Goal: Task Accomplishment & Management: Manage account settings

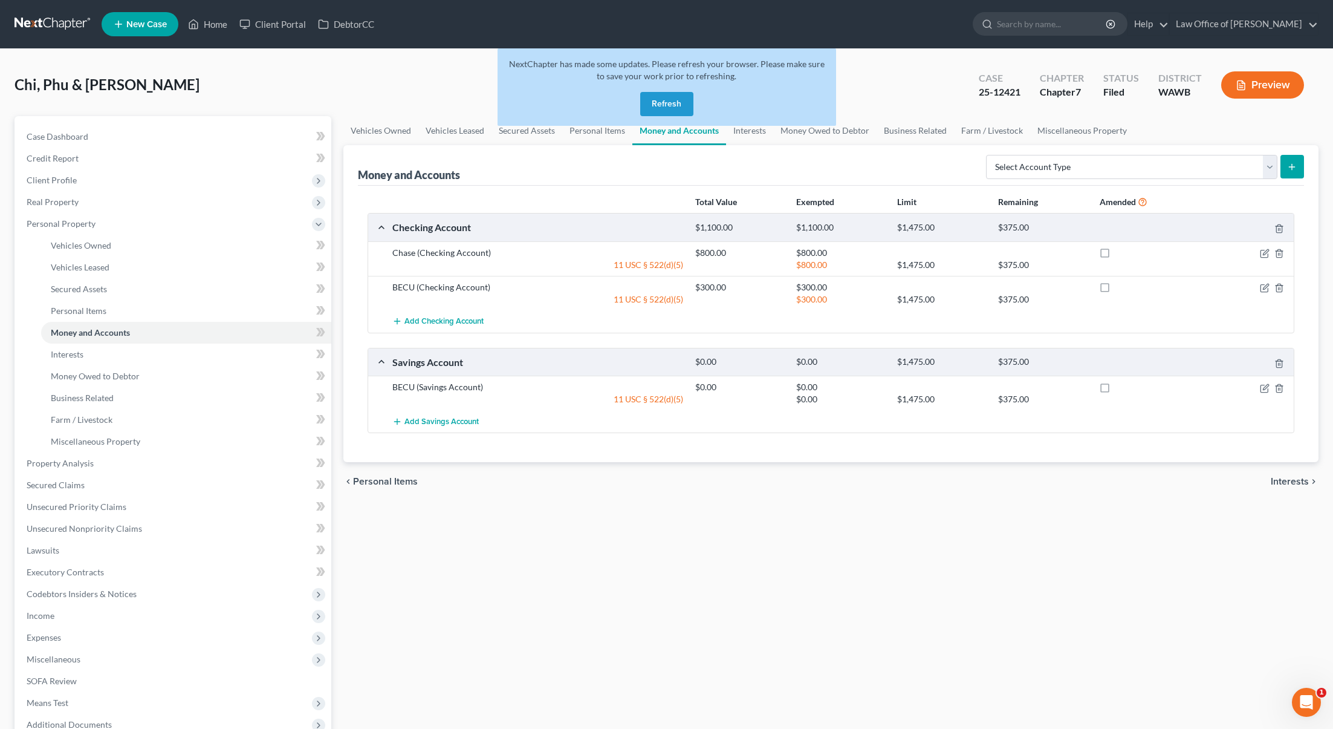
click at [666, 97] on button "Refresh" at bounding box center [666, 104] width 53 height 24
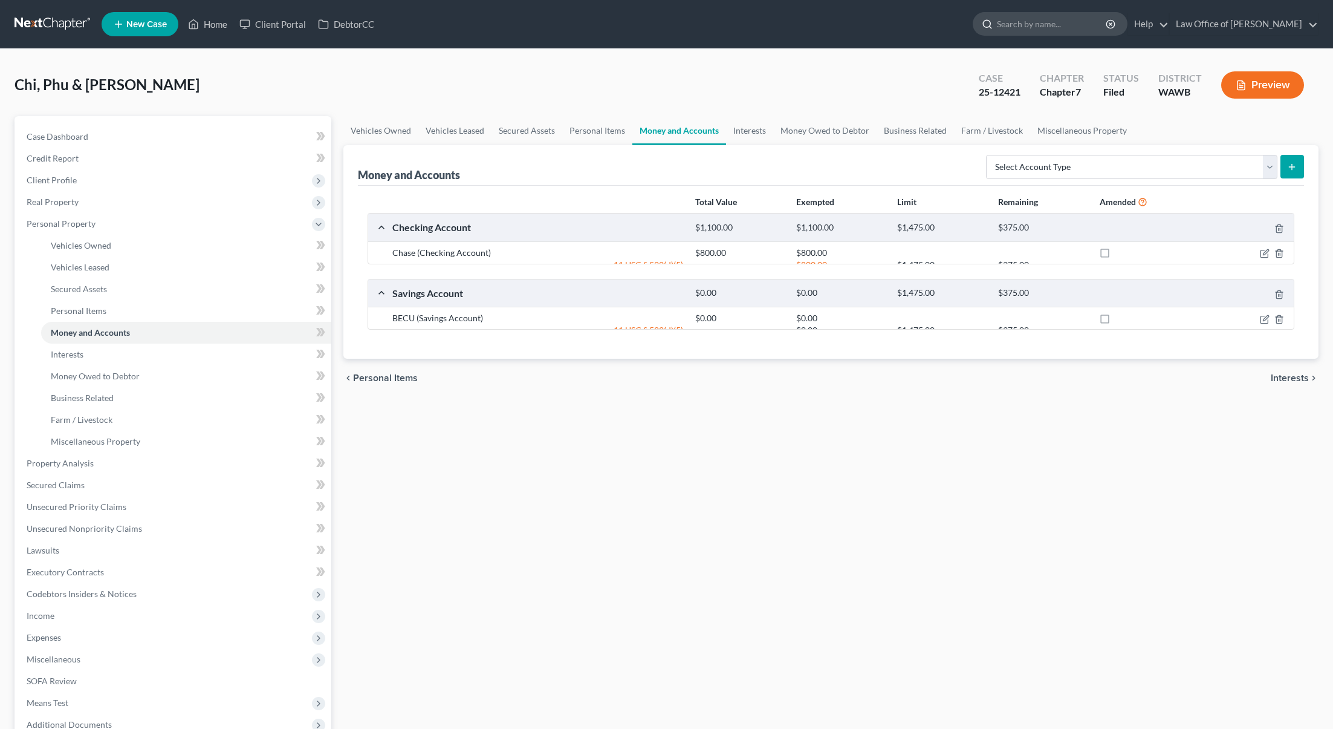
click at [1074, 24] on input "search" at bounding box center [1052, 24] width 111 height 22
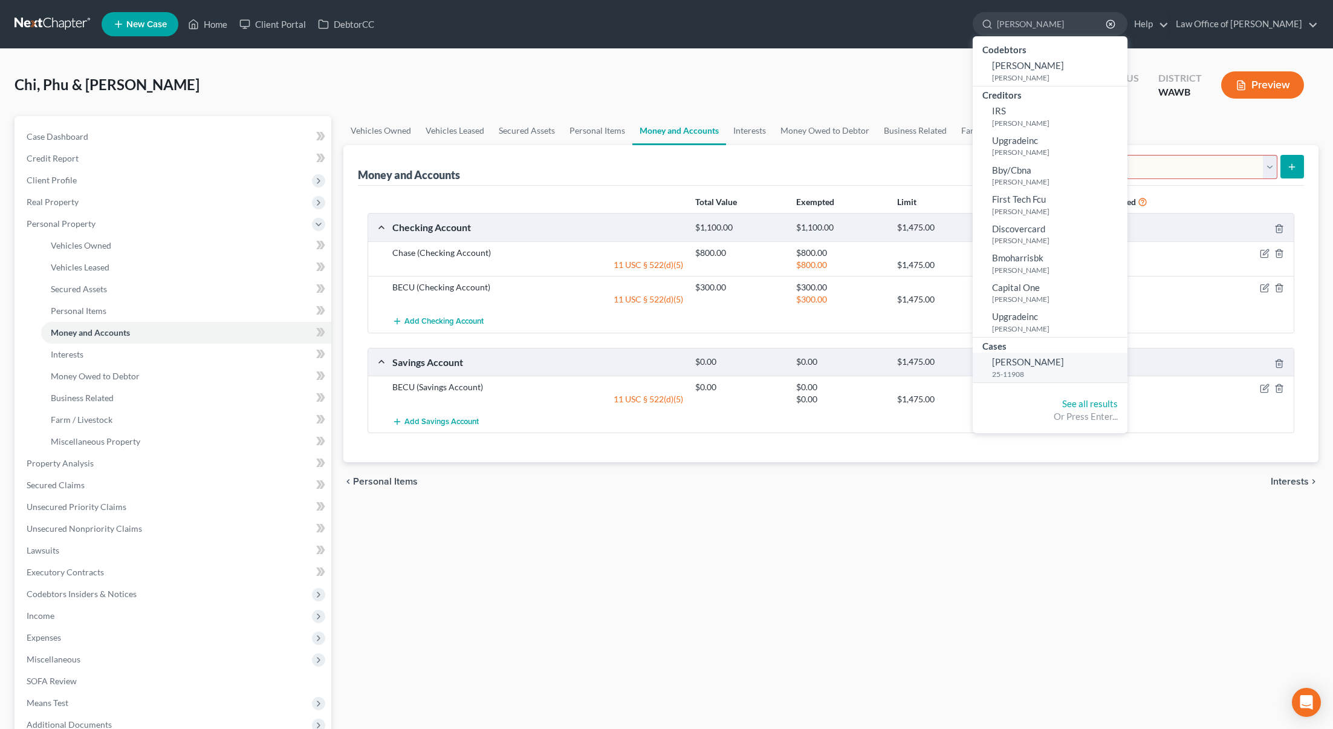
type input "murphy"
click at [1058, 365] on span "[PERSON_NAME]" at bounding box center [1028, 361] width 72 height 11
select select "6"
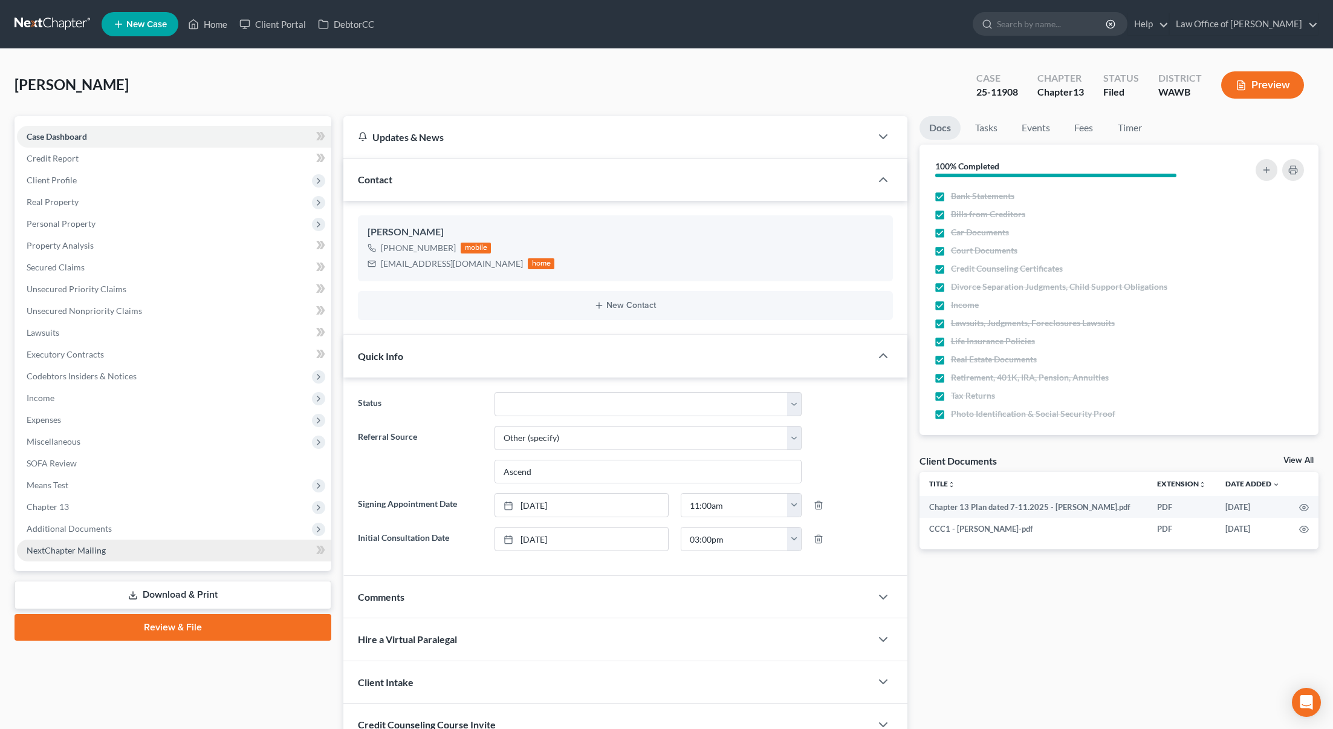
click at [220, 550] on link "NextChapter Mailing" at bounding box center [174, 550] width 314 height 22
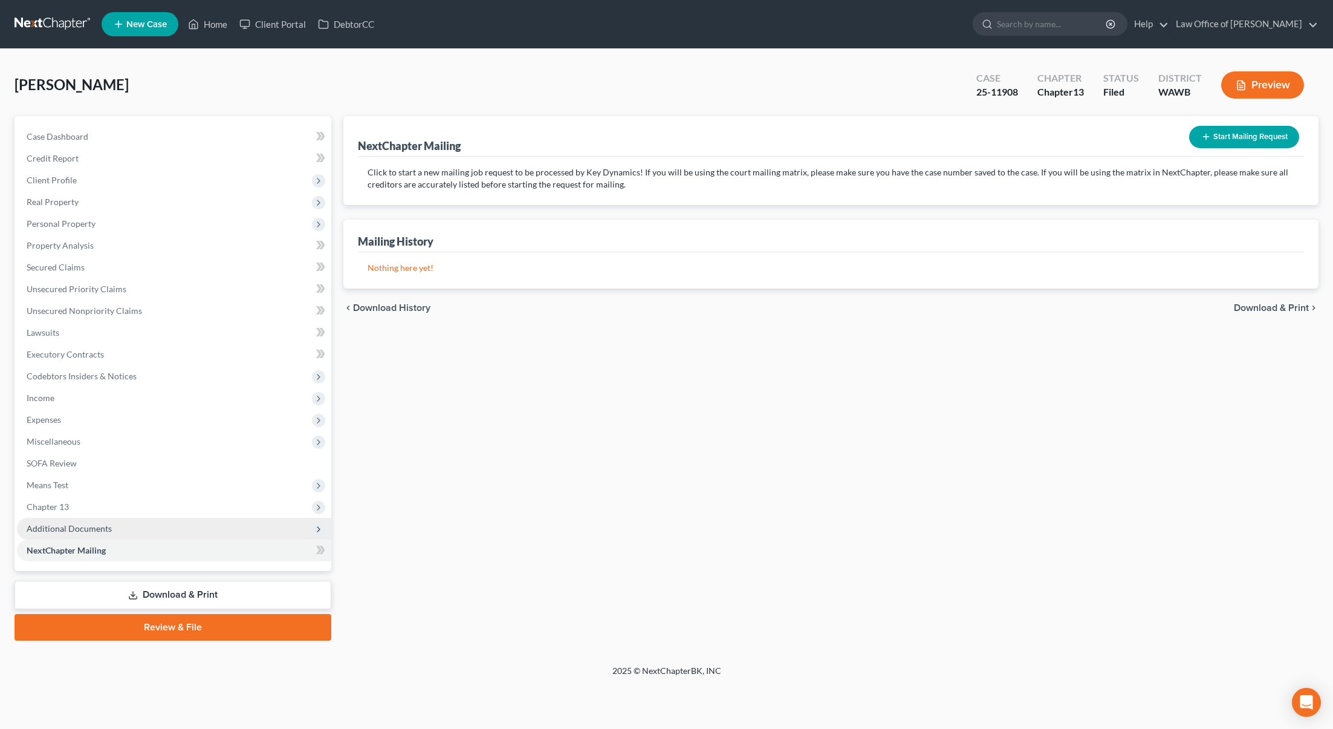
click at [215, 529] on span "Additional Documents" at bounding box center [174, 529] width 314 height 22
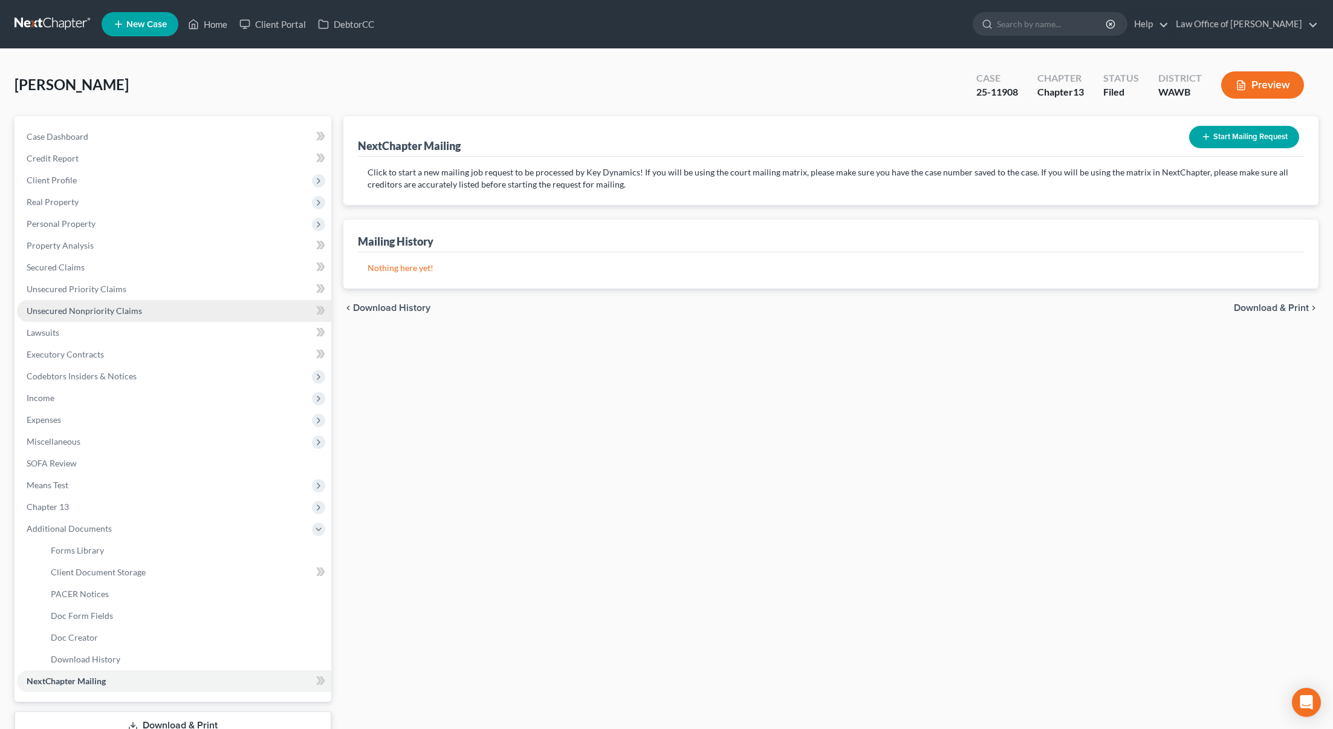
click at [108, 307] on span "Unsecured Nonpriority Claims" at bounding box center [84, 310] width 115 height 10
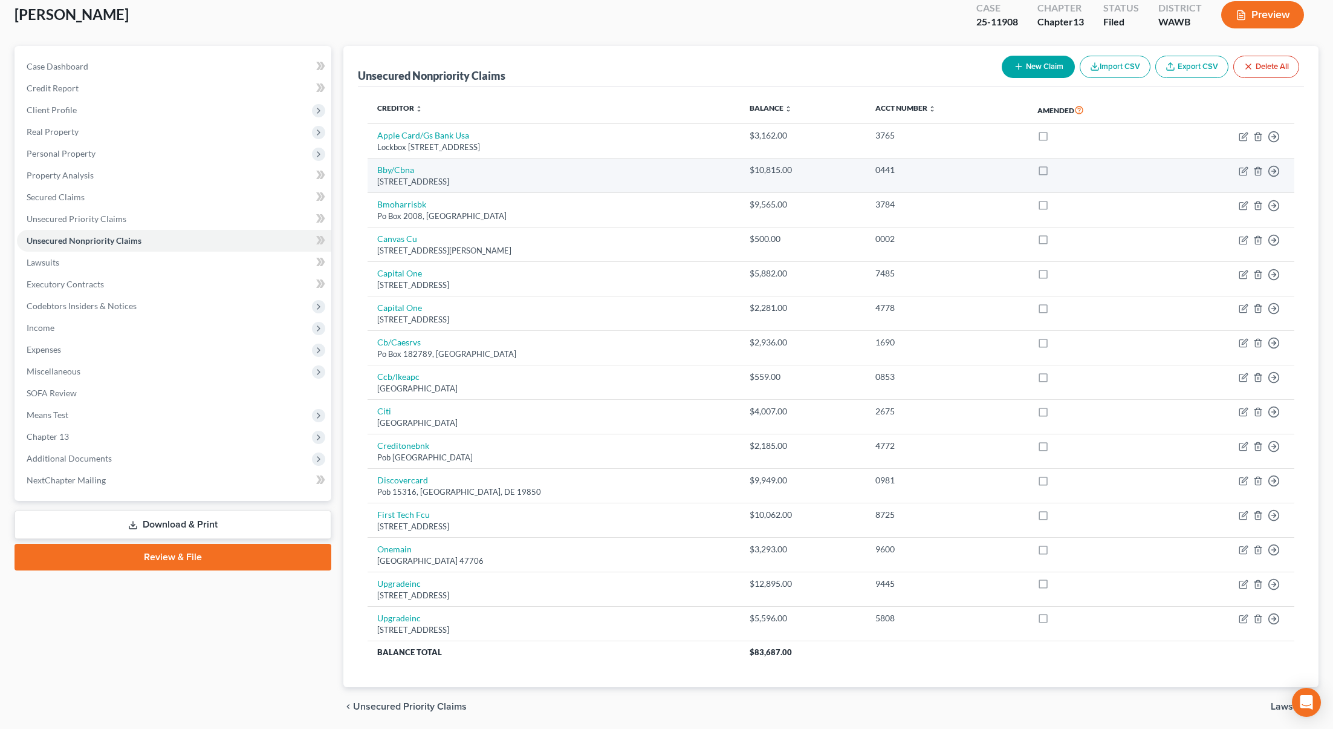
scroll to position [74, 0]
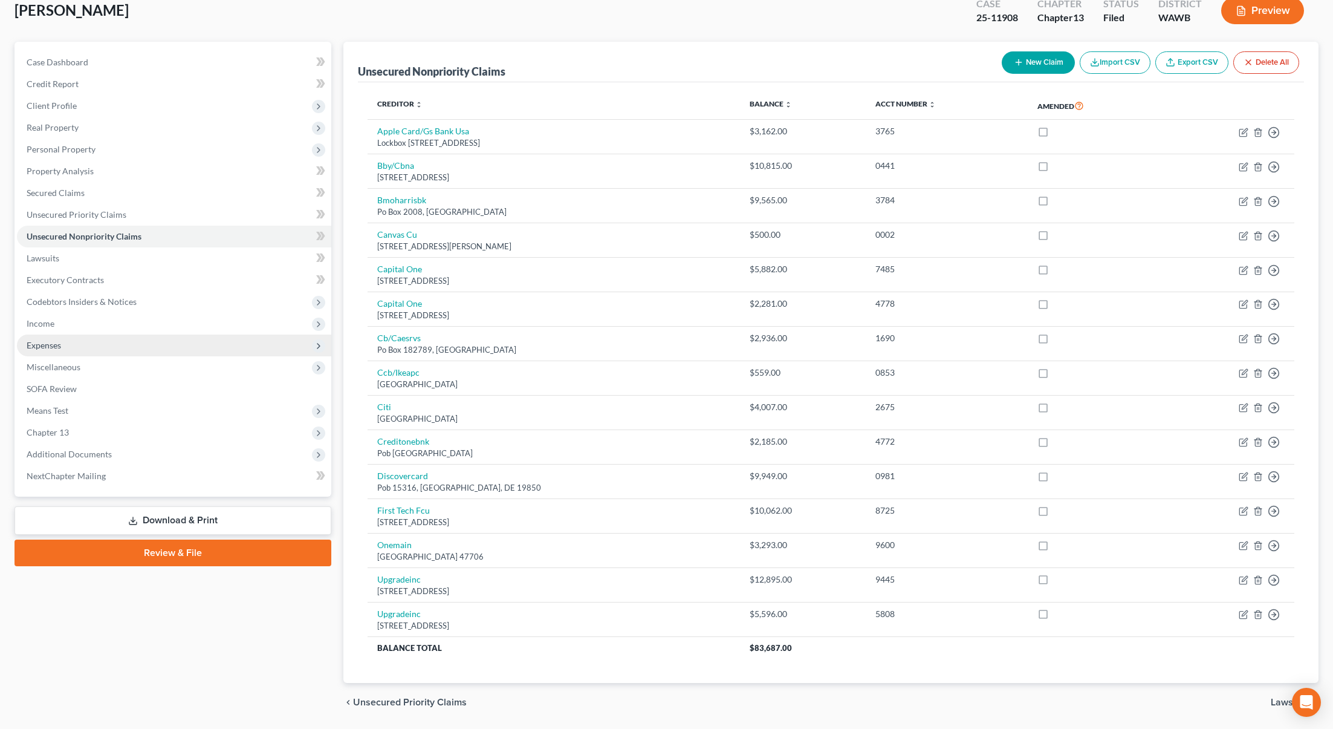
click at [161, 352] on span "Expenses" at bounding box center [174, 345] width 314 height 22
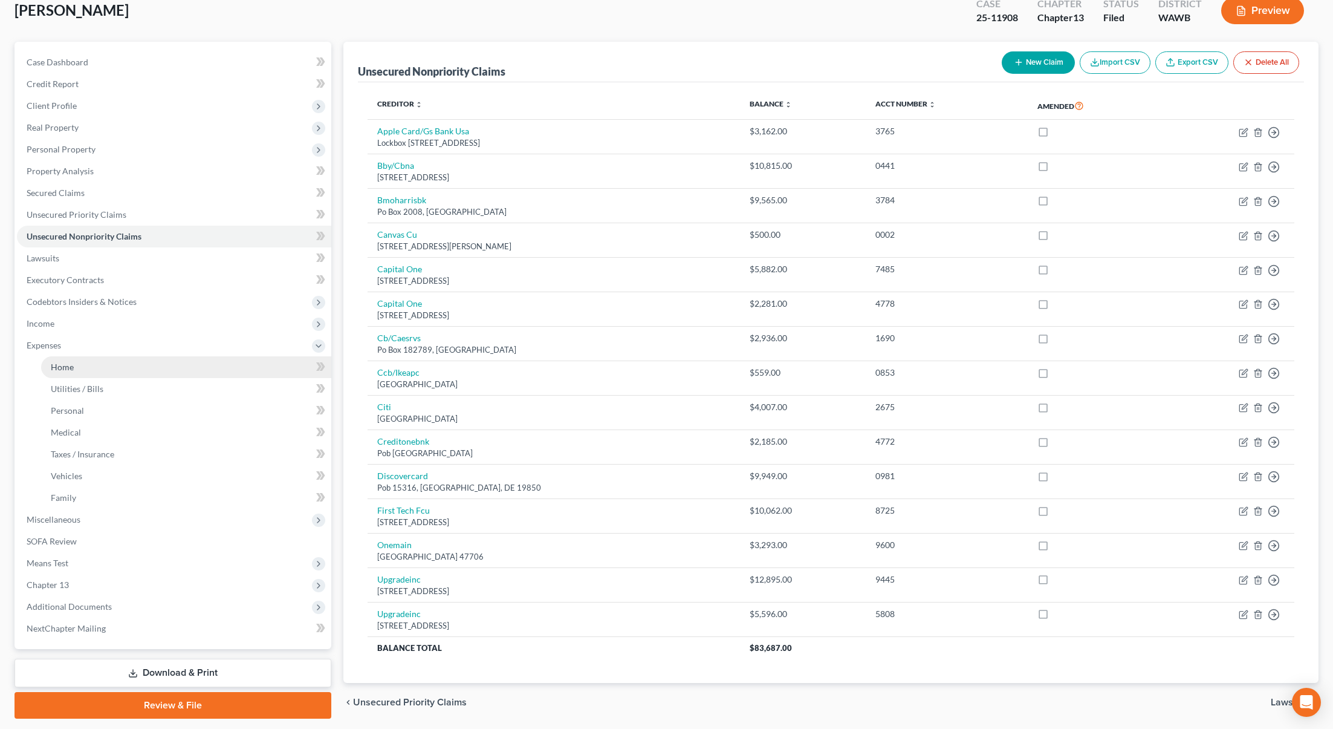
click at [210, 370] on link "Home" at bounding box center [186, 367] width 290 height 22
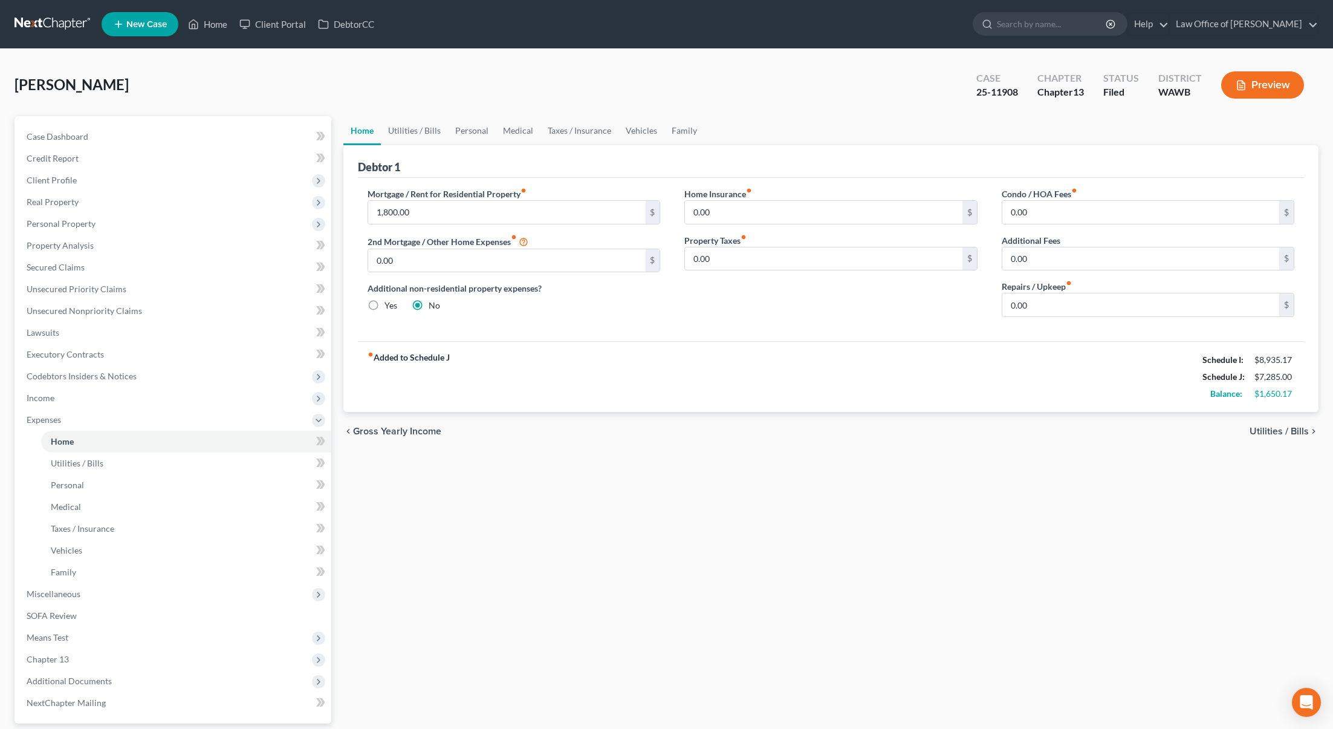
click at [70, 45] on nav "Home New Case Client Portal DebtorCC Law Office of Lisa S. Tse lisa@lisatselaw.…" at bounding box center [666, 24] width 1333 height 48
click at [62, 25] on link at bounding box center [53, 24] width 77 height 22
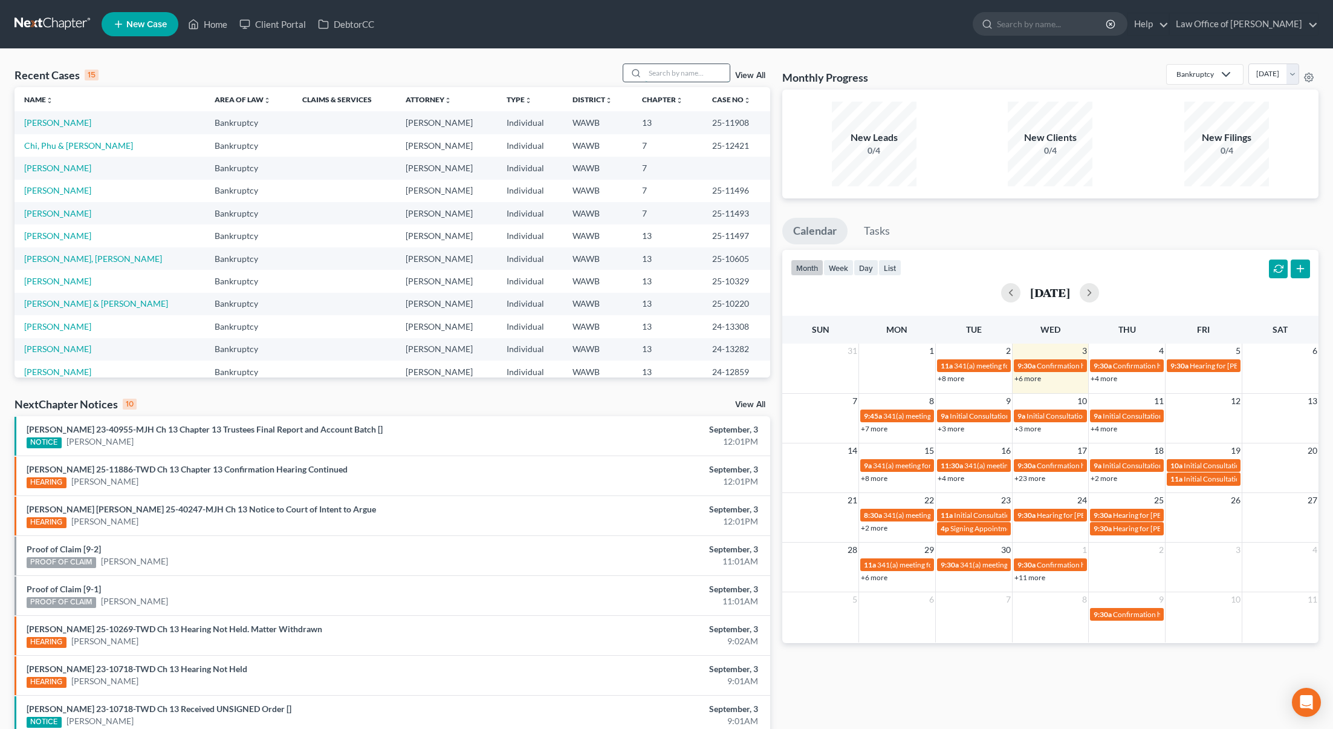
click at [699, 71] on input "search" at bounding box center [687, 73] width 85 height 18
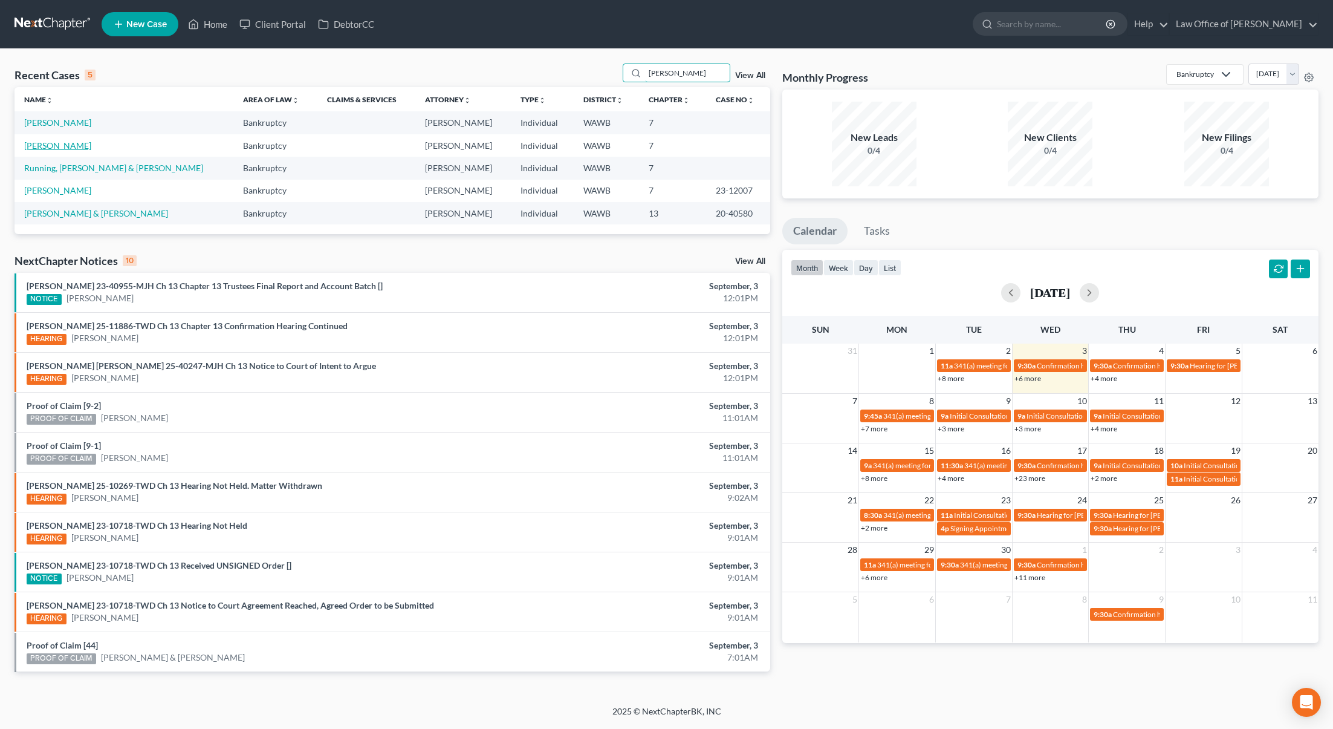
type input "emily"
click at [68, 144] on link "[PERSON_NAME]" at bounding box center [57, 145] width 67 height 10
select select "6"
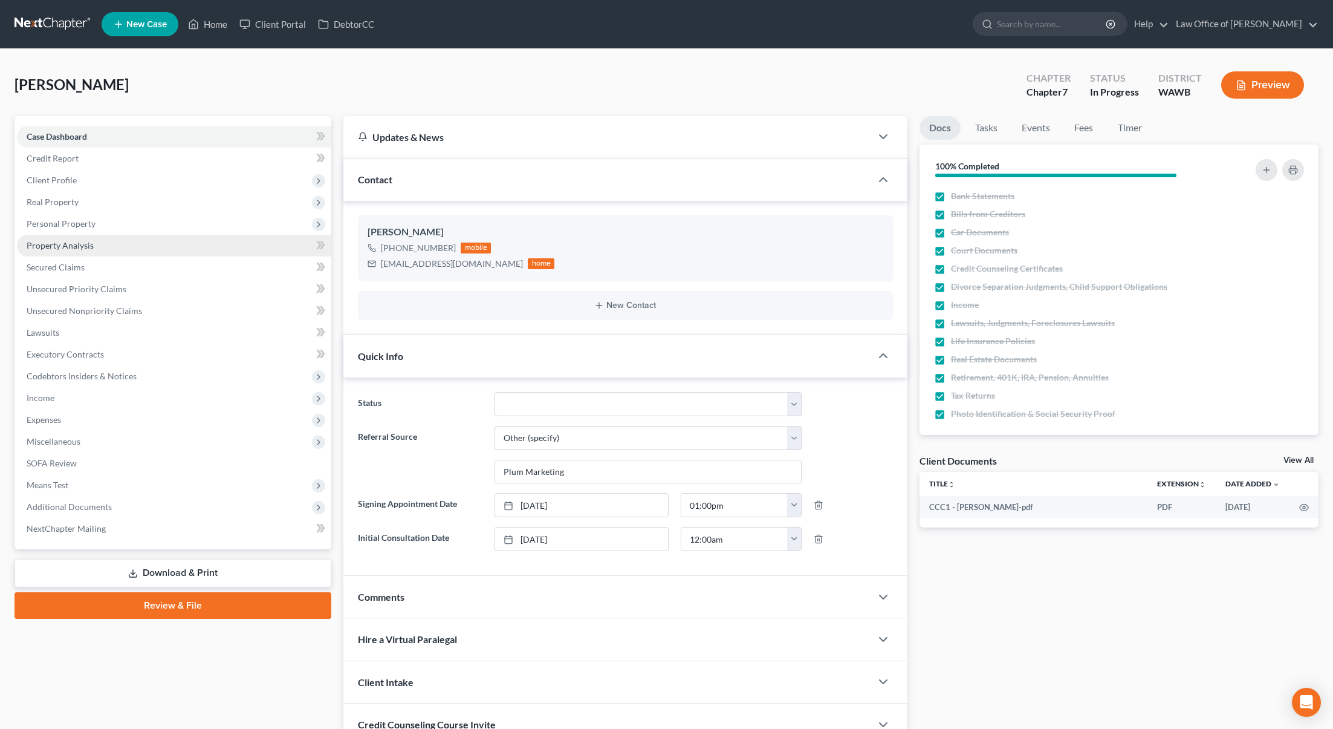
click at [109, 253] on link "Property Analysis" at bounding box center [174, 246] width 314 height 22
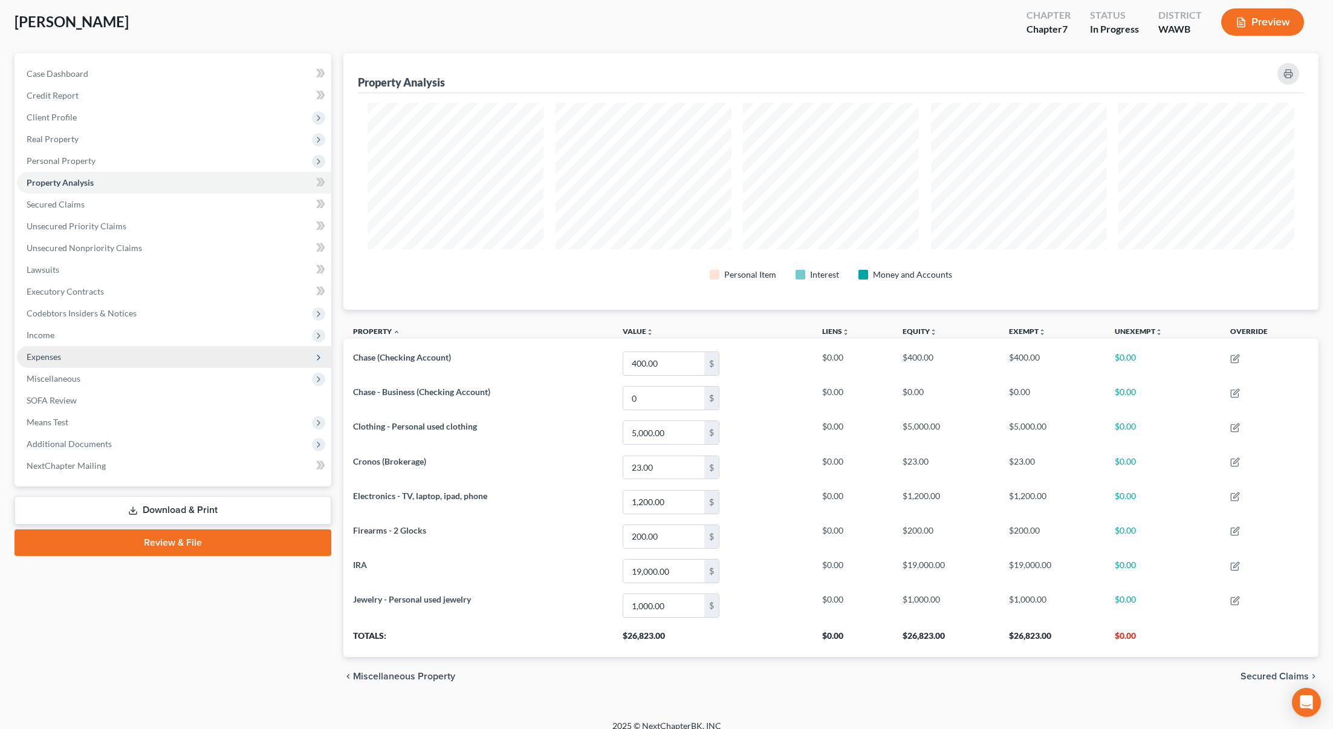
click at [65, 350] on span "Expenses" at bounding box center [174, 357] width 314 height 22
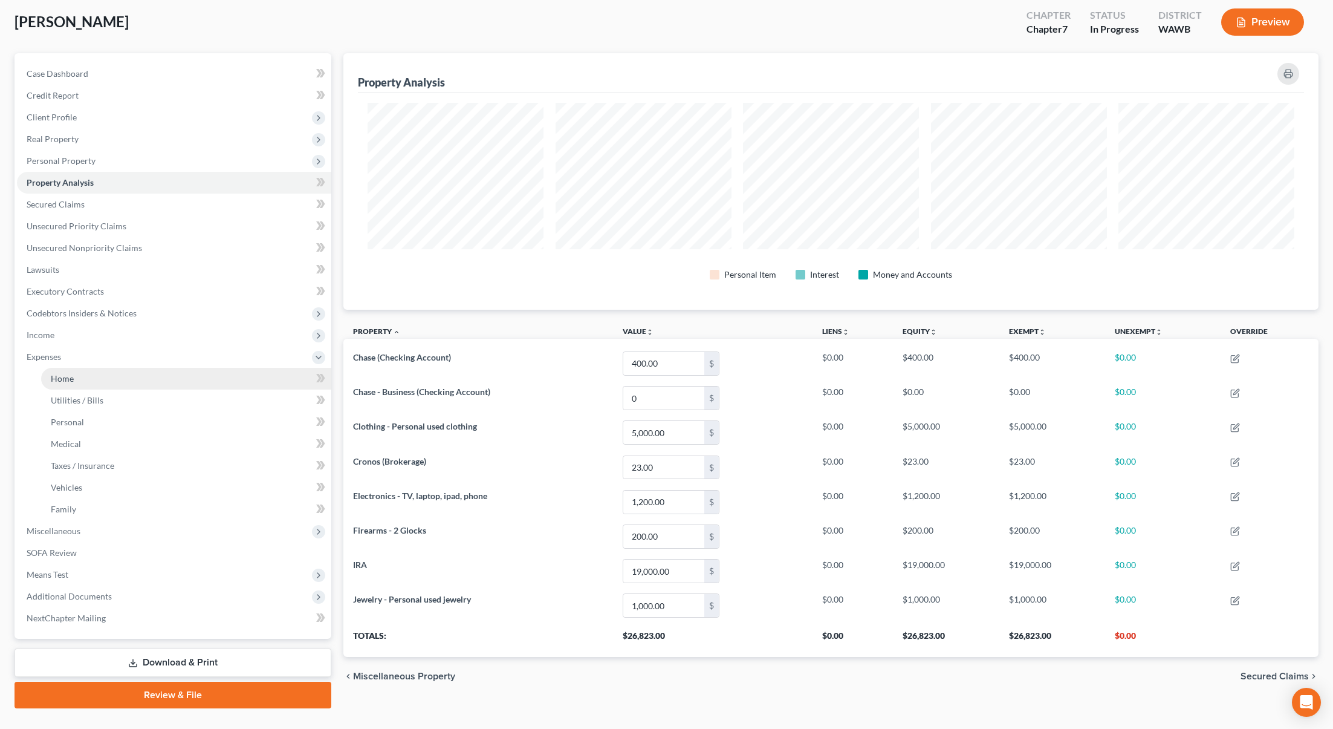
click at [74, 377] on link "Home" at bounding box center [186, 379] width 290 height 22
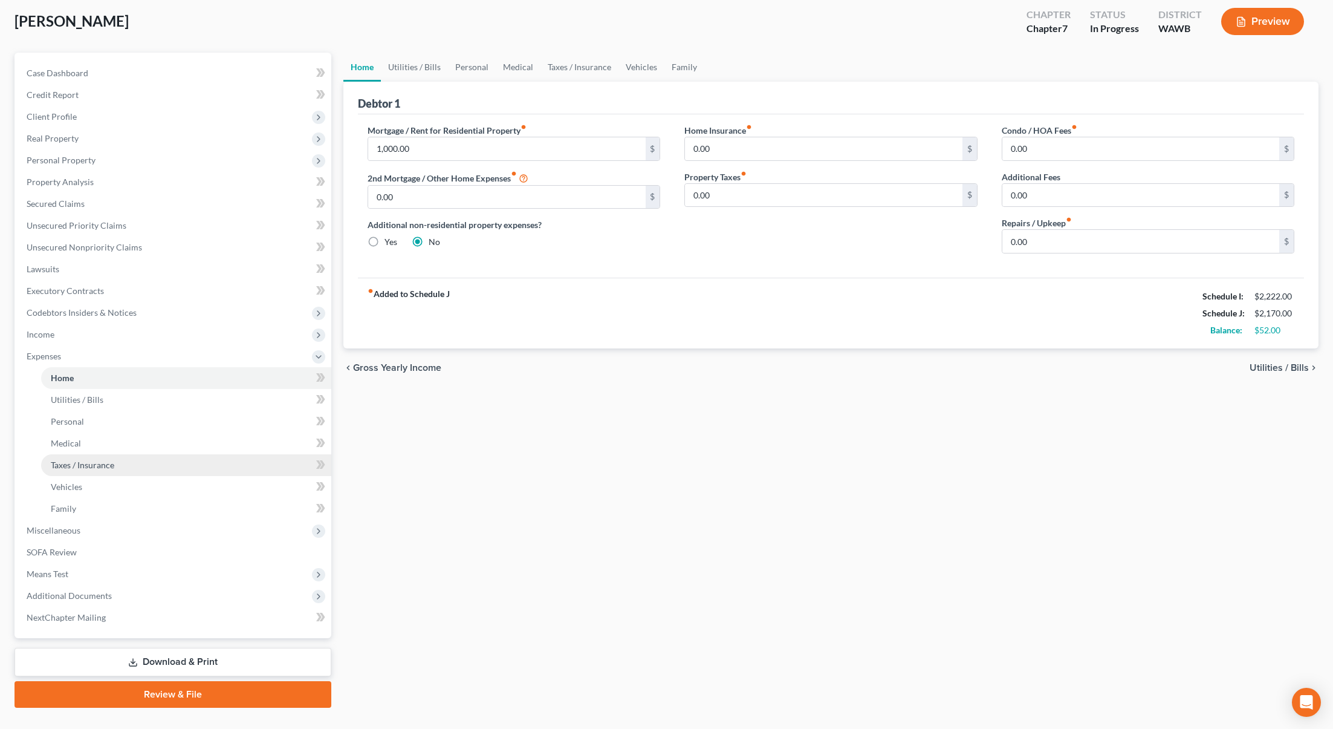
scroll to position [88, 0]
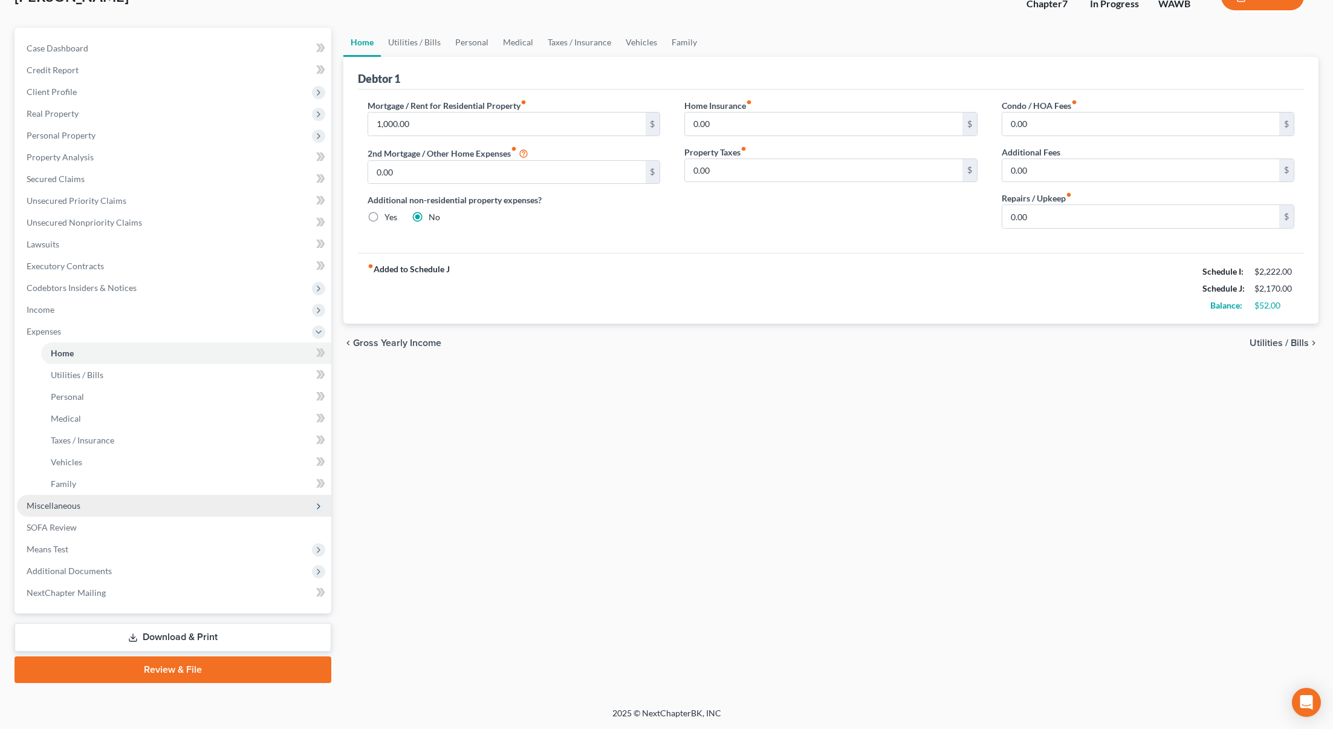
click at [80, 505] on span "Miscellaneous" at bounding box center [174, 506] width 314 height 22
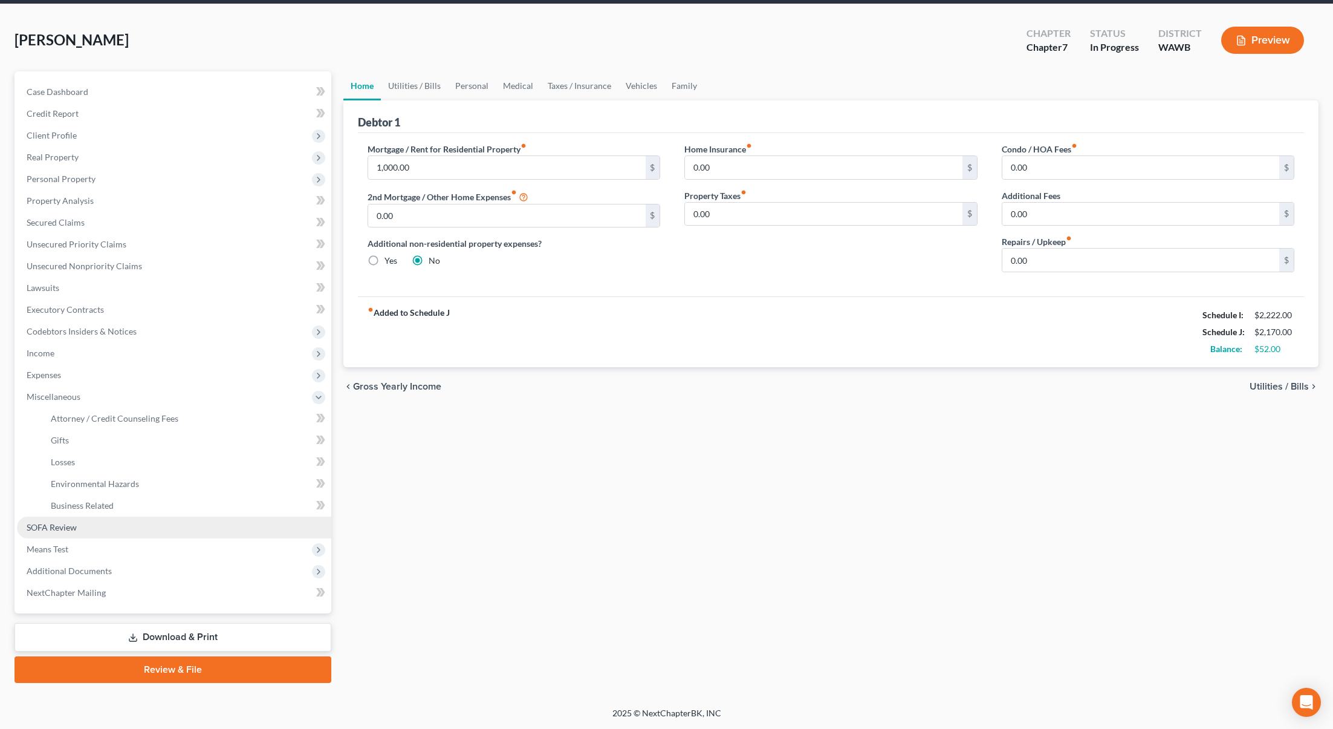
scroll to position [45, 0]
click at [98, 202] on link "Property Analysis" at bounding box center [174, 201] width 314 height 22
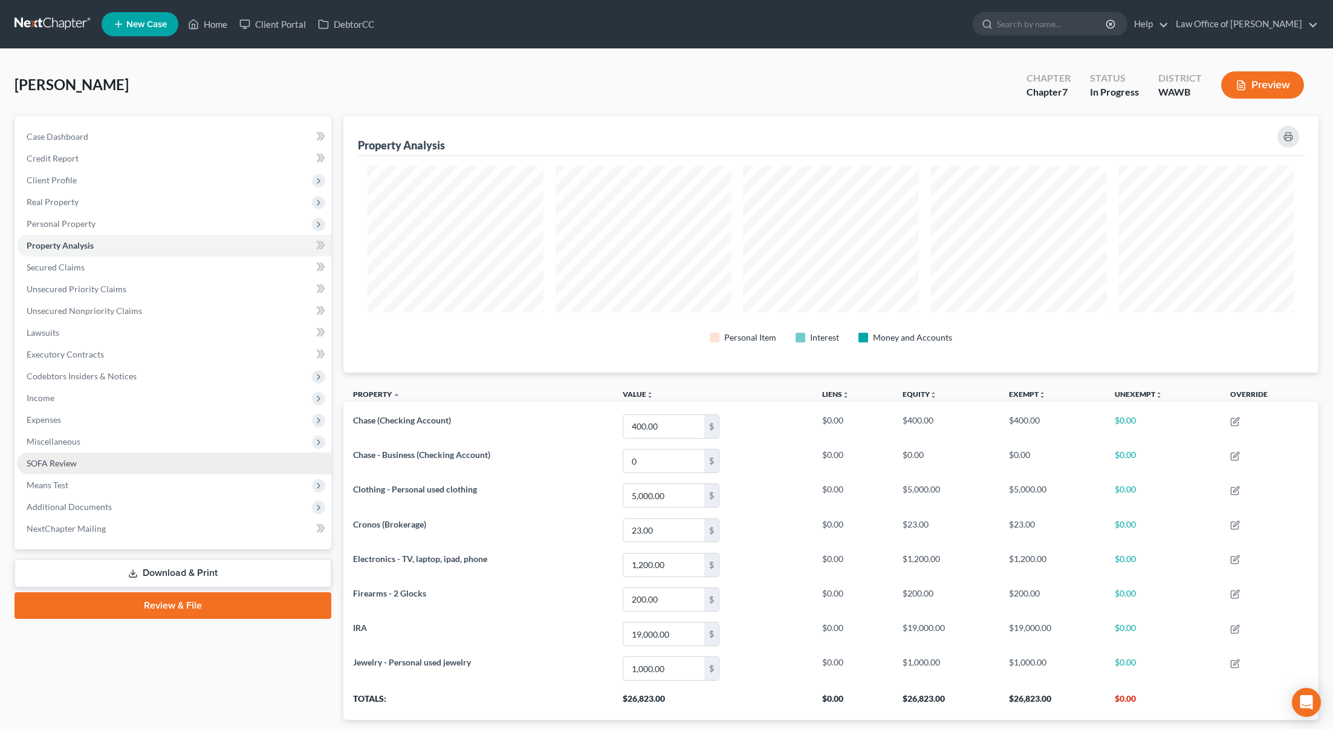
scroll to position [256, 975]
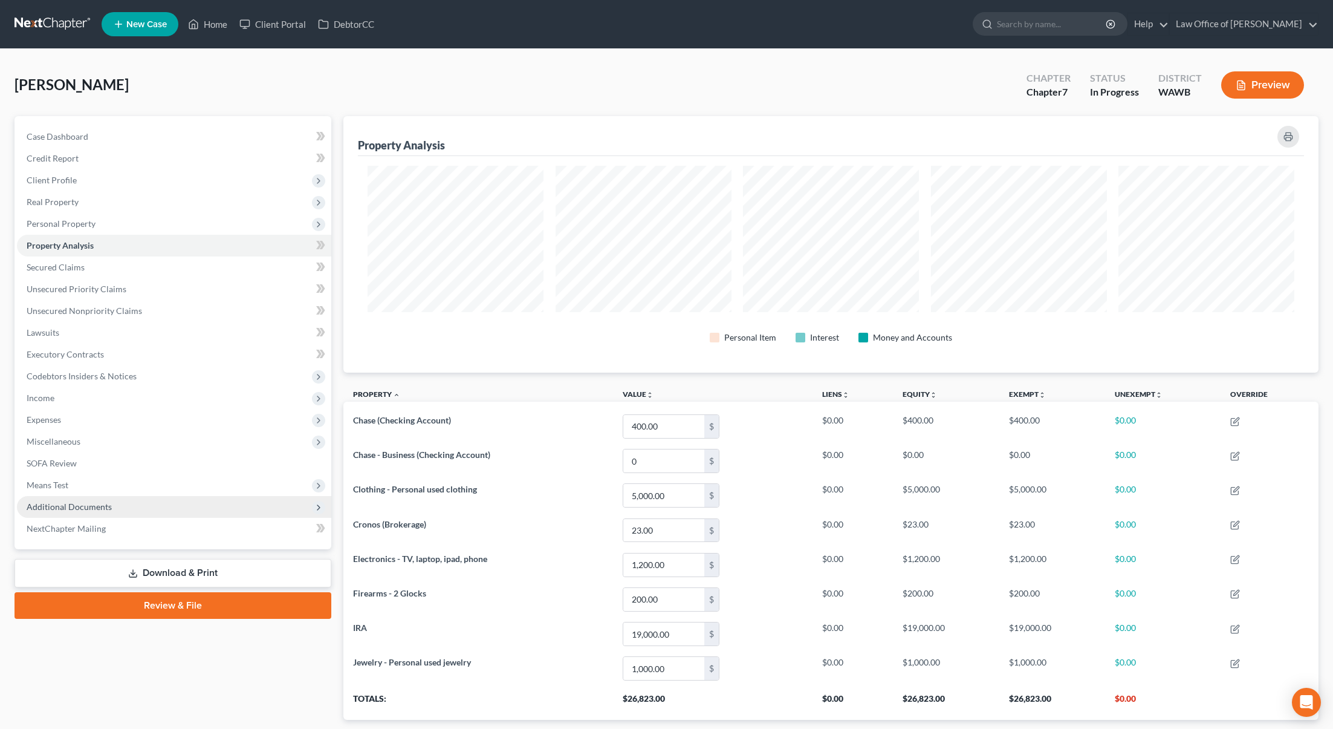
click at [138, 504] on span "Additional Documents" at bounding box center [174, 507] width 314 height 22
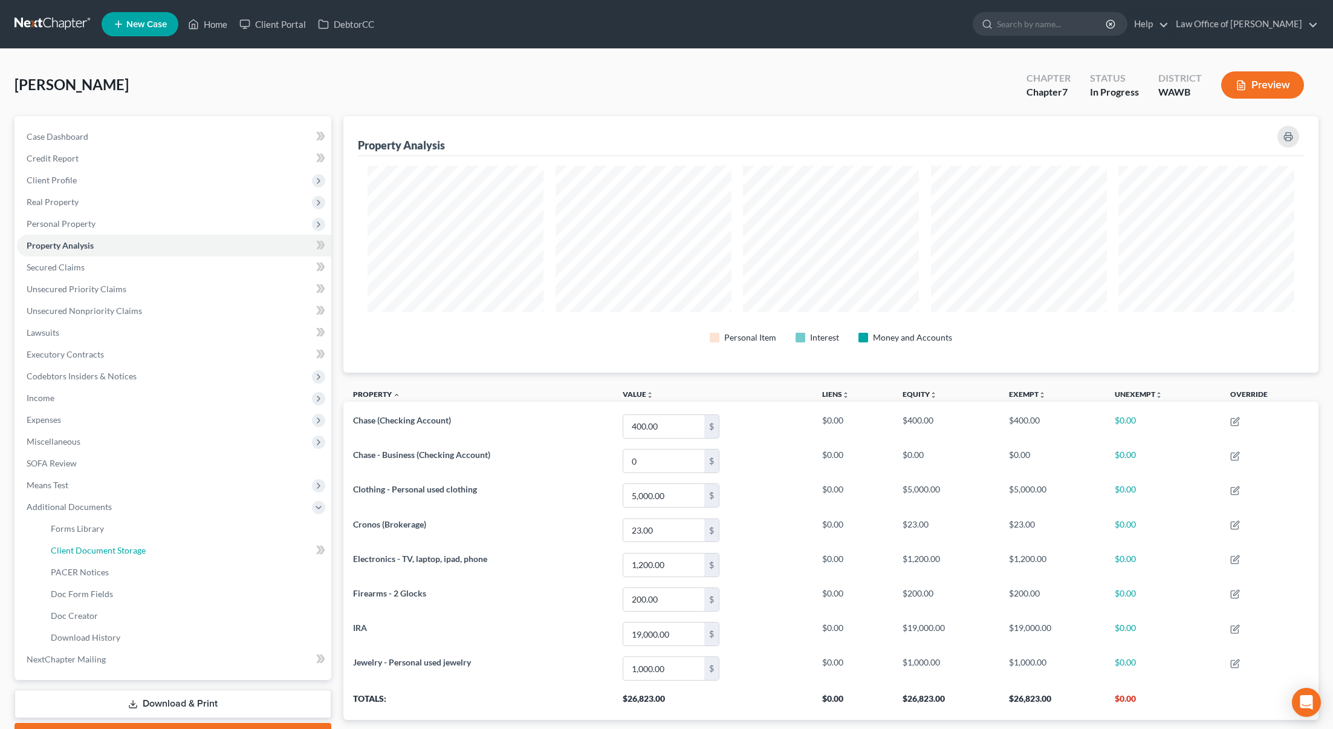
click at [124, 560] on ul "Forms Library Client Document Storage PACER Notices Doc Form Fields Doc Creator…" at bounding box center [174, 583] width 314 height 131
click at [181, 549] on link "Client Document Storage" at bounding box center [186, 550] width 290 height 22
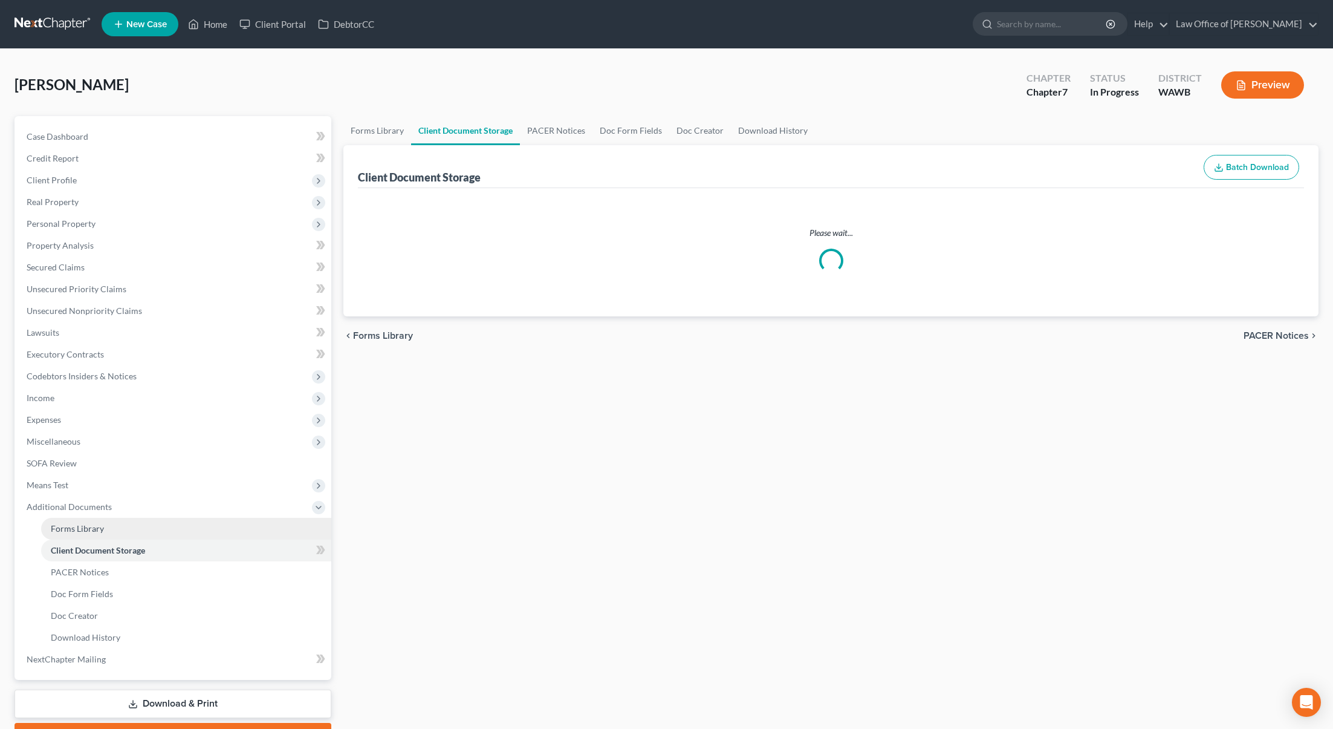
select select "0"
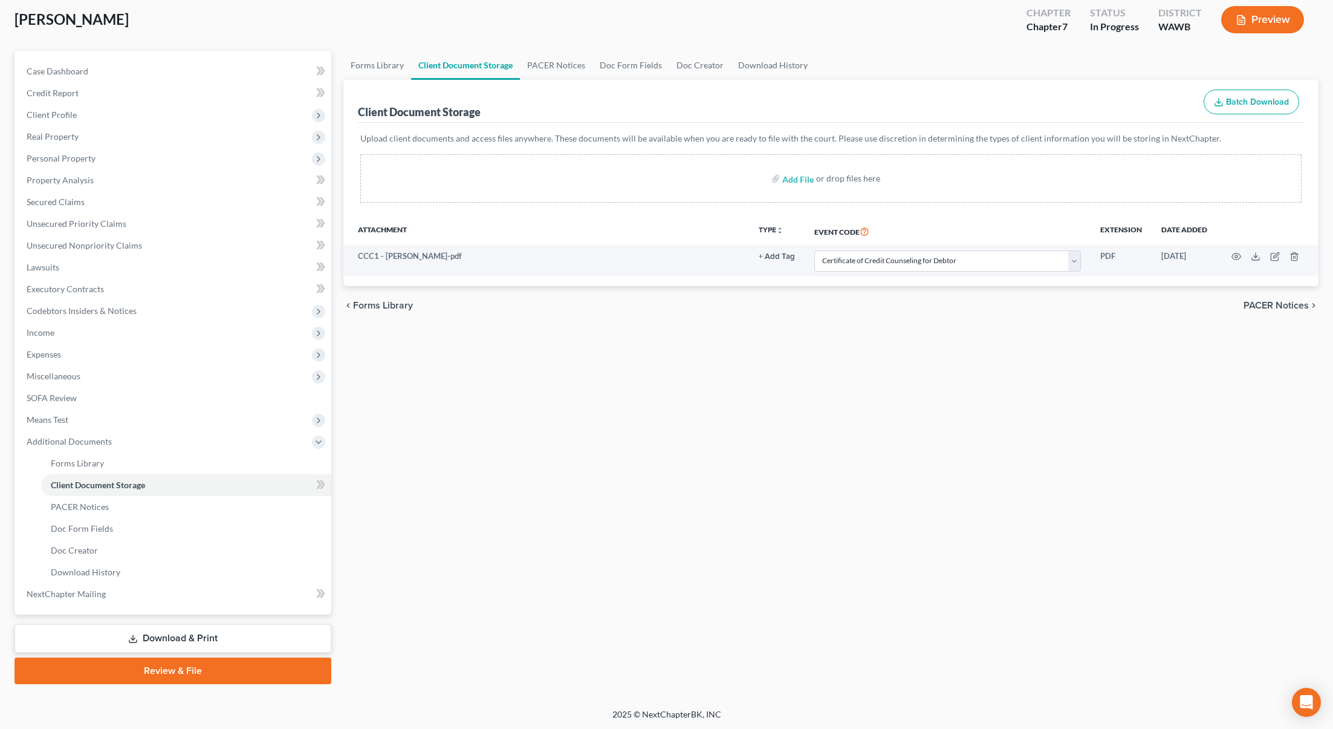
scroll to position [67, 0]
click at [1229, 24] on button "Preview" at bounding box center [1262, 18] width 83 height 27
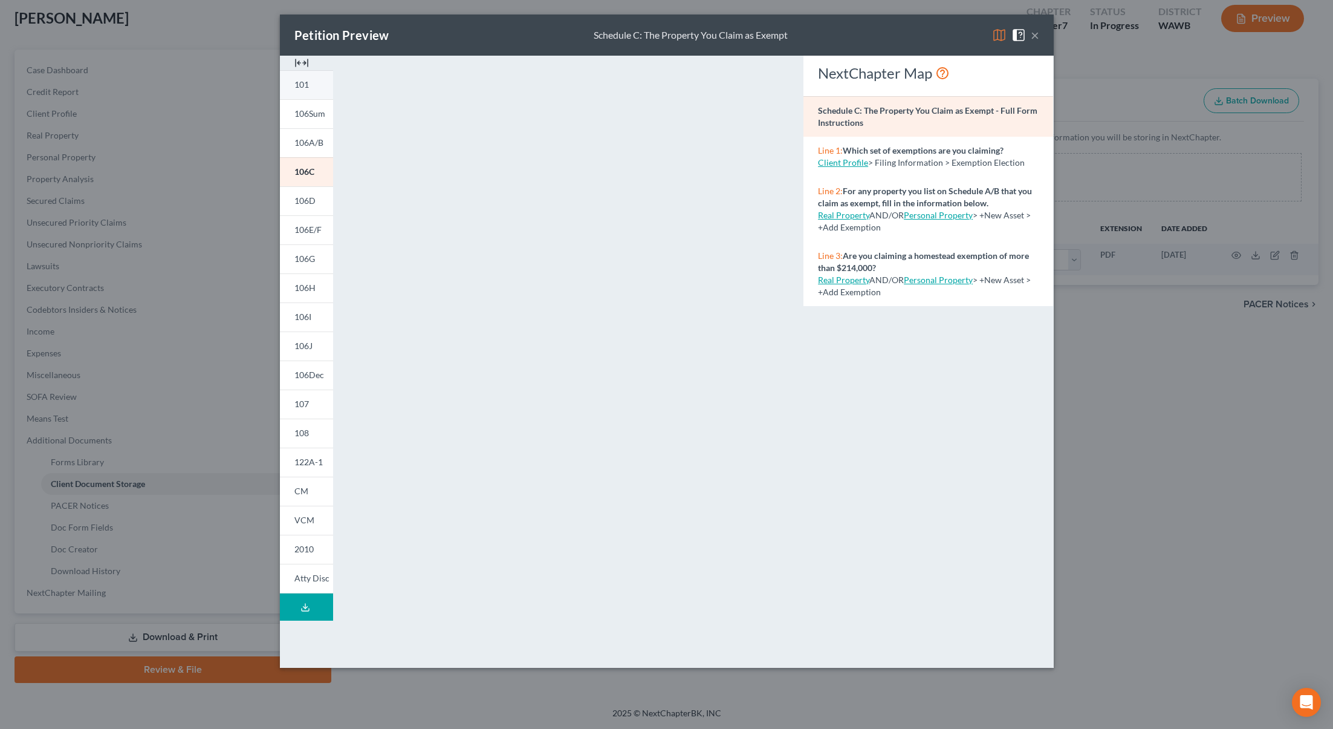
click at [317, 85] on link "101" at bounding box center [306, 84] width 53 height 29
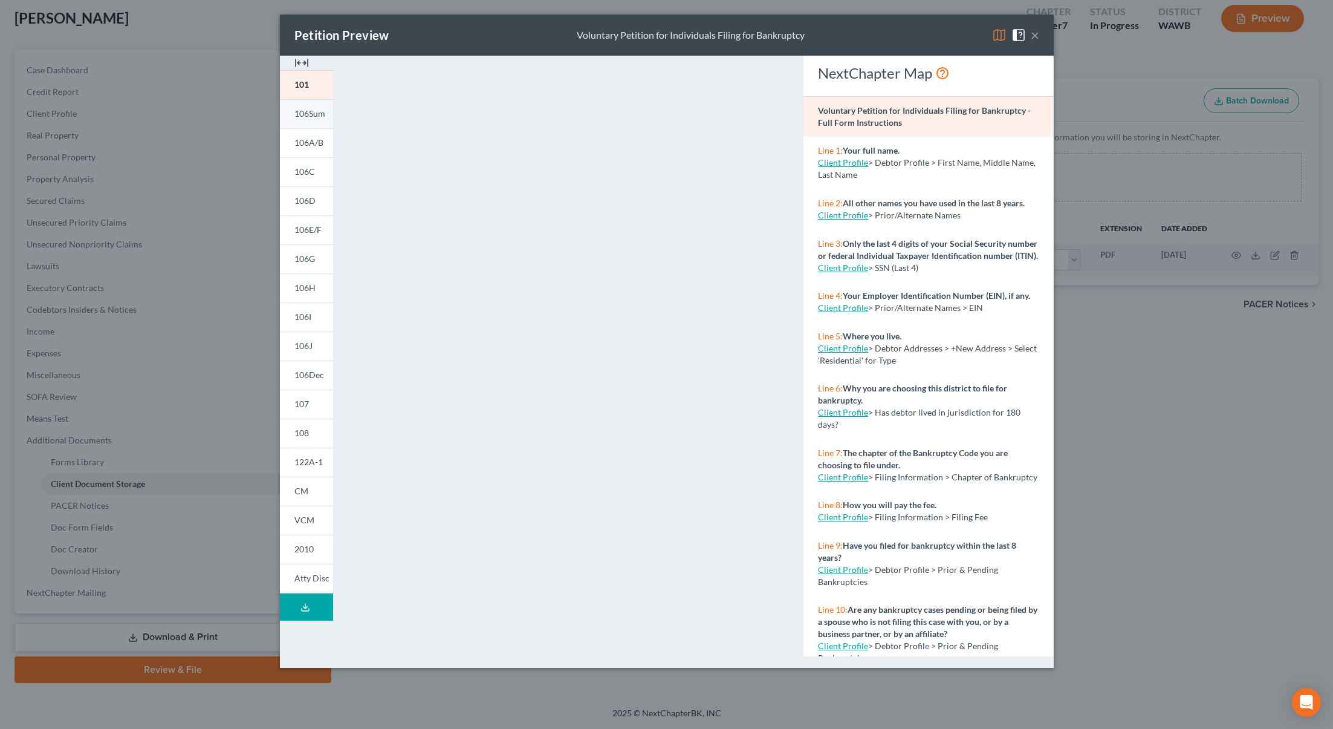
click at [314, 116] on span "106Sum" at bounding box center [309, 113] width 31 height 10
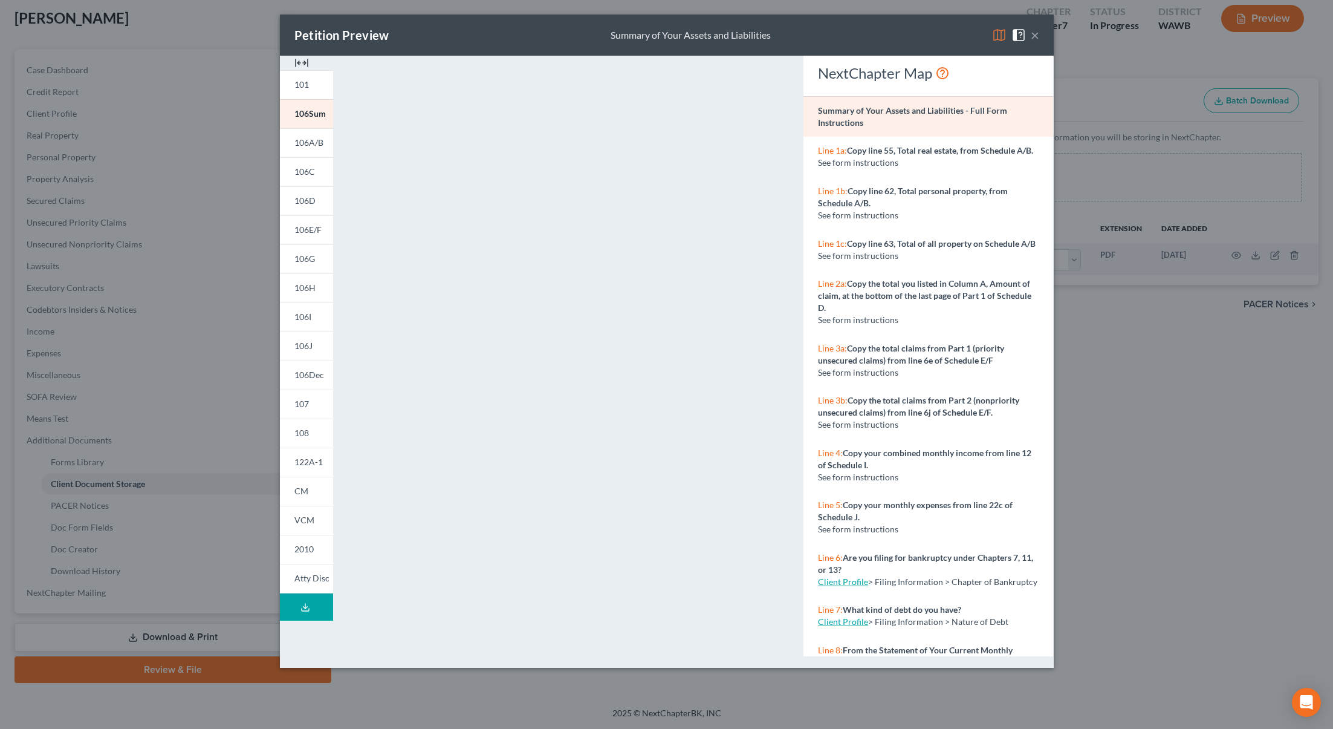
click at [1001, 39] on img at bounding box center [999, 35] width 15 height 15
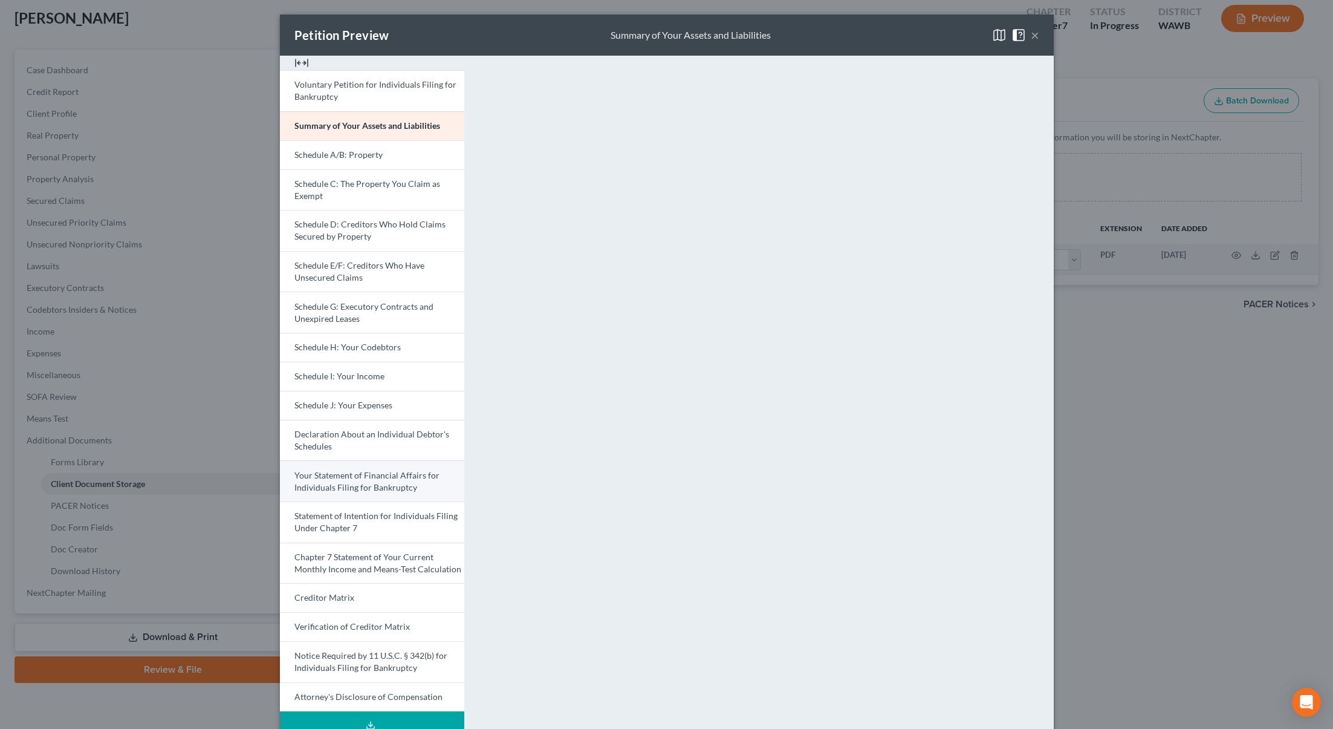
click at [370, 473] on span "Your Statement of Financial Affairs for Individuals Filing for Bankruptcy" at bounding box center [366, 481] width 145 height 22
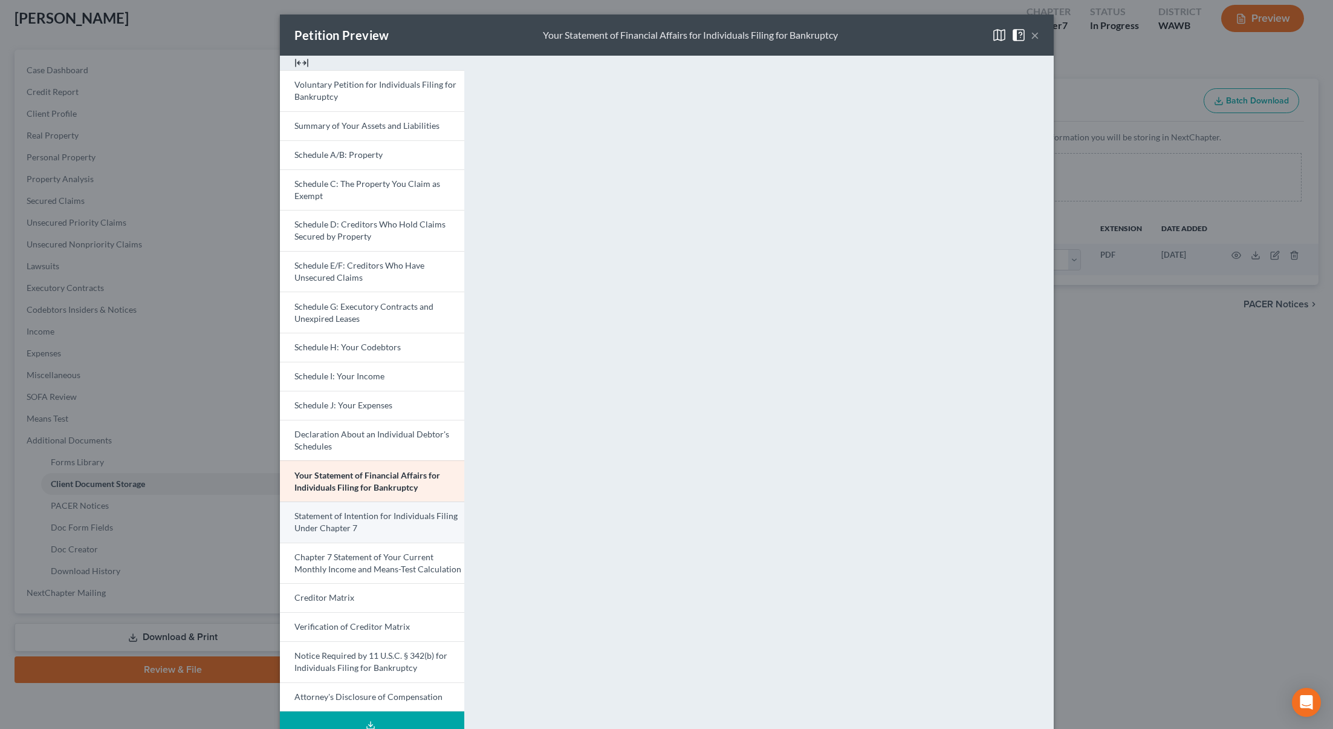
click at [363, 525] on link "Statement of Intention for Individuals Filing Under Chapter 7" at bounding box center [372, 521] width 184 height 41
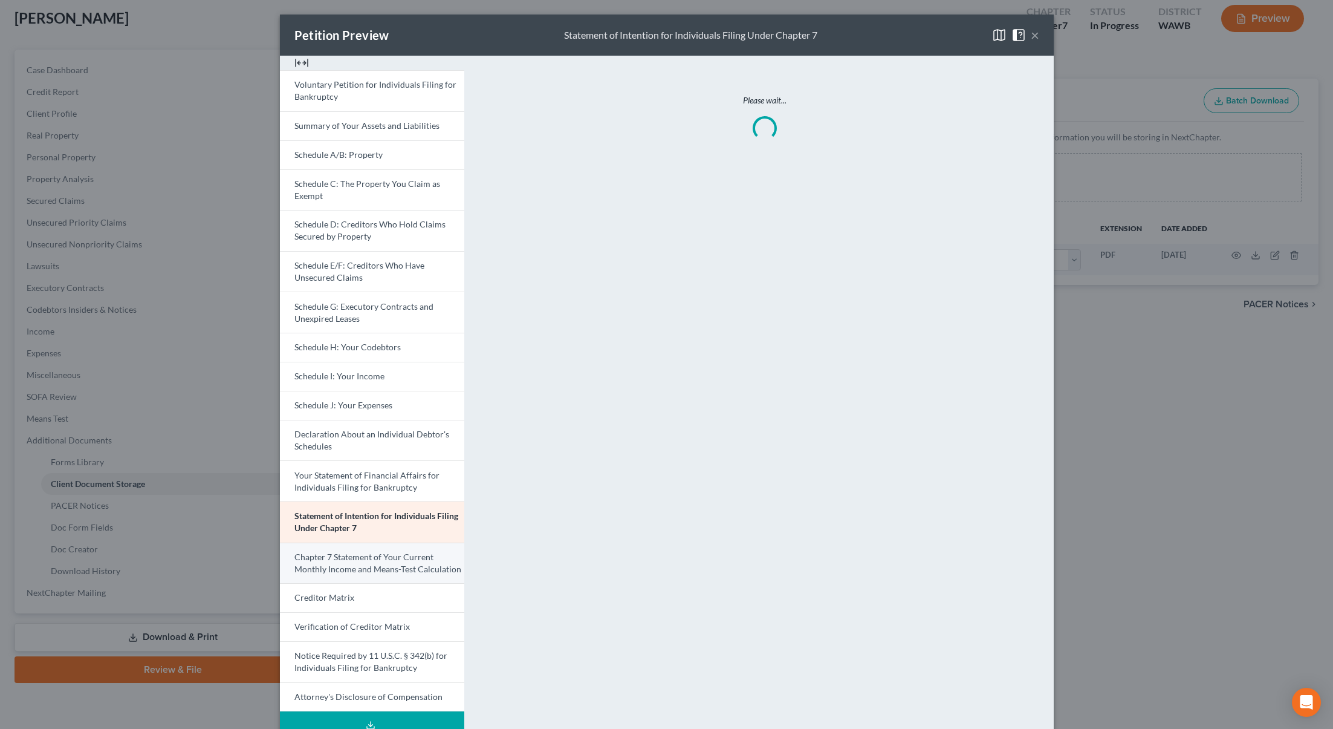
click at [363, 575] on link "Chapter 7 Statement of Your Current Monthly Income and Means-Test Calculation" at bounding box center [372, 562] width 184 height 41
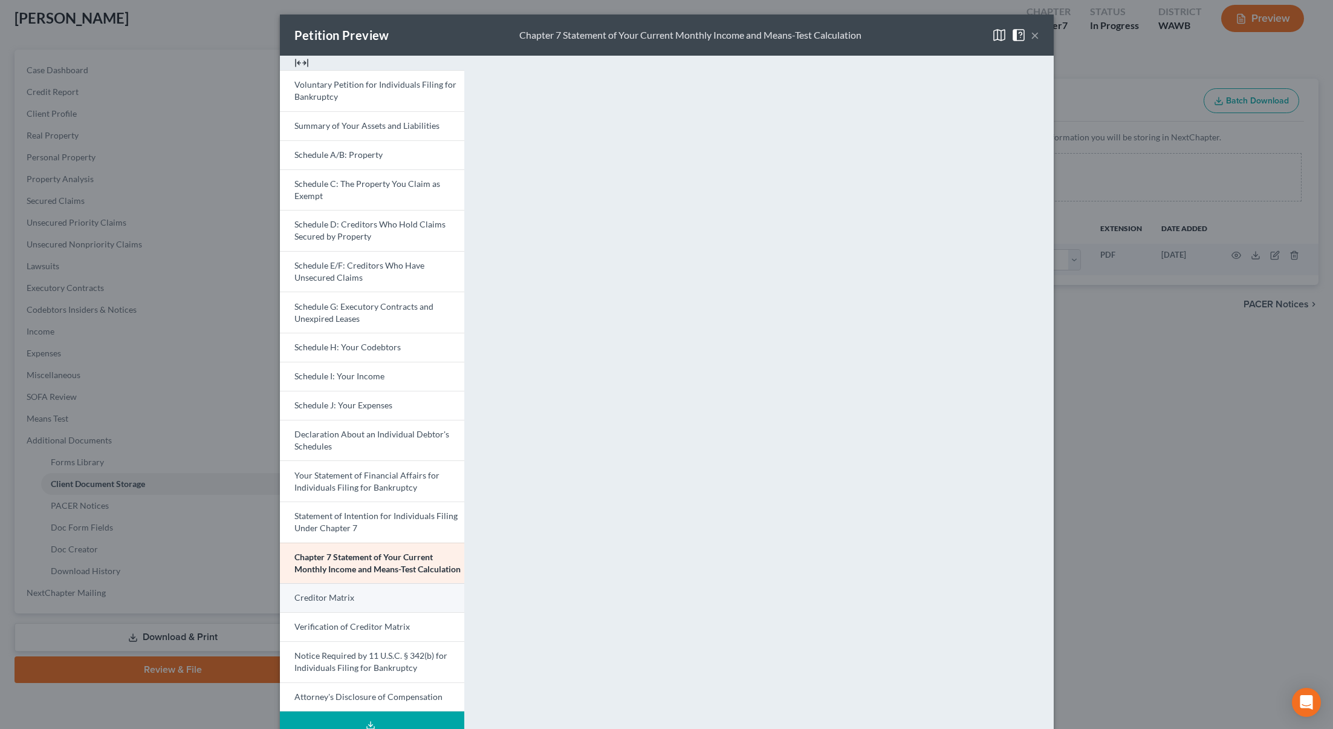
click at [427, 606] on link "Creditor Matrix" at bounding box center [372, 597] width 184 height 29
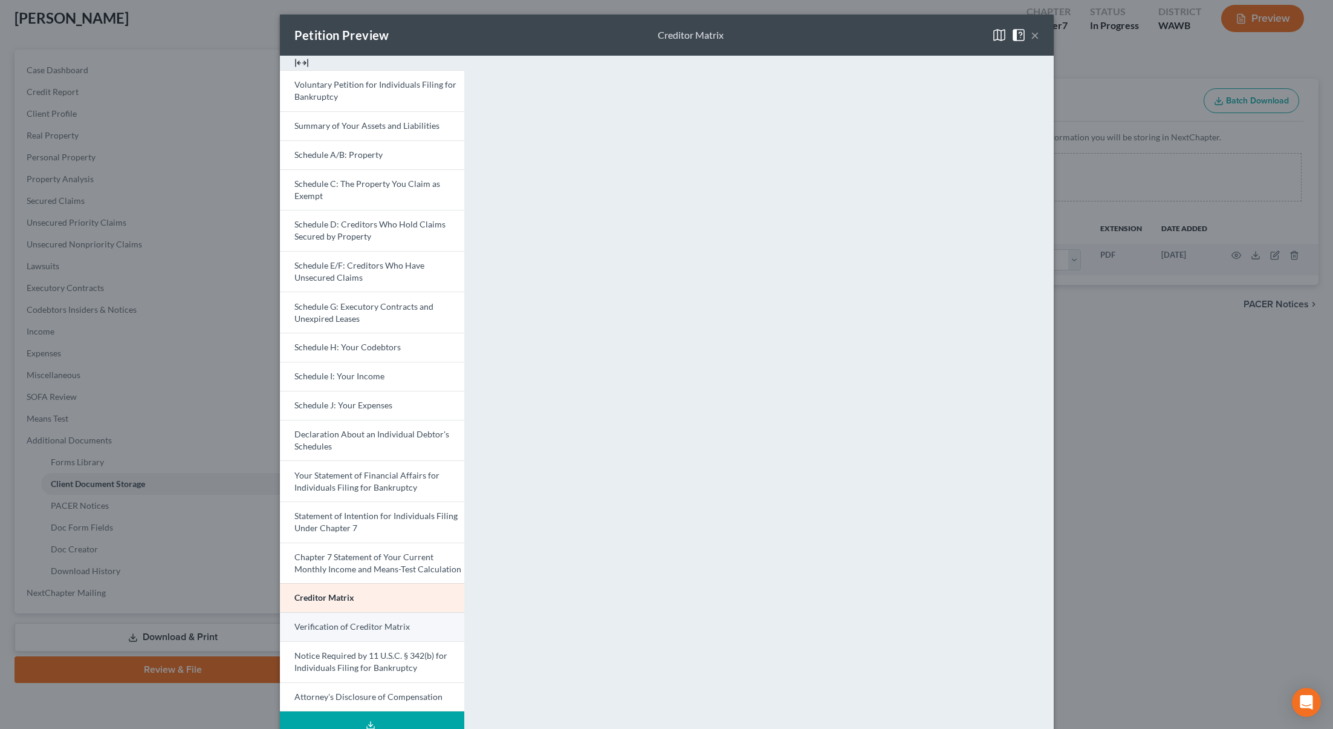
click at [421, 630] on link "Verification of Creditor Matrix" at bounding box center [372, 626] width 184 height 29
click at [407, 599] on link "Creditor Matrix" at bounding box center [372, 597] width 184 height 29
click at [1037, 39] on button "×" at bounding box center [1035, 35] width 8 height 15
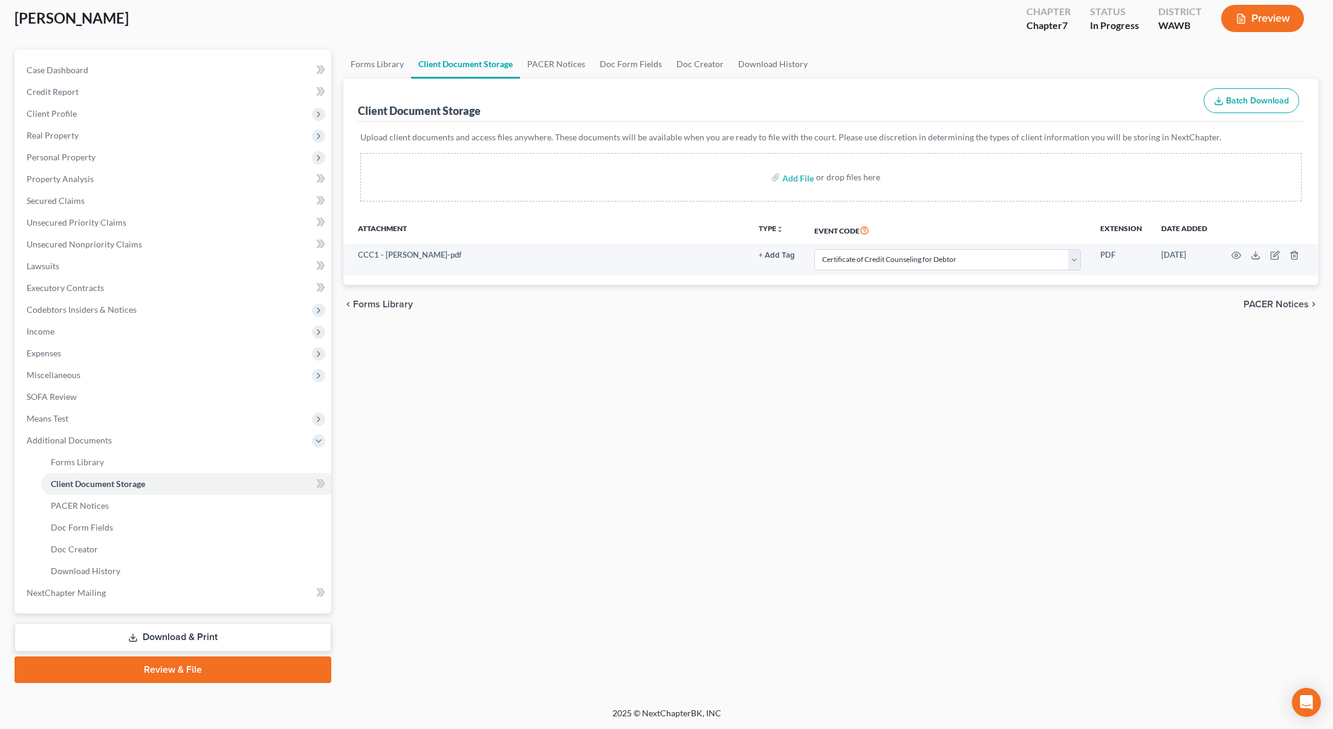
click at [255, 629] on link "Download & Print" at bounding box center [173, 637] width 317 height 28
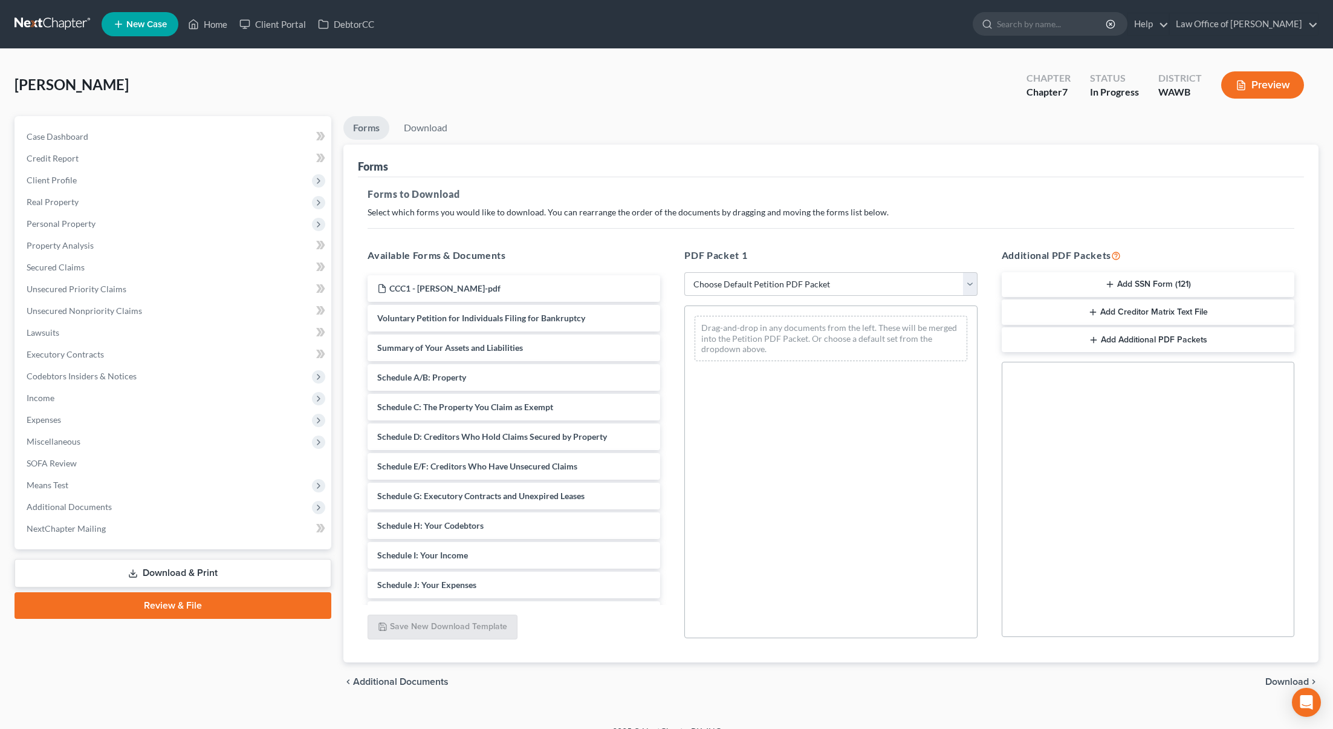
click at [765, 269] on div "PDF Packet 1 Choose Default Petition PDF Packet Complete Bankruptcy Petition (a…" at bounding box center [830, 443] width 317 height 410
click at [765, 277] on select "Choose Default Petition PDF Packet Complete Bankruptcy Petition (all forms and …" at bounding box center [830, 284] width 293 height 24
select select "0"
click at [684, 272] on select "Choose Default Petition PDF Packet Complete Bankruptcy Petition (all forms and …" at bounding box center [830, 284] width 293 height 24
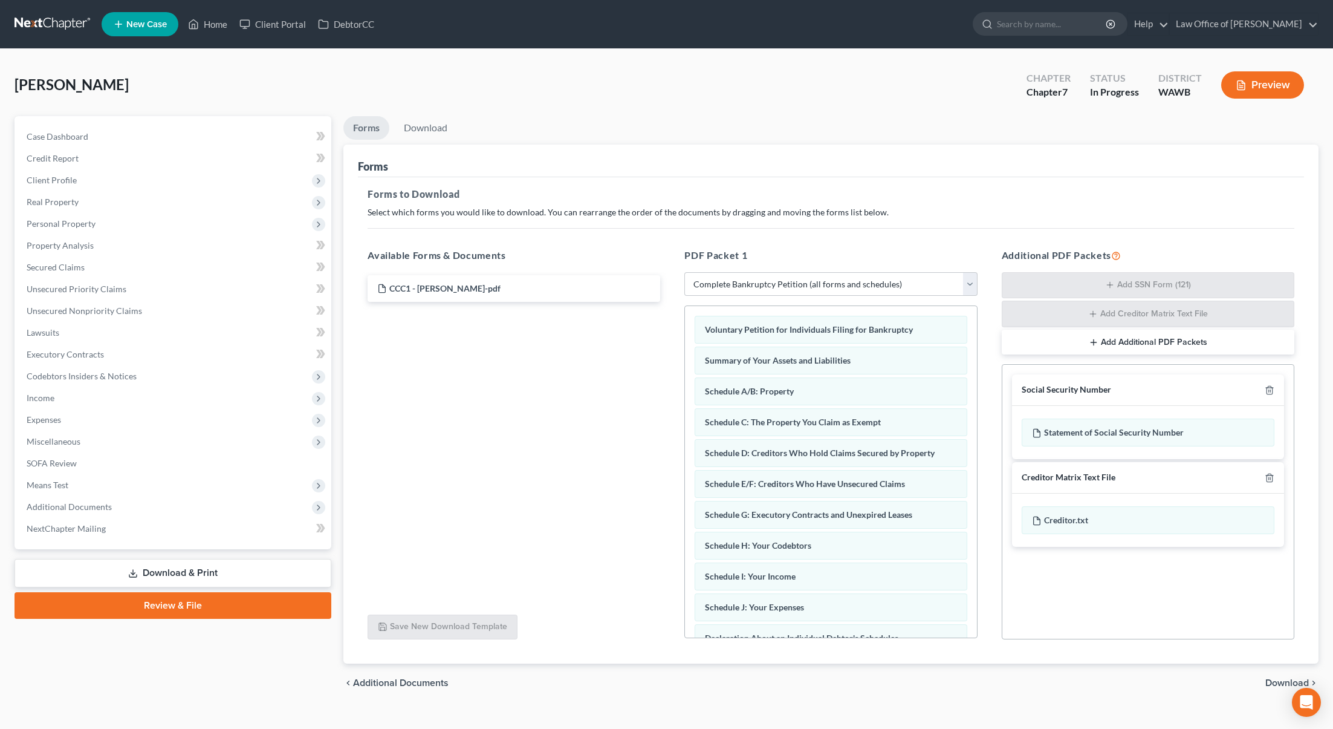
click at [1281, 678] on span "Download" at bounding box center [1287, 683] width 44 height 10
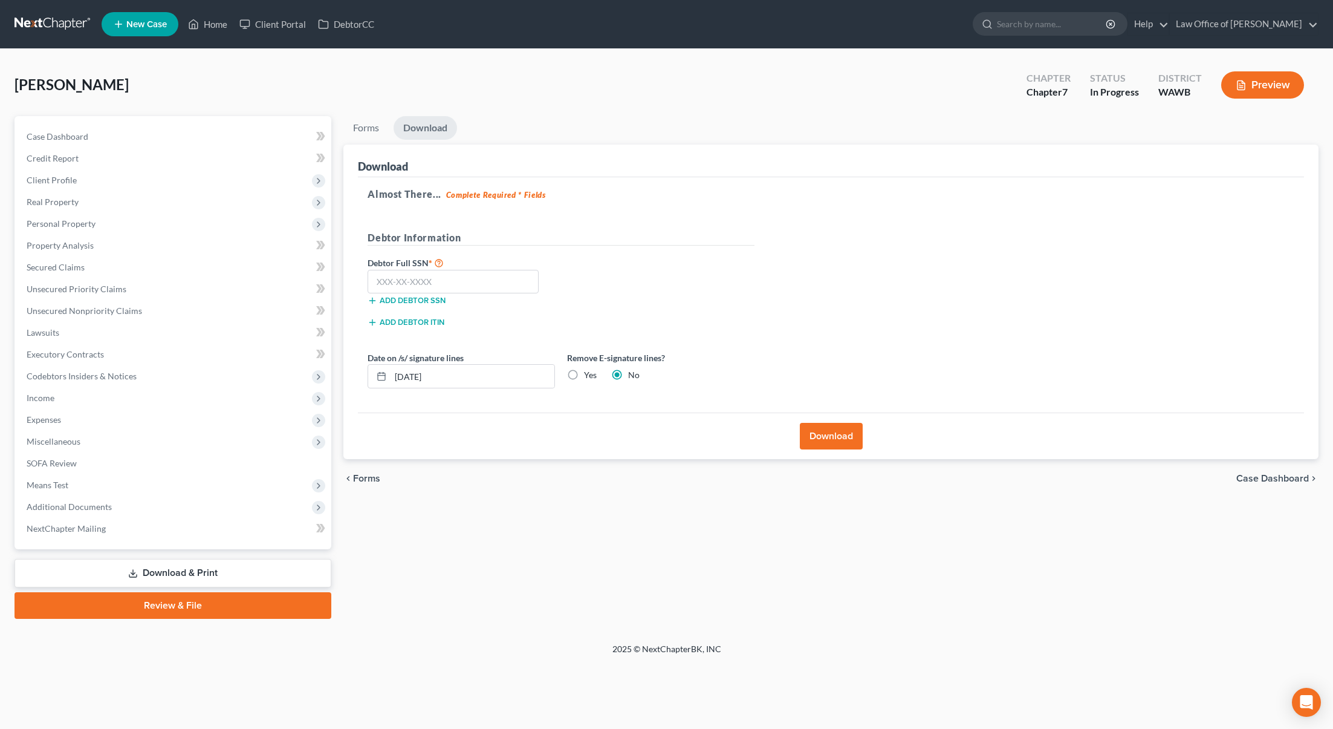
click at [584, 373] on label "Yes" at bounding box center [590, 375] width 13 height 12
click at [589, 373] on input "Yes" at bounding box center [593, 373] width 8 height 8
radio input "true"
radio input "false"
drag, startPoint x: 525, startPoint y: 380, endPoint x: 224, endPoint y: 349, distance: 302.6
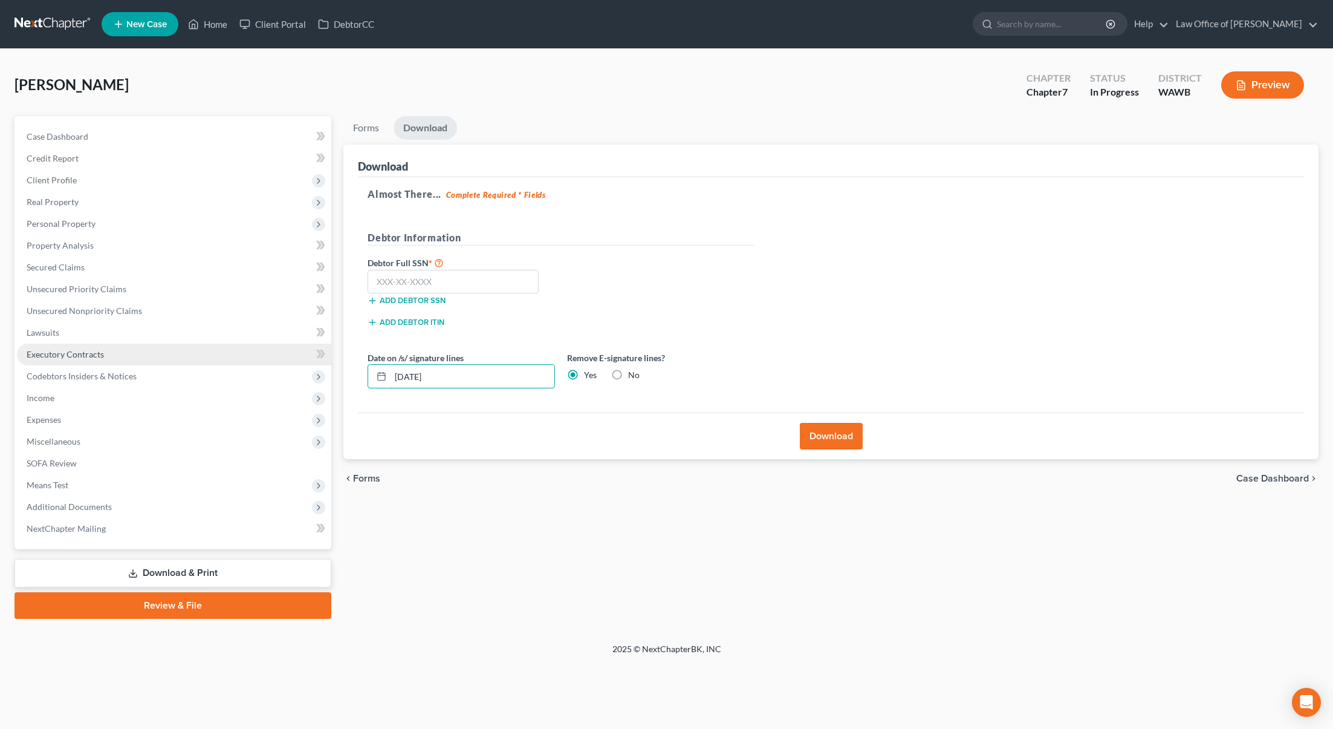
click at [224, 349] on div "Petition Navigation Case Dashboard Payments Invoices Payments Payments Credit R…" at bounding box center [666, 367] width 1316 height 502
click at [406, 274] on input "text" at bounding box center [453, 282] width 171 height 24
click at [380, 281] on input "text" at bounding box center [453, 282] width 171 height 24
type input "533-33-2091"
click at [827, 435] on button "Download" at bounding box center [831, 436] width 63 height 27
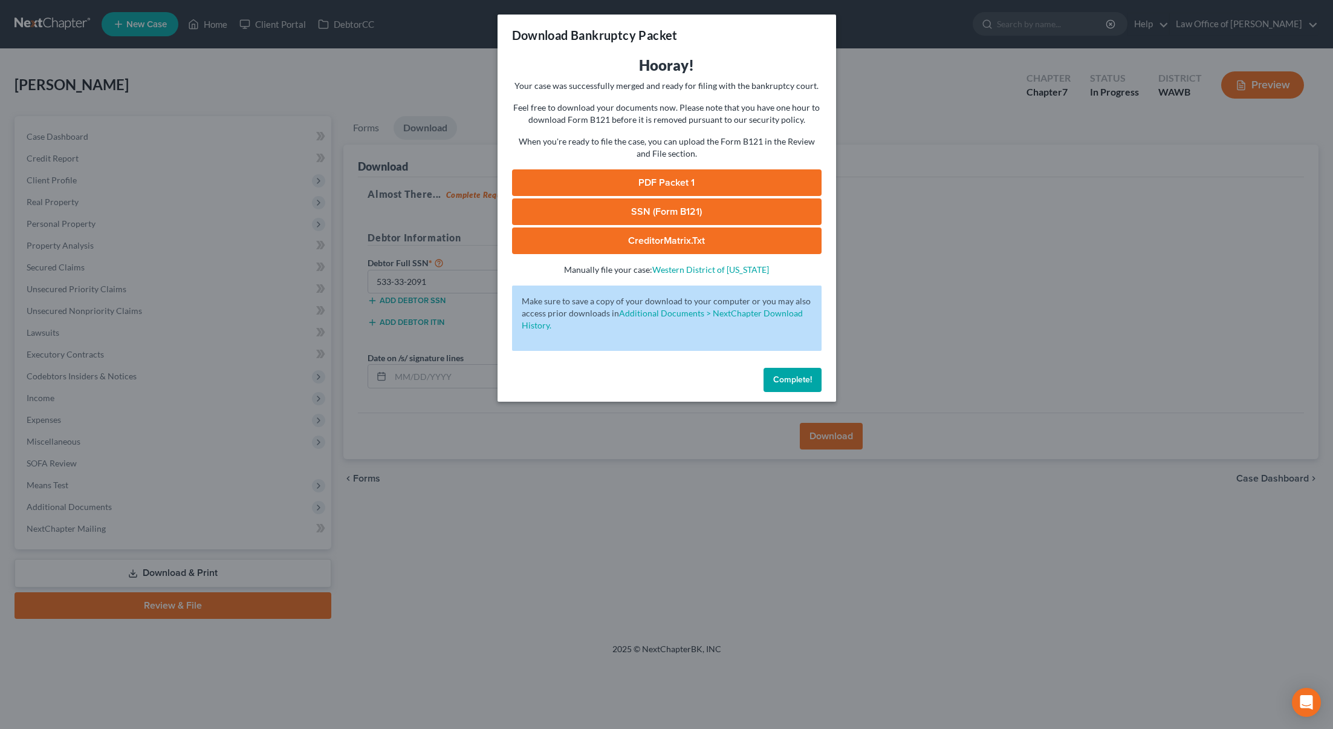
click at [570, 177] on link "PDF Packet 1" at bounding box center [667, 182] width 310 height 27
click at [597, 215] on link "SSN (Form B121)" at bounding box center [667, 211] width 310 height 27
click at [640, 245] on link "CreditorMatrix.txt" at bounding box center [667, 240] width 310 height 27
click at [787, 377] on span "Complete!" at bounding box center [792, 379] width 39 height 10
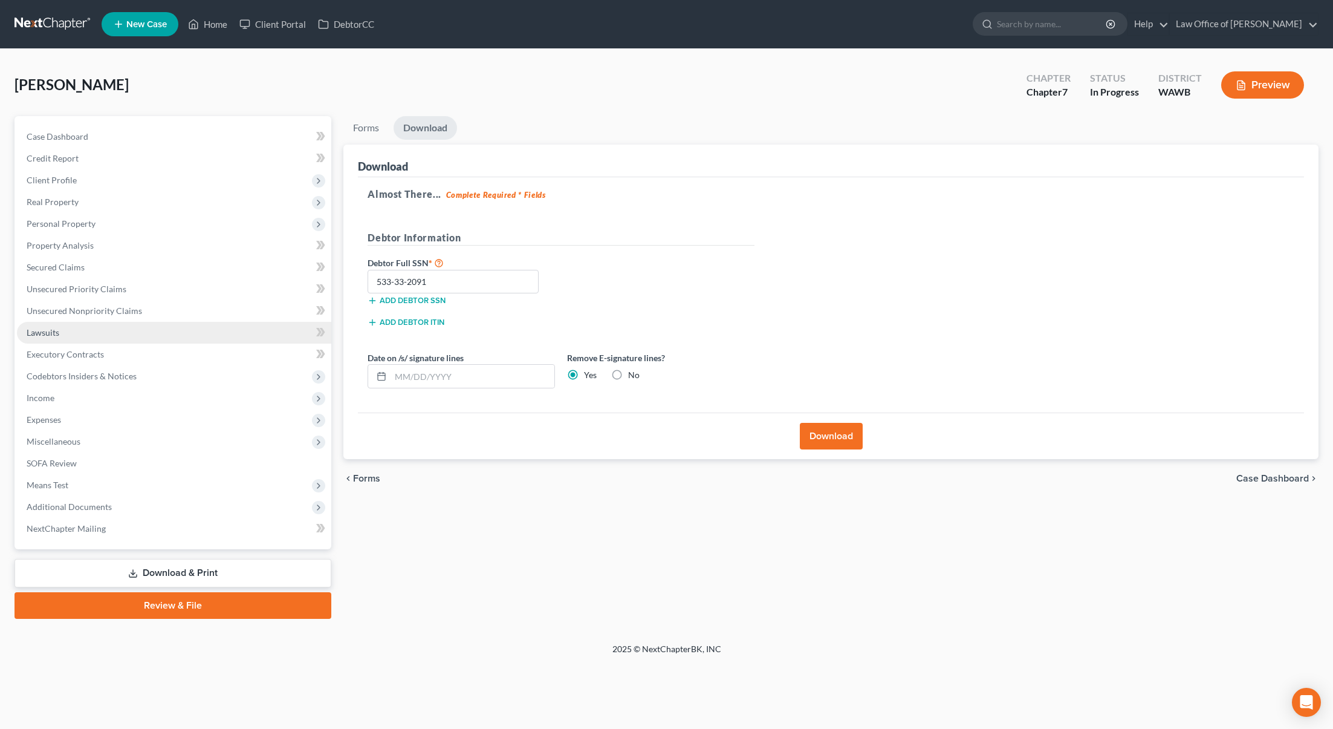
click at [178, 322] on link "Lawsuits" at bounding box center [174, 333] width 314 height 22
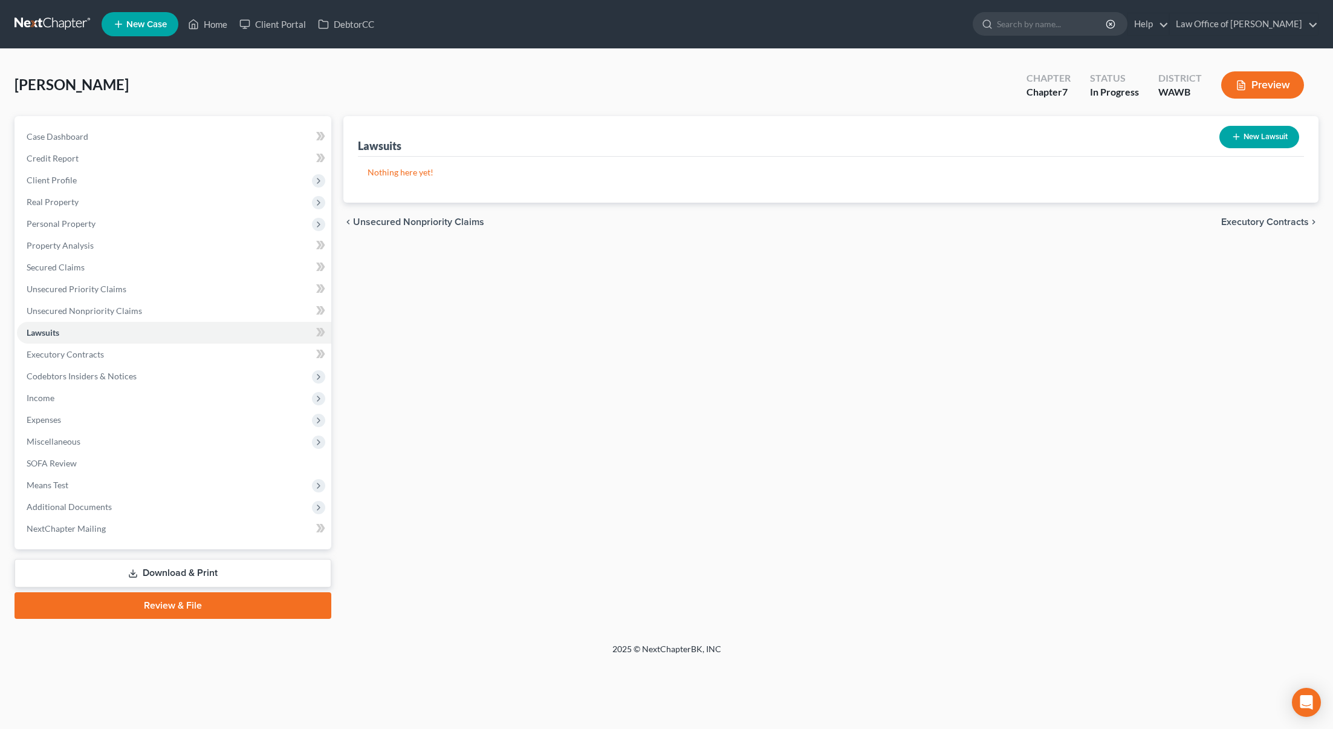
click at [1258, 137] on button "New Lawsuit" at bounding box center [1260, 137] width 80 height 22
select select "0"
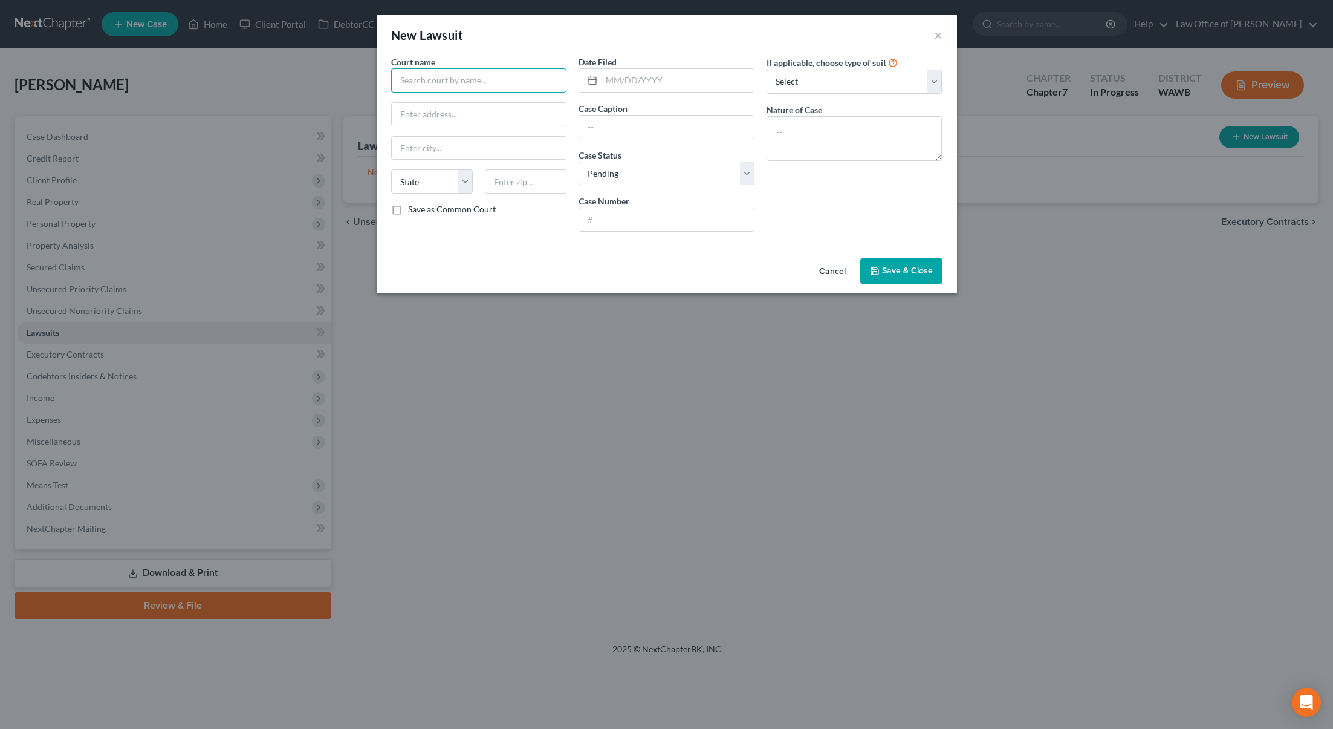
click at [434, 77] on input "text" at bounding box center [479, 80] width 176 height 24
type input "Superior Court of King County"
click at [646, 83] on input "text" at bounding box center [678, 80] width 152 height 23
type input "12/23/2021"
click at [618, 125] on input "text" at bounding box center [666, 126] width 175 height 23
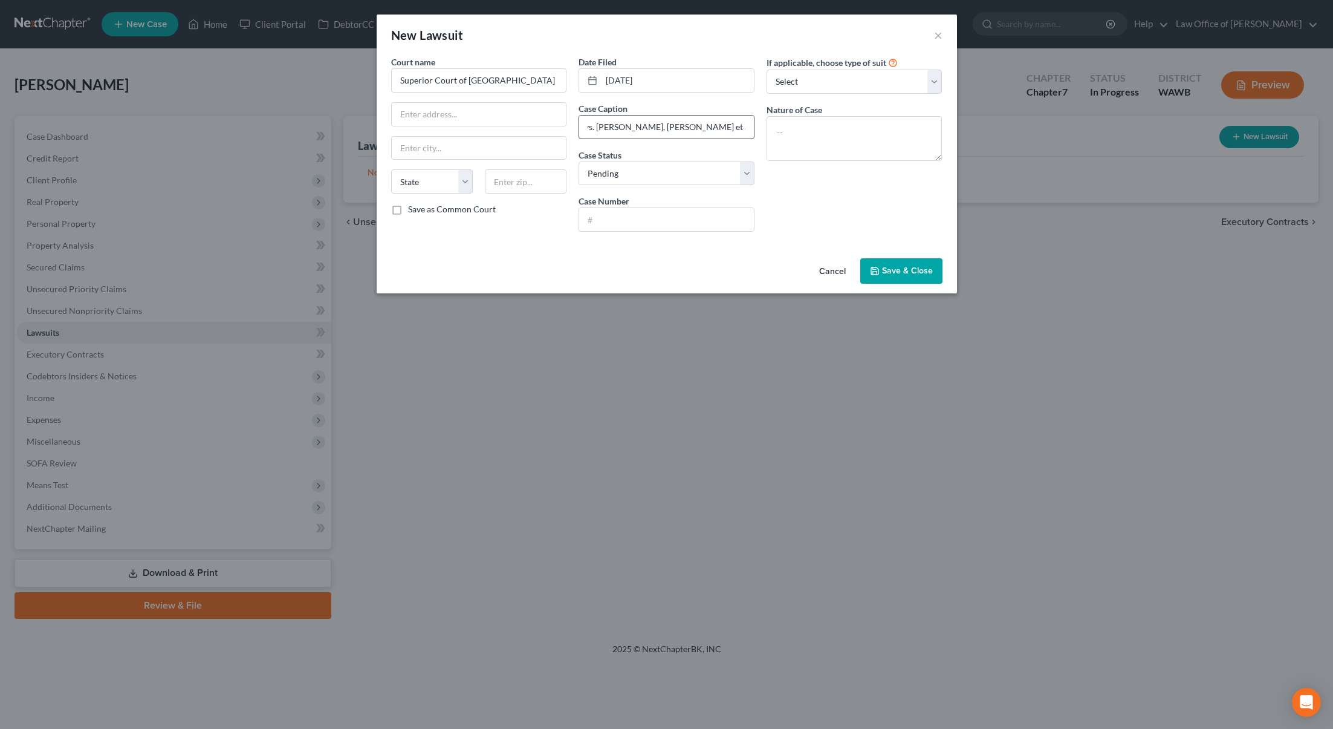
scroll to position [0, 91]
type input "Angelica Campbell et al vs. Solomon Simone, Emily Schlackman et al."
type input "21-2-11125-1 SEA"
click at [916, 266] on span "Save & Close" at bounding box center [907, 270] width 51 height 10
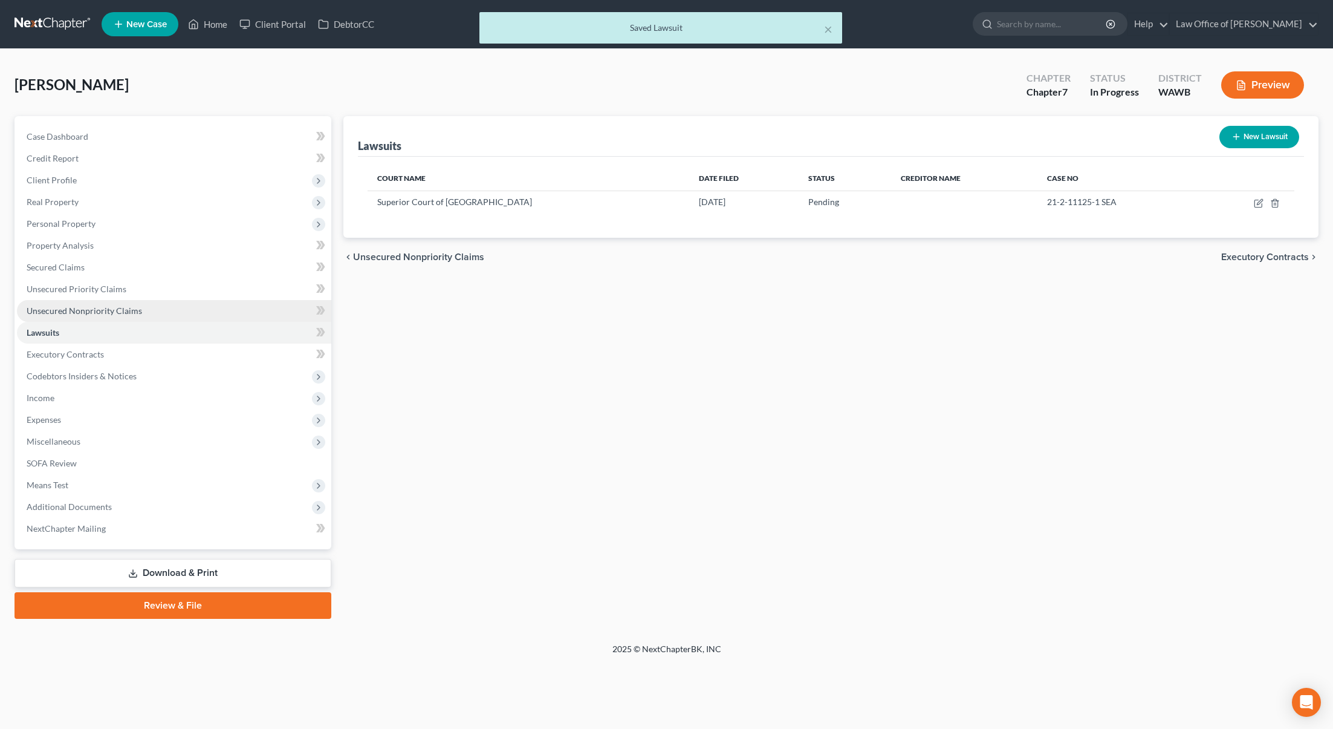
click at [154, 304] on link "Unsecured Nonpriority Claims" at bounding box center [174, 311] width 314 height 22
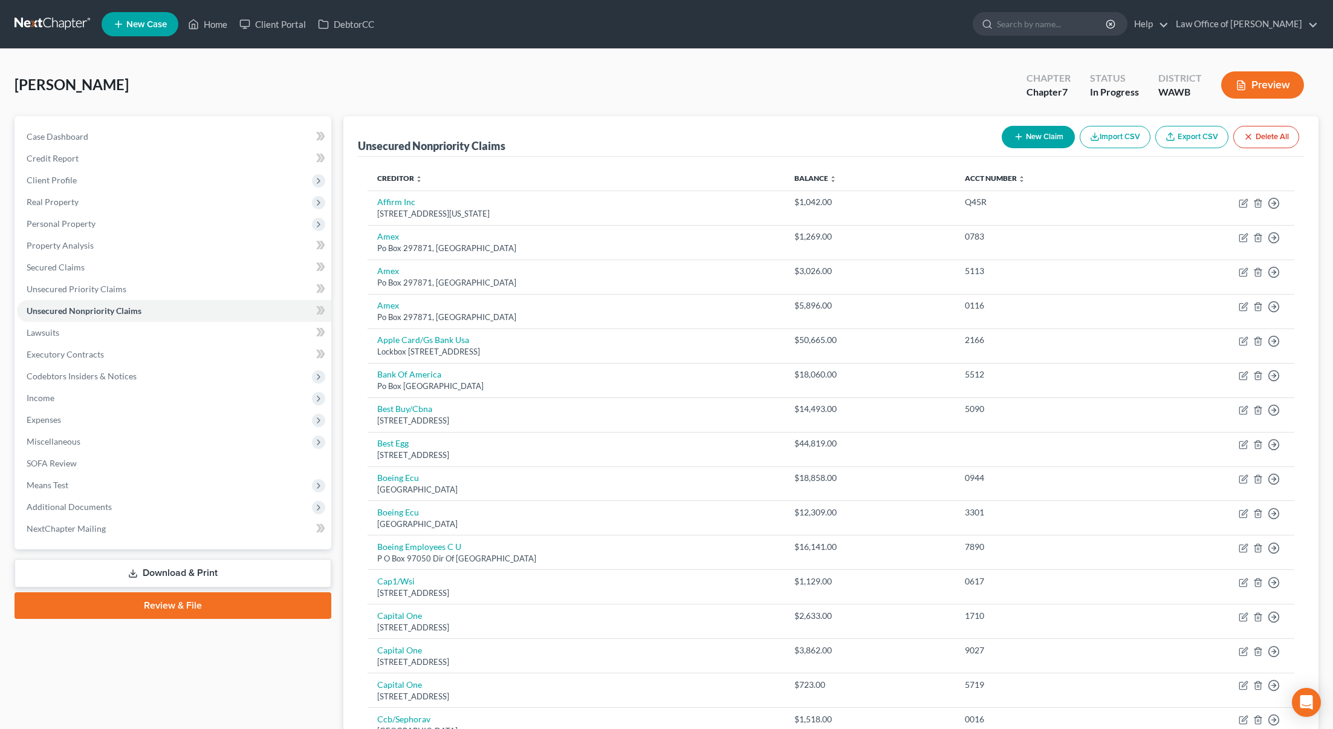
click at [1045, 125] on div "New Claim Import CSV Export CSV Delete All" at bounding box center [1150, 137] width 307 height 32
click at [1028, 138] on button "New Claim" at bounding box center [1038, 137] width 73 height 22
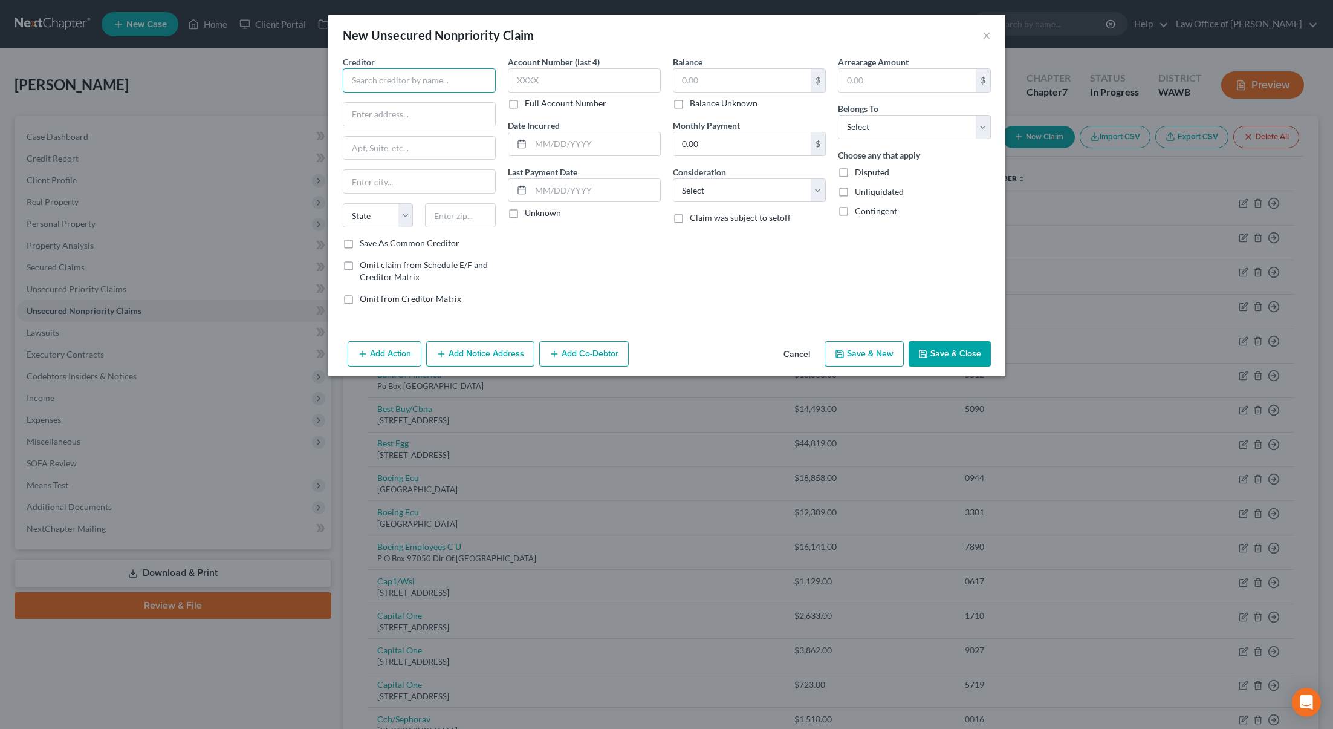
click at [455, 76] on input "text" at bounding box center [419, 80] width 153 height 24
type input "Johannessen Law PLLC"
type input "5400 California Ave SW Suite E"
click at [460, 216] on input "text" at bounding box center [460, 215] width 71 height 24
type input "98136"
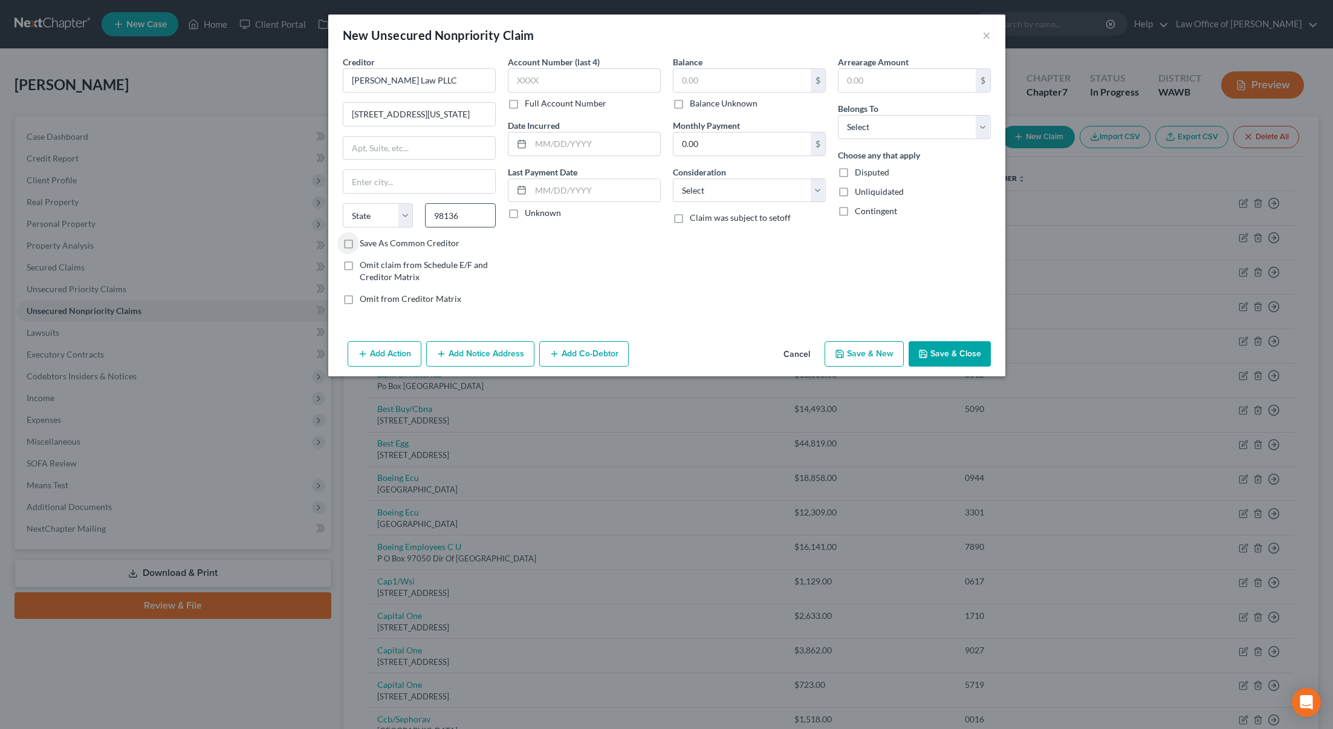
type input "Seattle"
select select "50"
click at [728, 193] on select "Select Cable / Satellite Services Collection Agency Credit Card Debt Debt Couns…" at bounding box center [749, 190] width 153 height 24
click at [673, 178] on select "Select Cable / Satellite Services Collection Agency Credit Card Debt Debt Couns…" at bounding box center [749, 190] width 153 height 24
click at [726, 187] on select "Select Cable / Satellite Services Collection Agency Credit Card Debt Debt Couns…" at bounding box center [749, 190] width 153 height 24
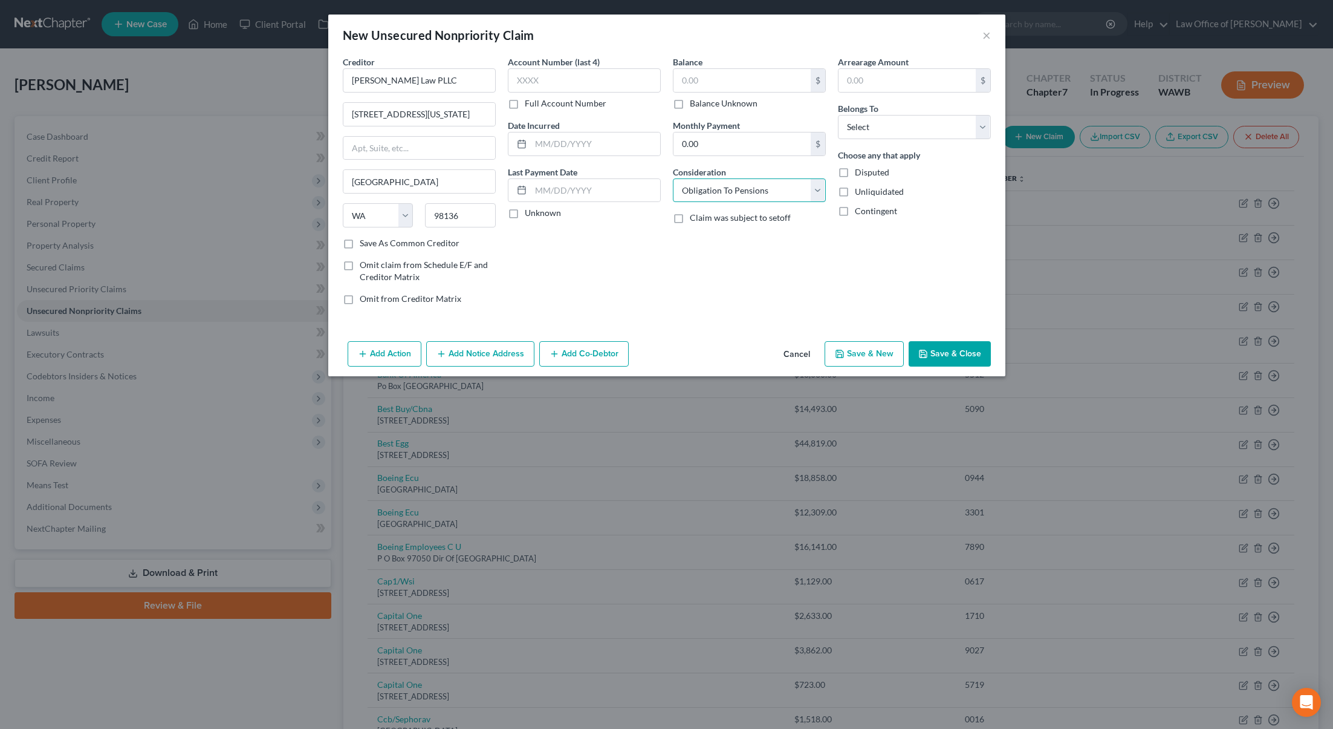
select select "14"
click at [673, 178] on select "Select Cable / Satellite Services Collection Agency Credit Card Debt Debt Couns…" at bounding box center [749, 190] width 153 height 24
click at [718, 238] on input "text" at bounding box center [750, 236] width 152 height 23
type input "Notice Only"
click at [875, 126] on select "Select Debtor 1 Only Debtor 2 Only Debtor 1 And Debtor 2 Only At Least One Of T…" at bounding box center [914, 127] width 153 height 24
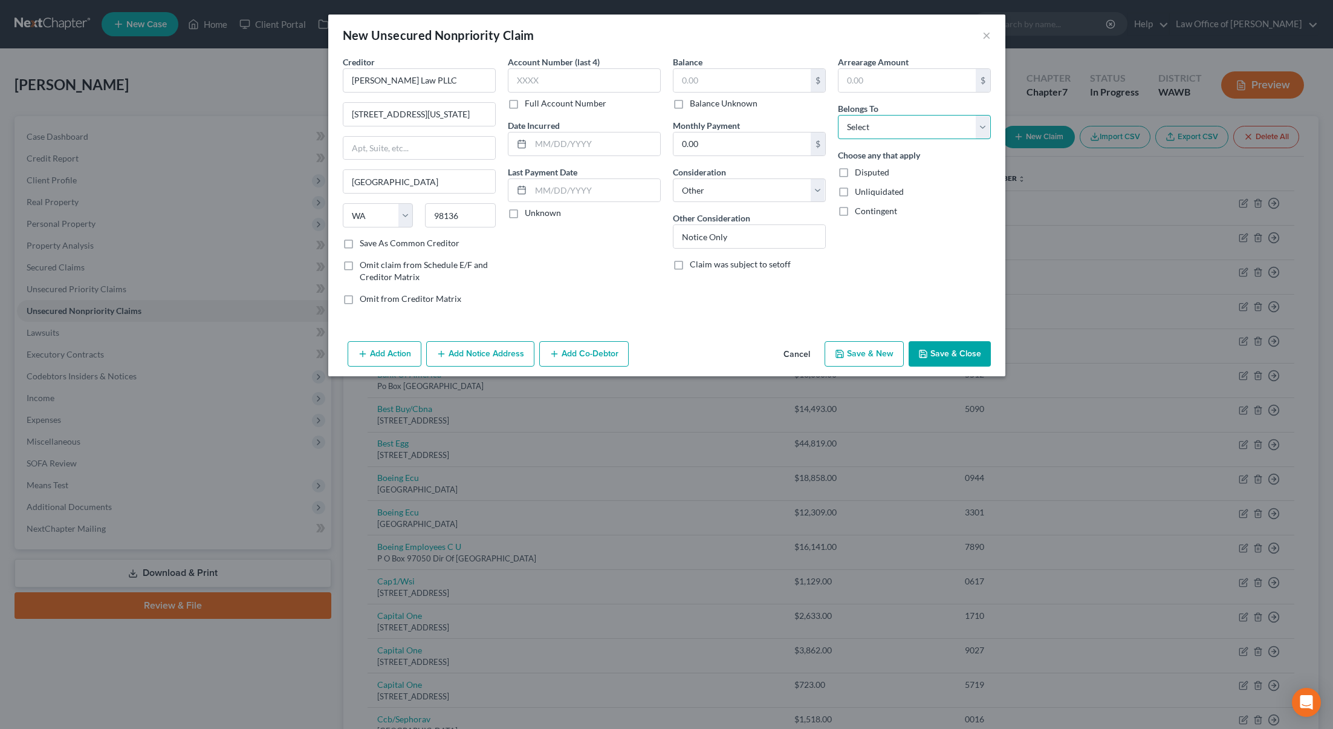
select select "0"
click at [838, 115] on select "Select Debtor 1 Only Debtor 2 Only Debtor 1 And Debtor 2 Only At Least One Of T…" at bounding box center [914, 127] width 153 height 24
click at [939, 352] on button "Save & Close" at bounding box center [950, 353] width 82 height 25
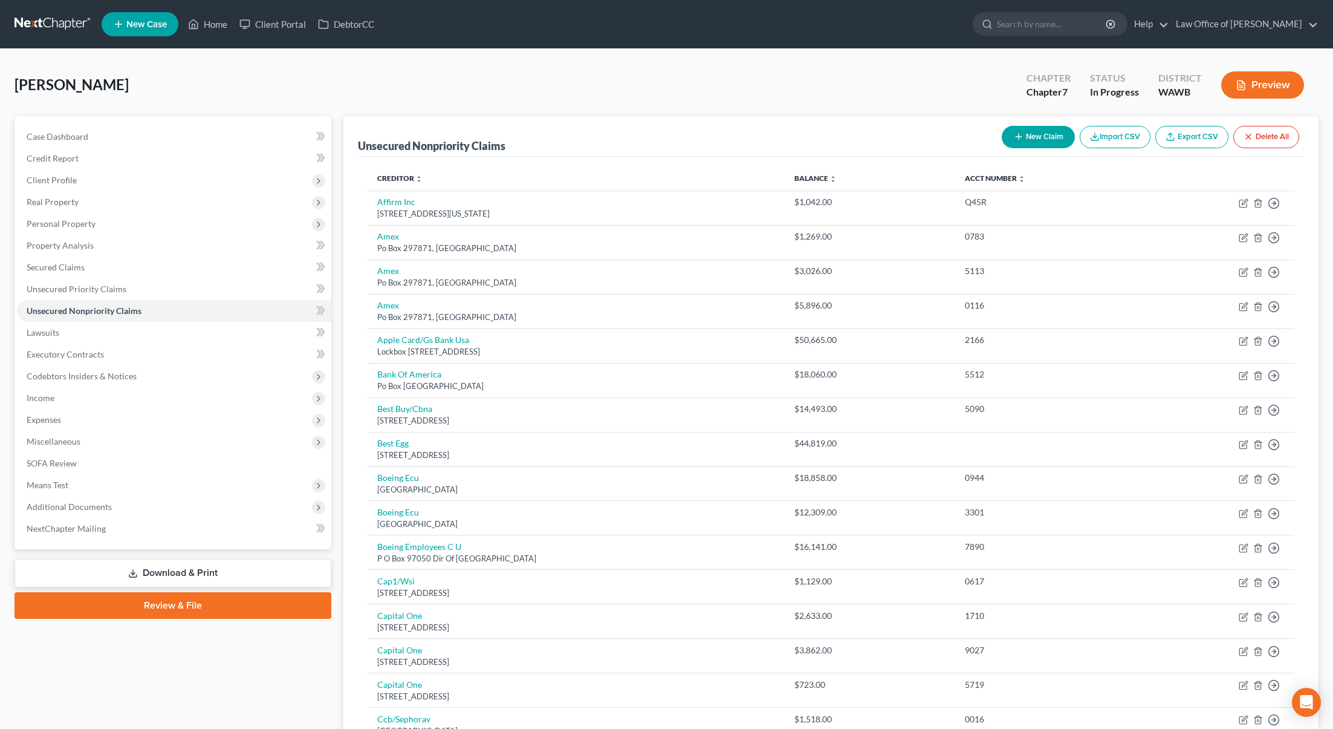
click at [160, 567] on link "Download & Print" at bounding box center [173, 573] width 317 height 28
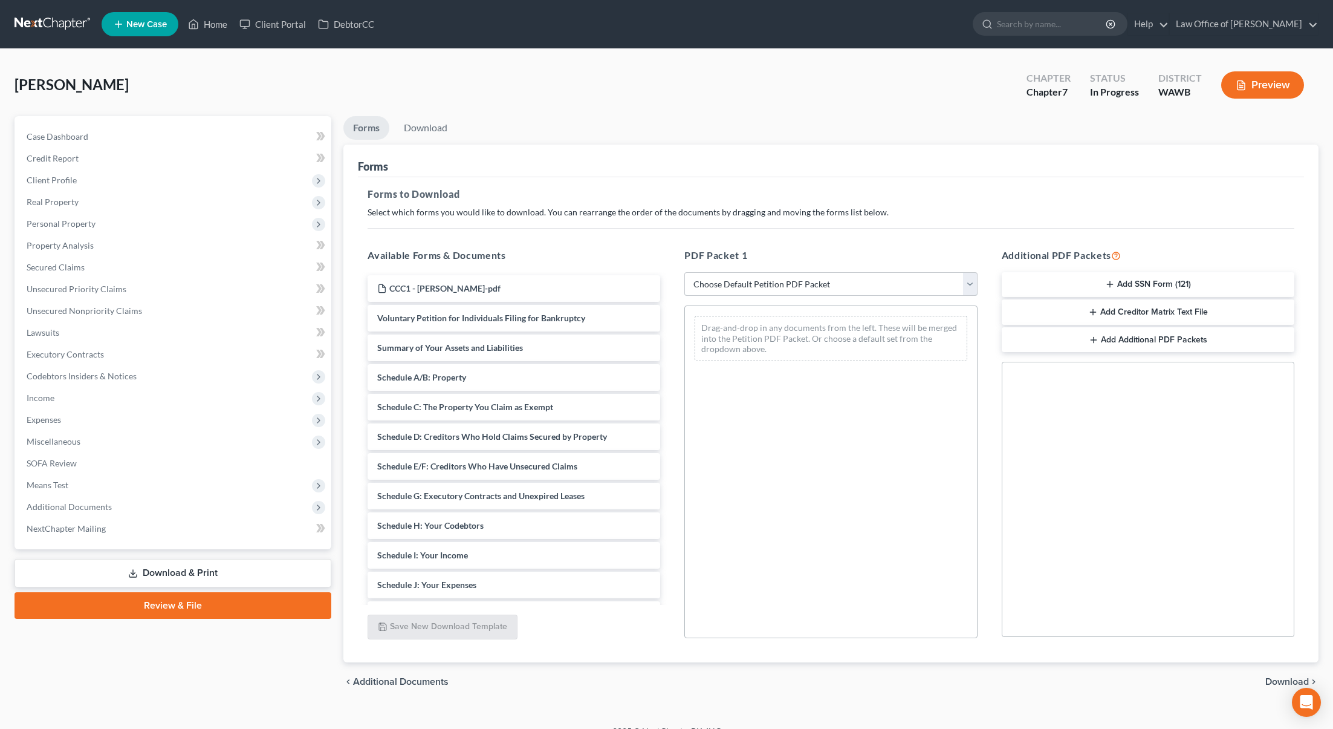
click at [749, 273] on select "Choose Default Petition PDF Packet Complete Bankruptcy Petition (all forms and …" at bounding box center [830, 284] width 293 height 24
select select "0"
click at [684, 272] on select "Choose Default Petition PDF Packet Complete Bankruptcy Petition (all forms and …" at bounding box center [830, 284] width 293 height 24
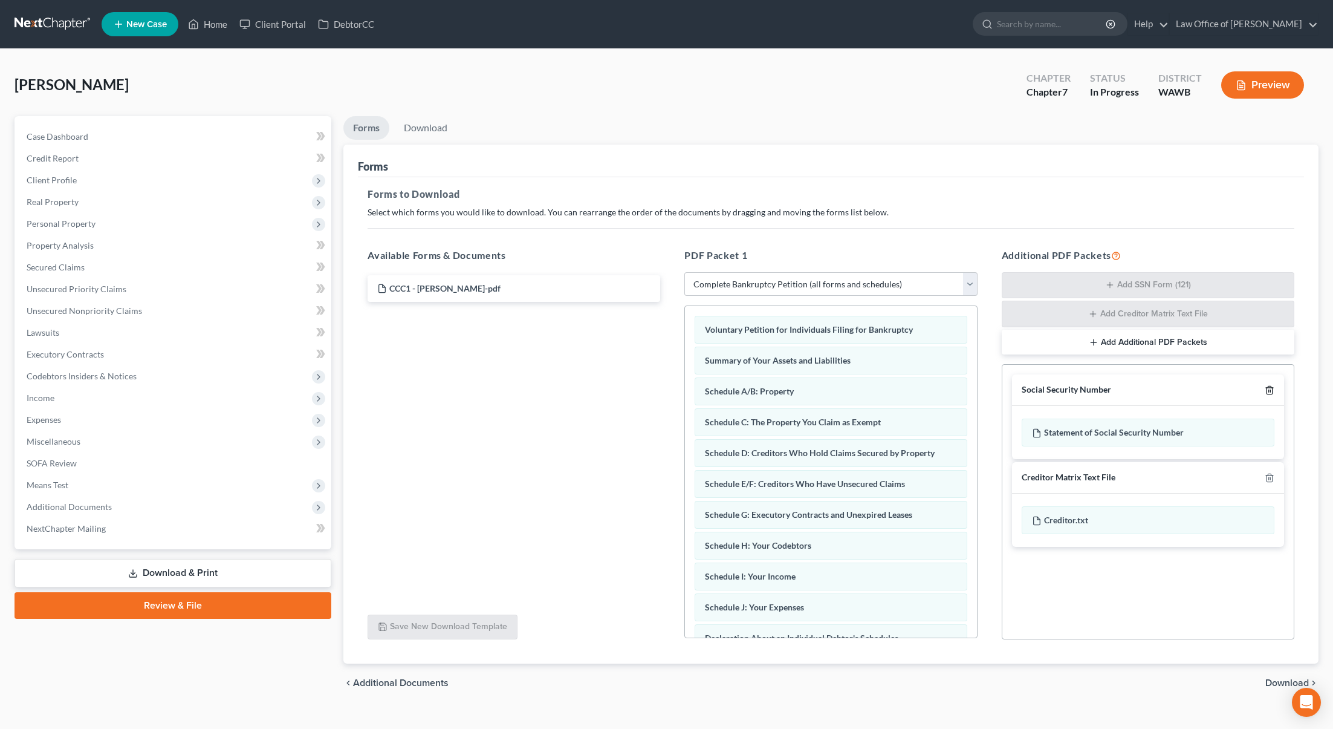
click at [1268, 389] on icon "button" at bounding box center [1270, 390] width 10 height 10
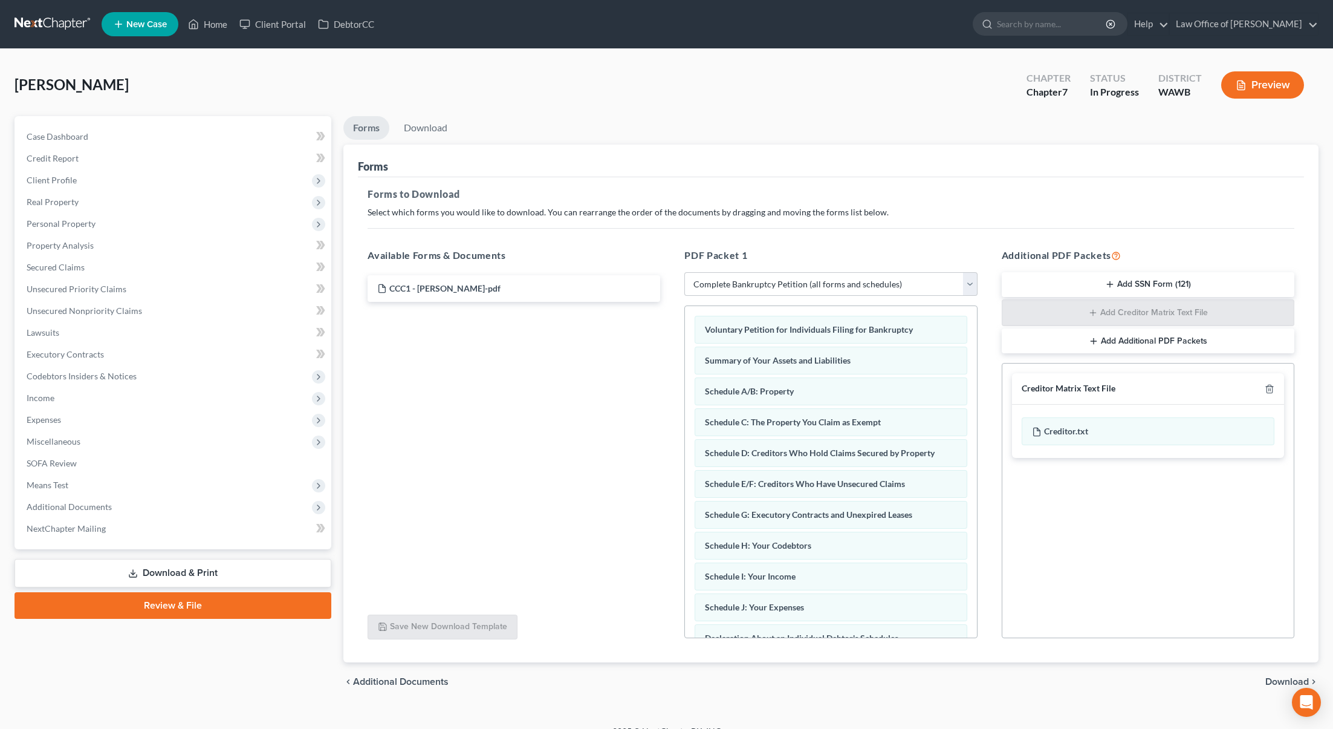
click at [1279, 684] on span "Download" at bounding box center [1287, 682] width 44 height 10
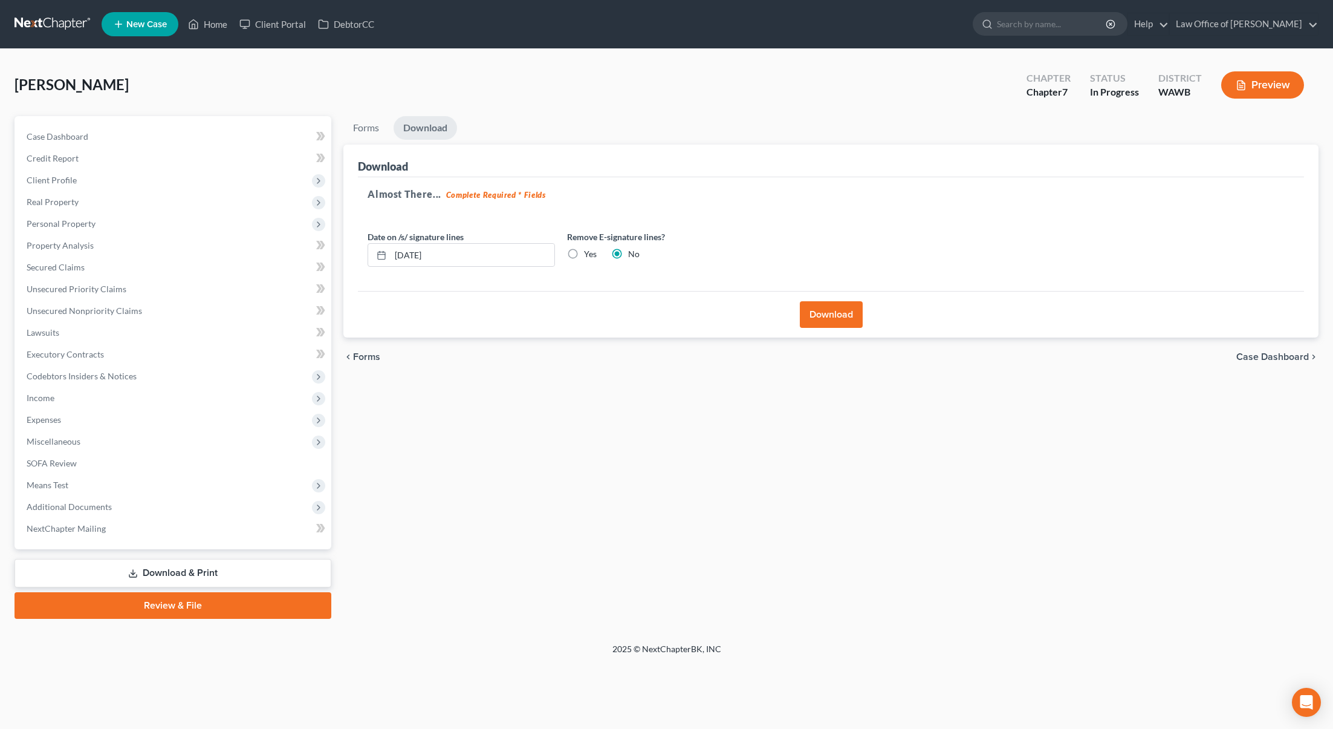
click at [584, 255] on label "Yes" at bounding box center [590, 254] width 13 height 12
click at [589, 255] on input "Yes" at bounding box center [593, 252] width 8 height 8
radio input "true"
radio input "false"
drag, startPoint x: 521, startPoint y: 253, endPoint x: 415, endPoint y: 253, distance: 105.2
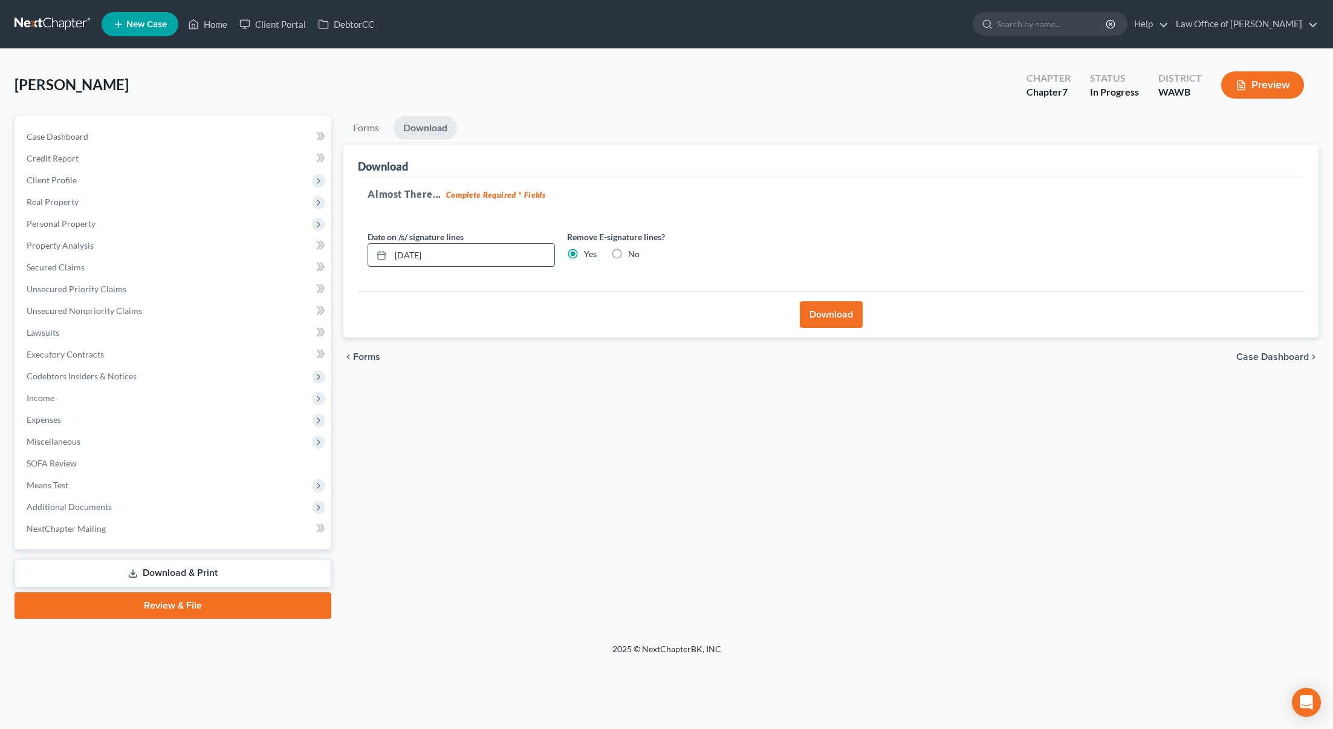
click at [415, 253] on input "09/03/2025" at bounding box center [473, 255] width 164 height 23
click at [458, 246] on input "09/03/2025" at bounding box center [473, 255] width 164 height 23
drag, startPoint x: 462, startPoint y: 254, endPoint x: 314, endPoint y: 234, distance: 148.9
click at [316, 234] on div "Petition Navigation Case Dashboard Payments Invoices Payments Payments Credit R…" at bounding box center [666, 367] width 1316 height 502
click at [832, 325] on button "Download" at bounding box center [831, 314] width 63 height 27
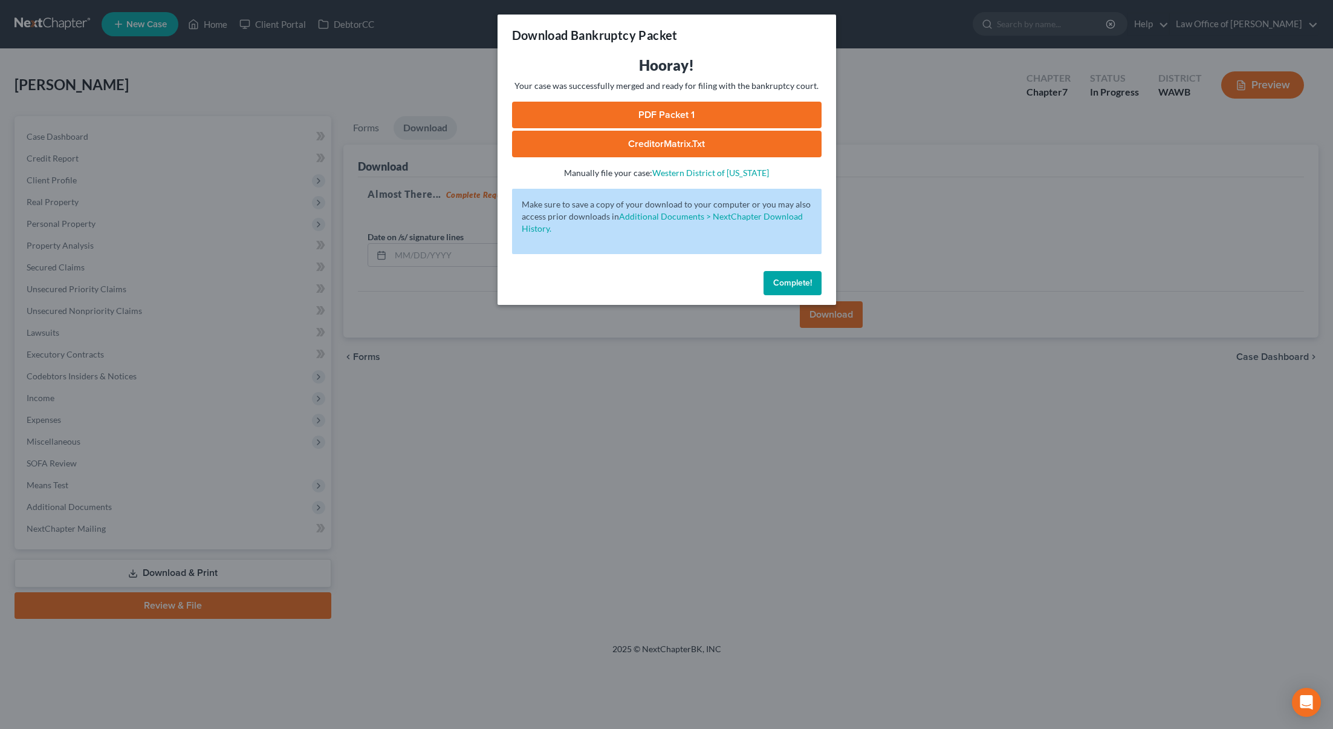
click at [646, 112] on link "PDF Packet 1" at bounding box center [667, 115] width 310 height 27
click at [626, 138] on link "CreditorMatrix.txt" at bounding box center [667, 144] width 310 height 27
click at [1227, 97] on div "Download Bankruptcy Packet Hooray! Your case was successfully merged and ready …" at bounding box center [666, 364] width 1333 height 729
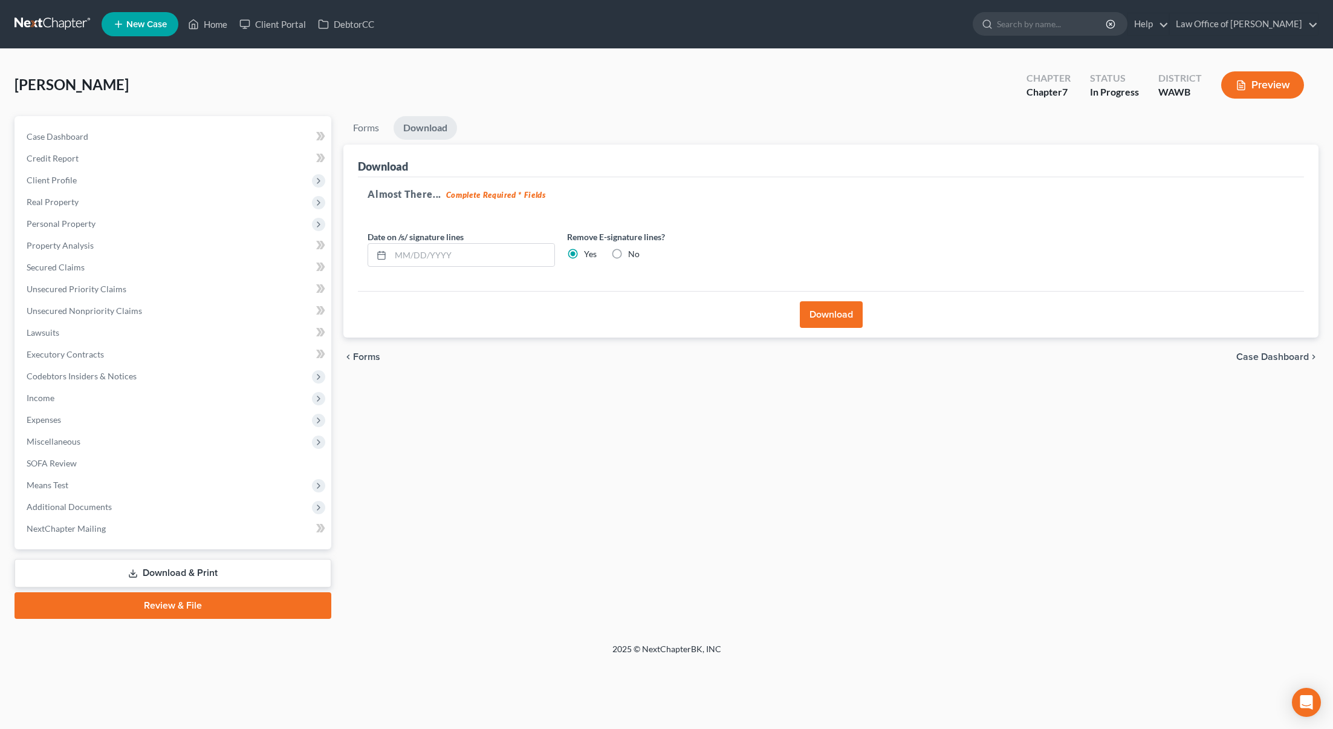
click at [1248, 83] on button "Preview" at bounding box center [1262, 84] width 83 height 27
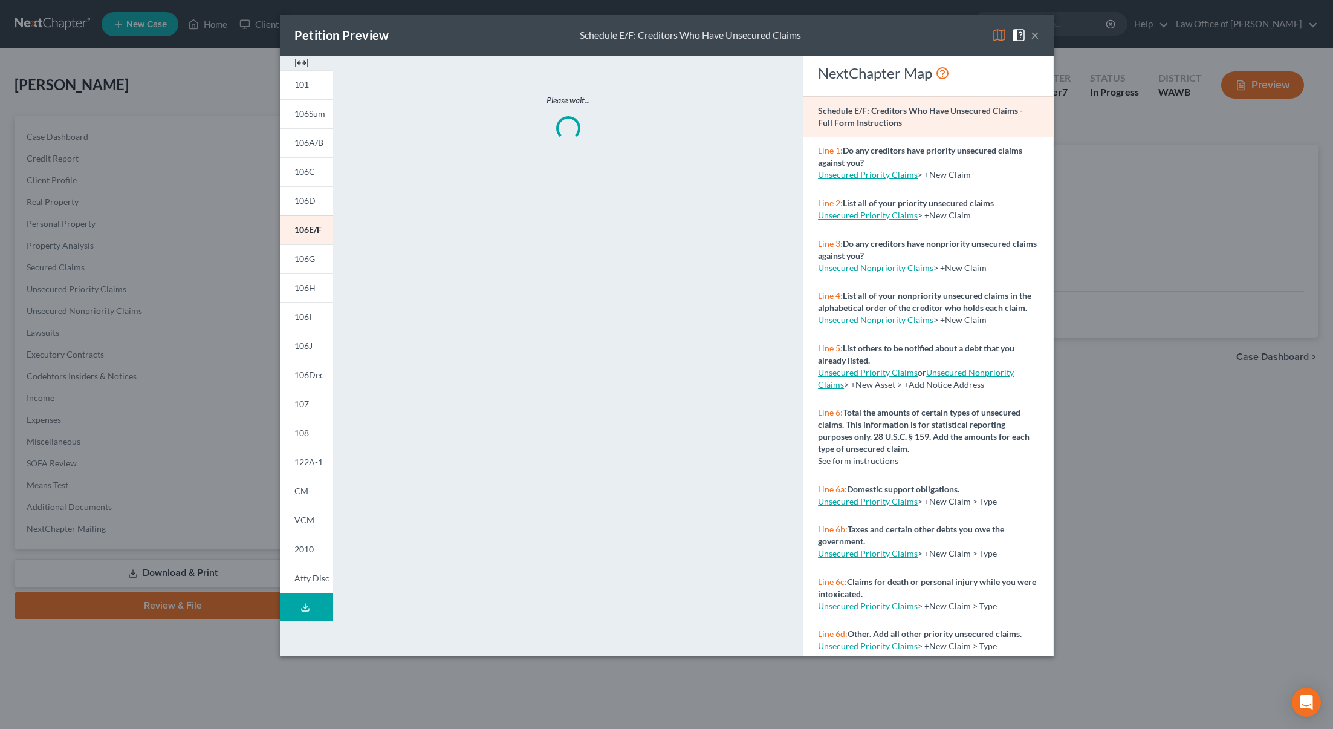
click at [999, 36] on img at bounding box center [999, 35] width 15 height 15
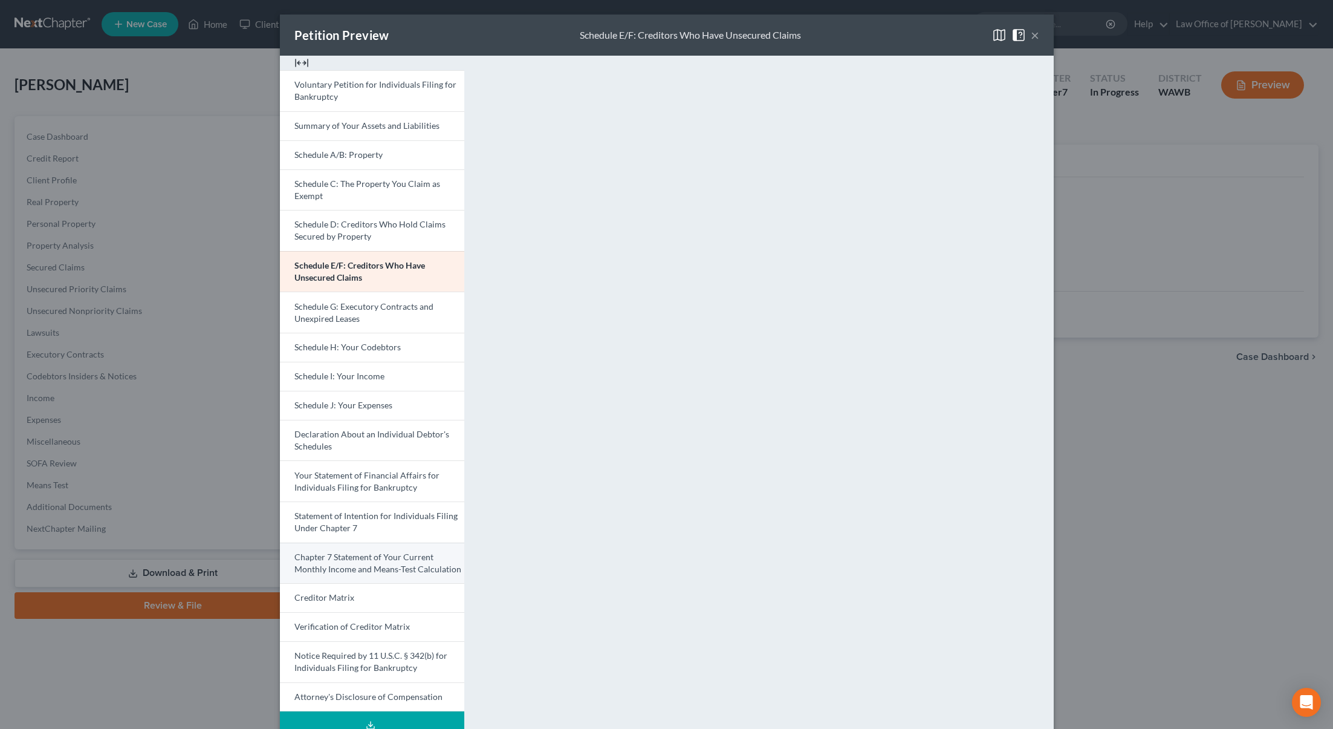
click at [364, 562] on link "Chapter 7 Statement of Your Current Monthly Income and Means-Test Calculation" at bounding box center [372, 562] width 184 height 41
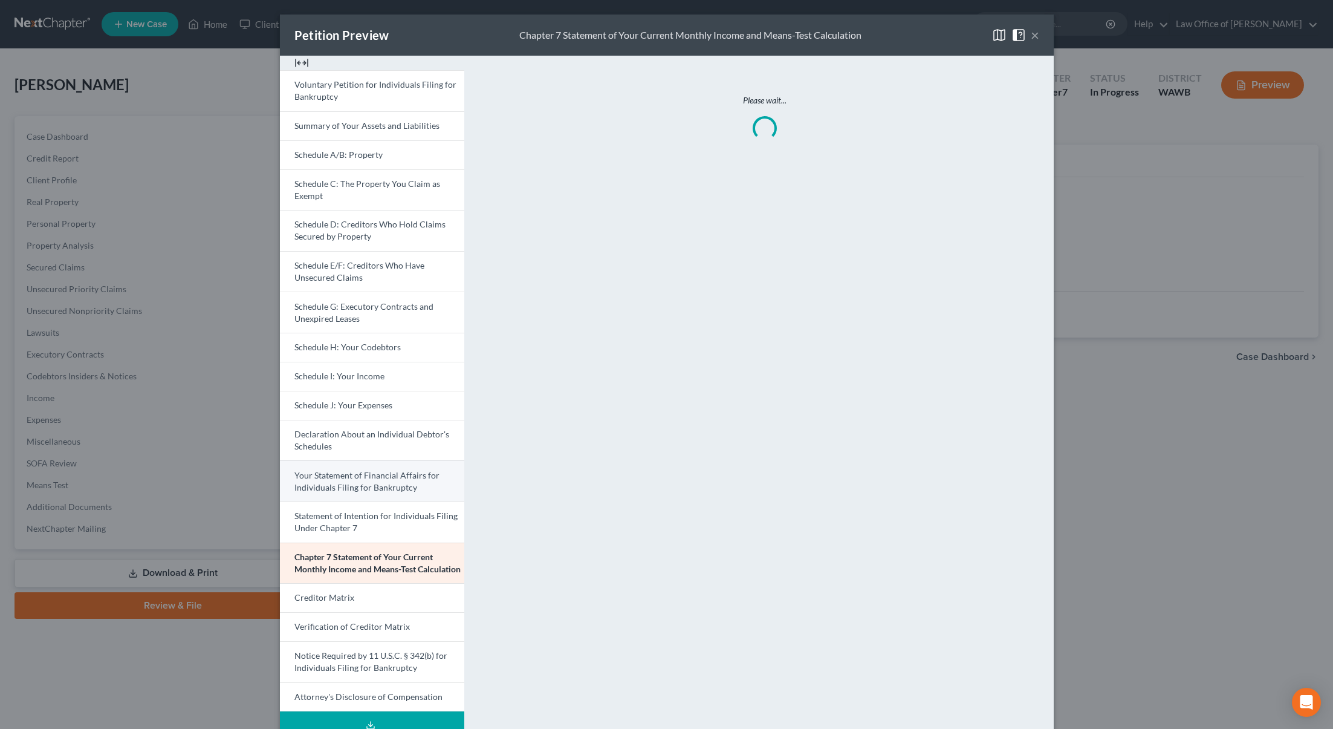
click at [402, 481] on link "Your Statement of Financial Affairs for Individuals Filing for Bankruptcy" at bounding box center [372, 480] width 184 height 41
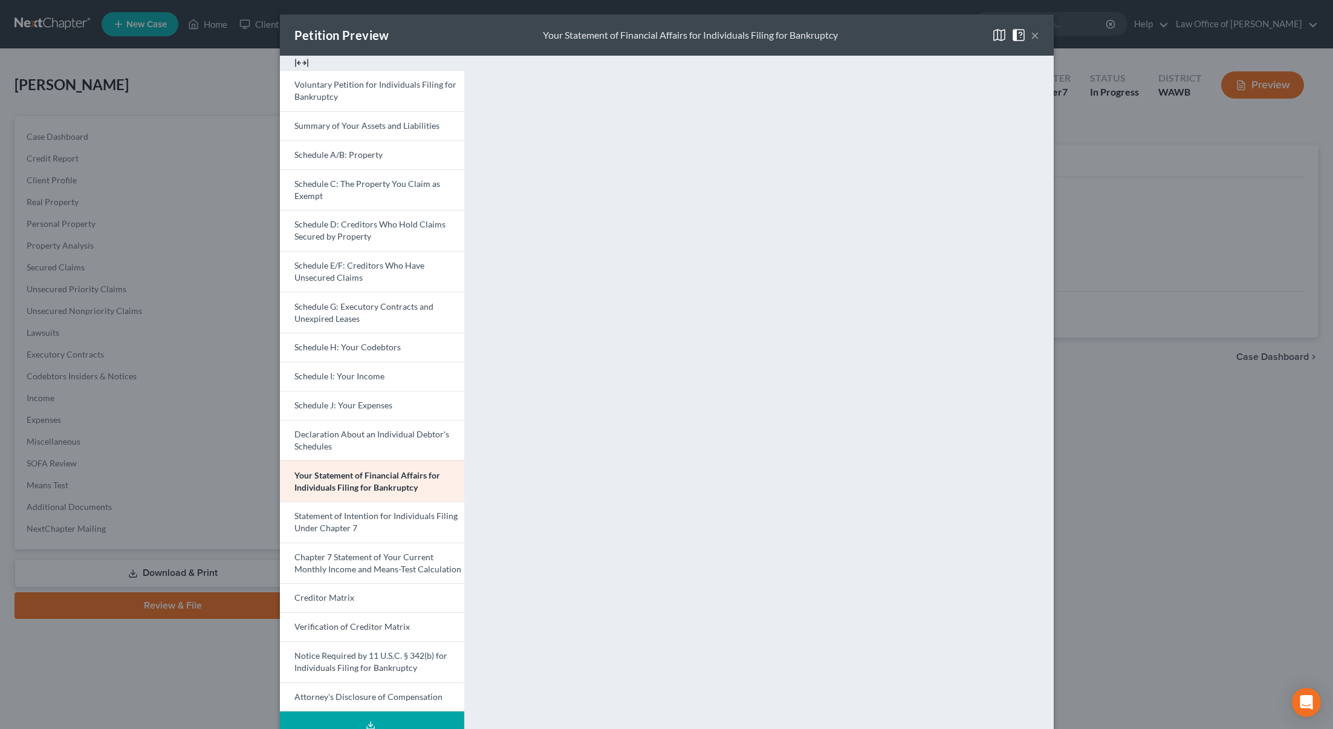
click at [160, 80] on div "Petition Preview Your Statement of Financial Affairs for Individuals Filing for…" at bounding box center [666, 364] width 1333 height 729
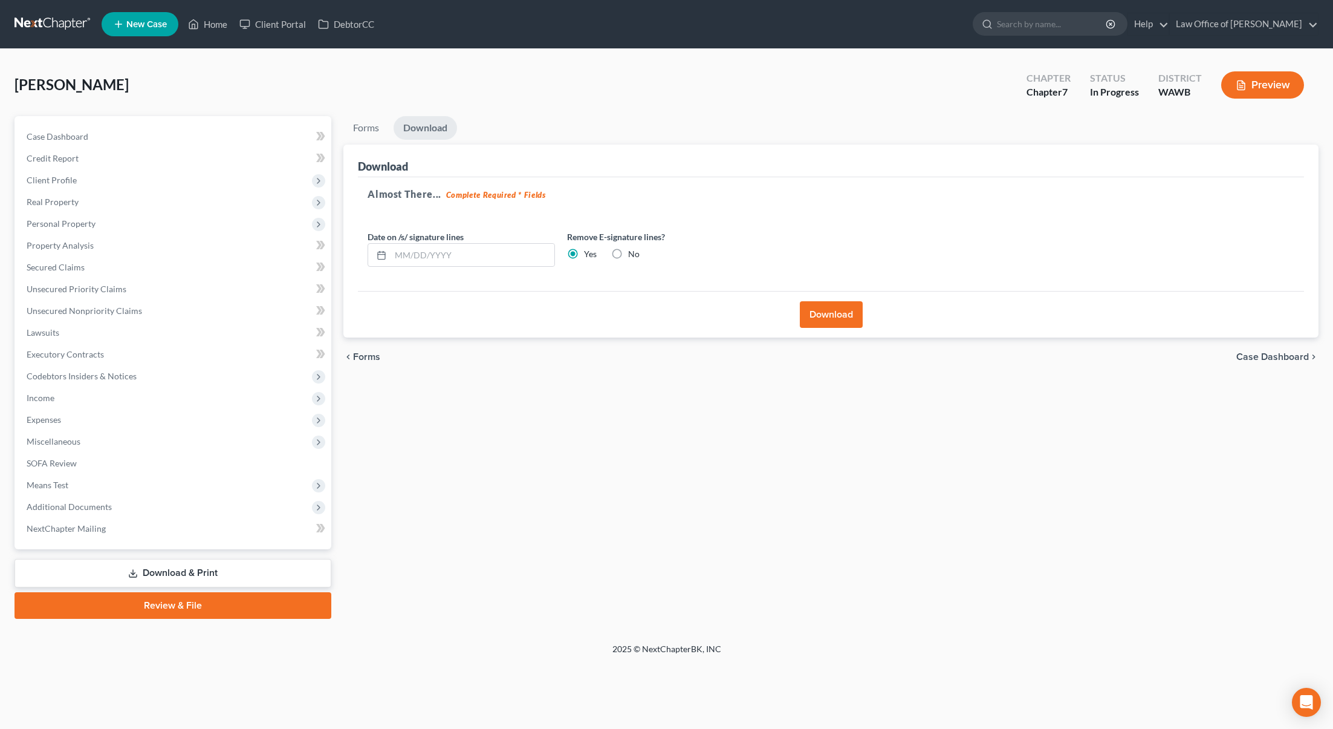
click at [61, 18] on link at bounding box center [53, 24] width 77 height 22
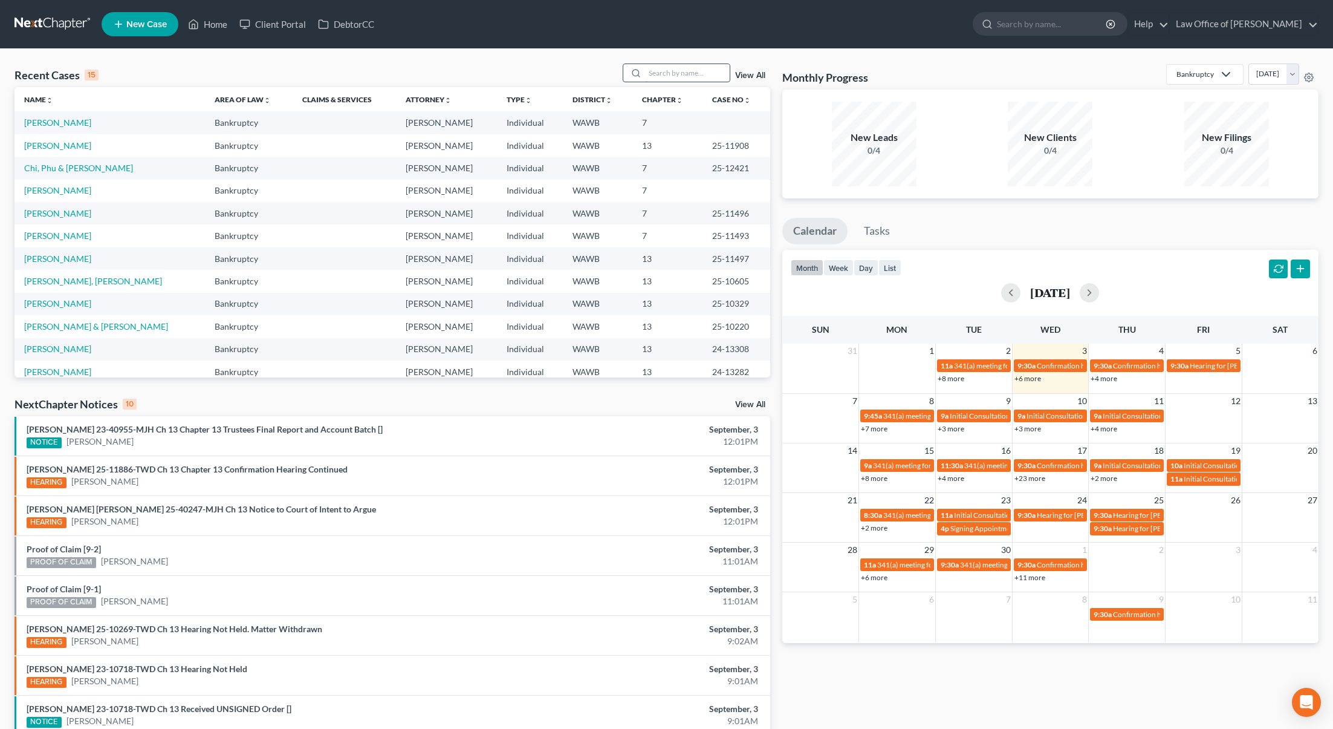
click at [690, 71] on input "search" at bounding box center [687, 73] width 85 height 18
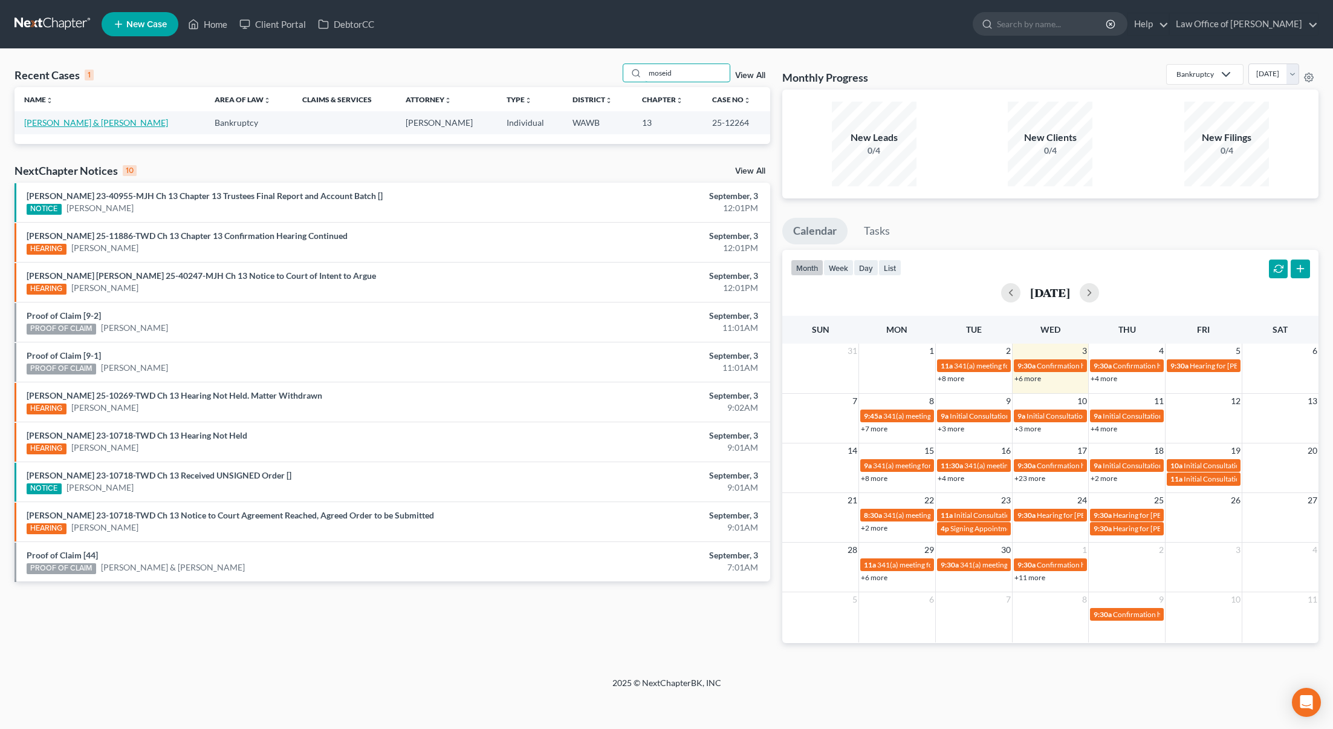
type input "moseid"
click at [83, 120] on link "[PERSON_NAME] & [PERSON_NAME]" at bounding box center [96, 122] width 144 height 10
select select "6"
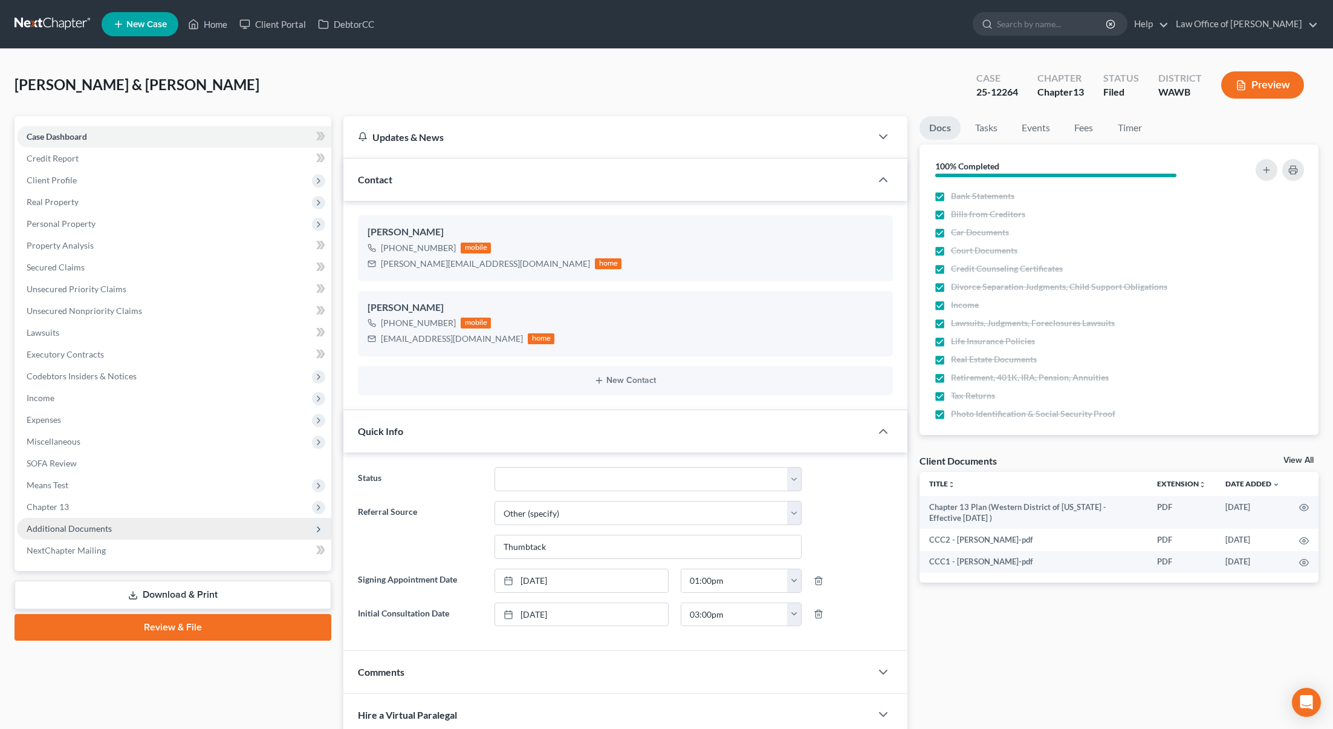
click at [70, 535] on span "Additional Documents" at bounding box center [174, 529] width 314 height 22
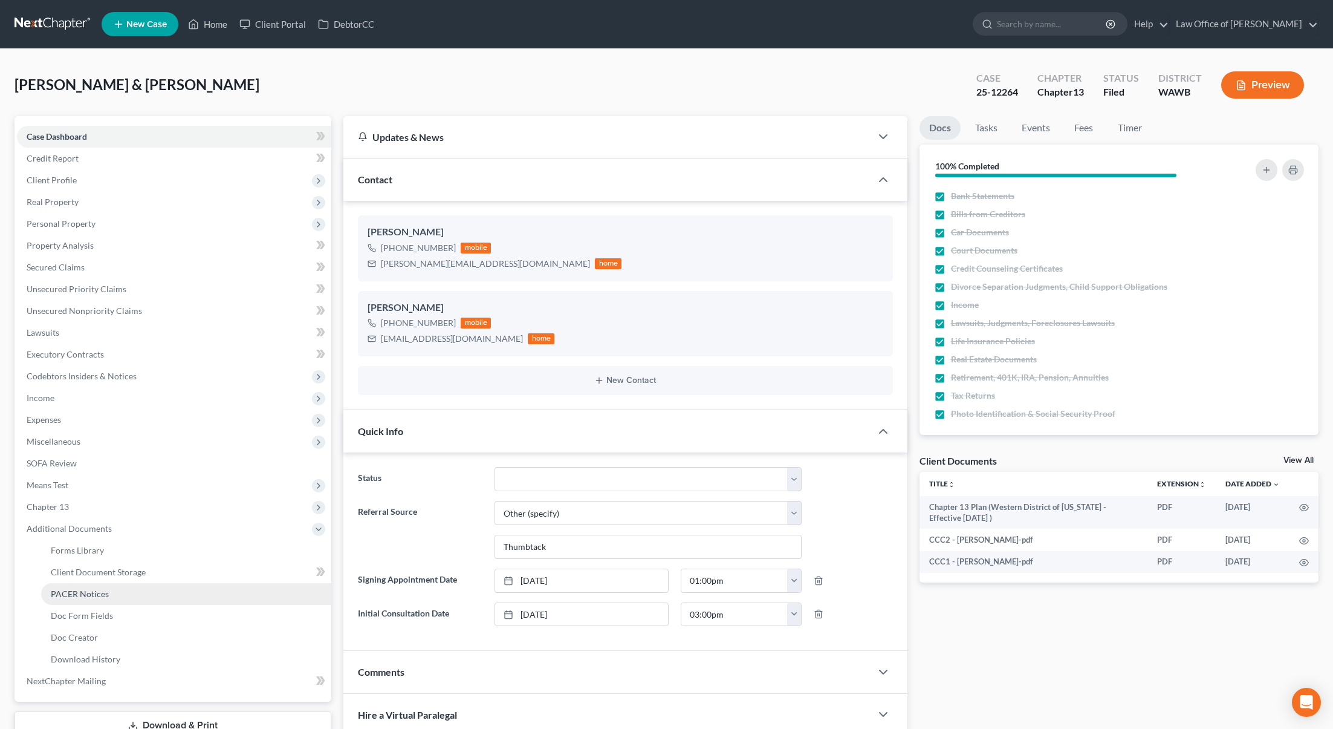
click at [77, 590] on span "PACER Notices" at bounding box center [80, 593] width 58 height 10
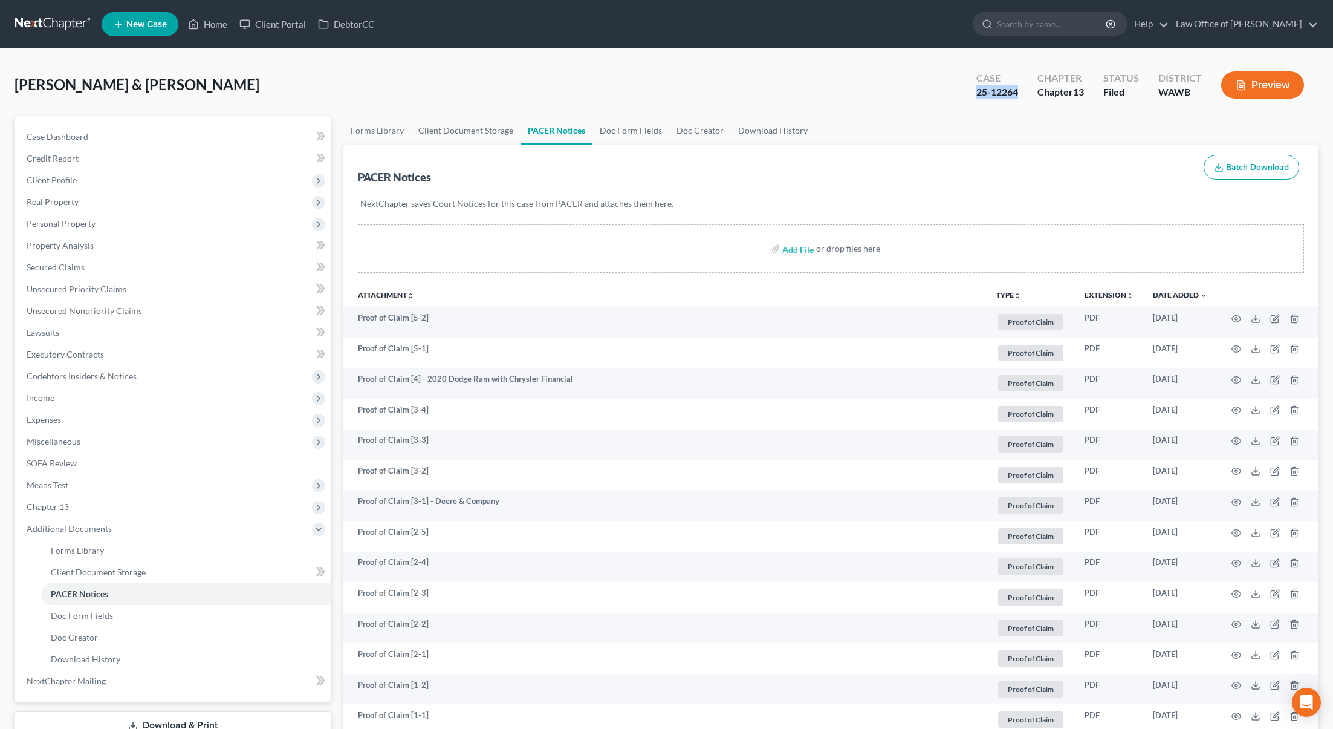
drag, startPoint x: 1027, startPoint y: 96, endPoint x: 968, endPoint y: 94, distance: 58.7
click at [968, 94] on div "Case 25-12264" at bounding box center [997, 86] width 61 height 36
copy div "25-12264"
click at [1055, 32] on input "search" at bounding box center [1052, 24] width 111 height 22
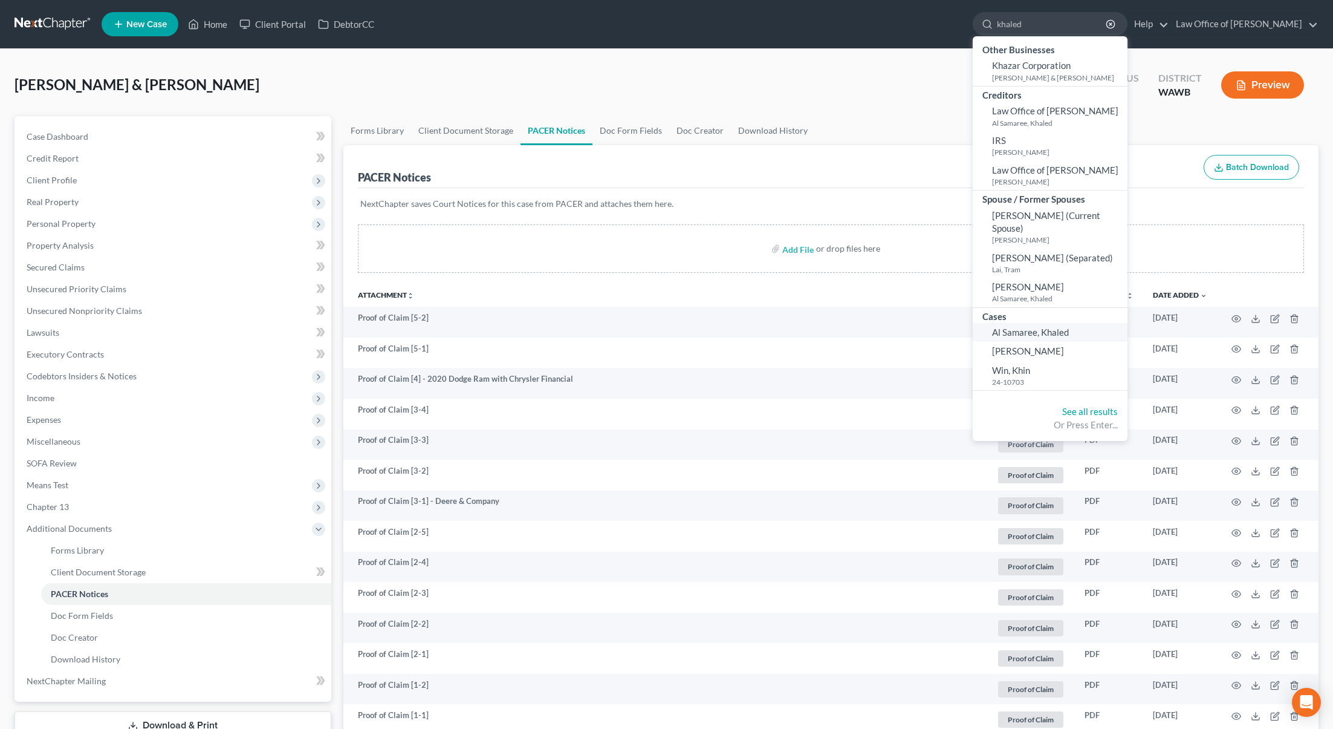
type input "khaled"
click at [1069, 328] on span "Al Samaree, Khaled" at bounding box center [1030, 331] width 77 height 11
select select "6"
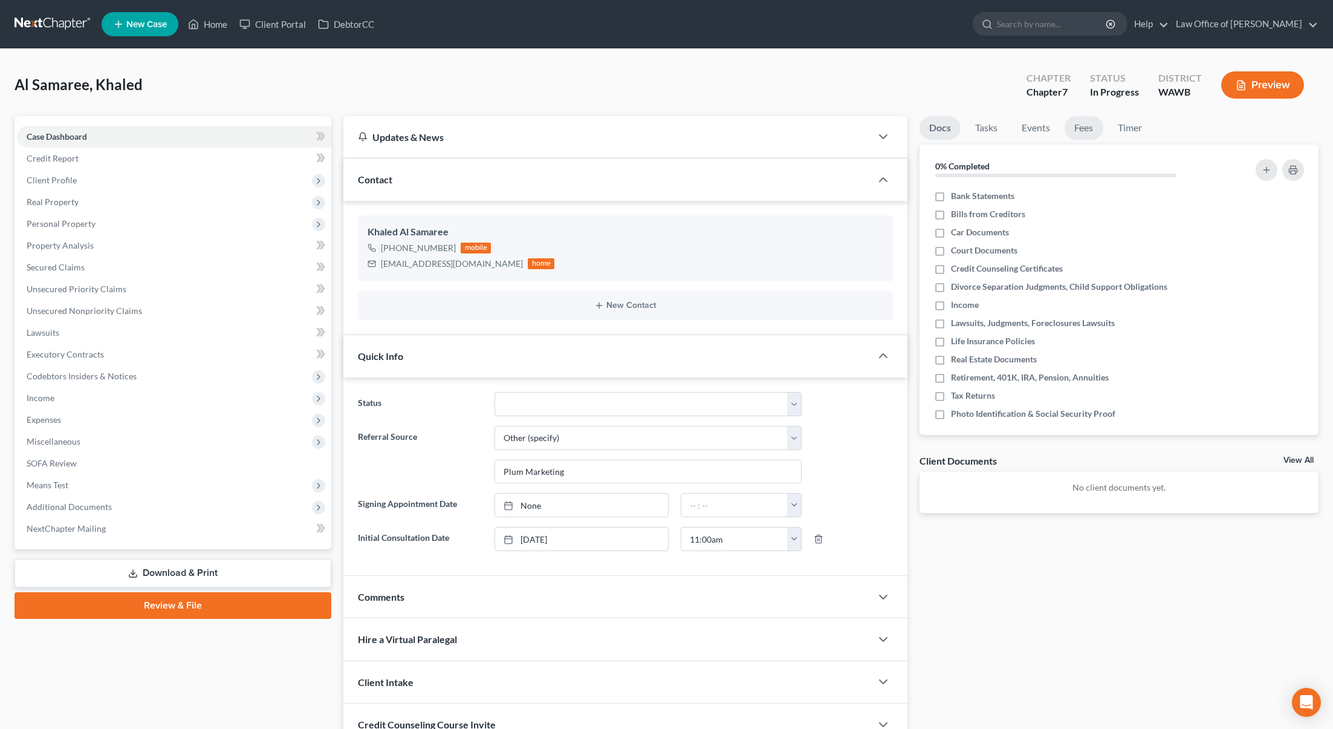
click at [1090, 116] on link "Fees" at bounding box center [1084, 128] width 39 height 24
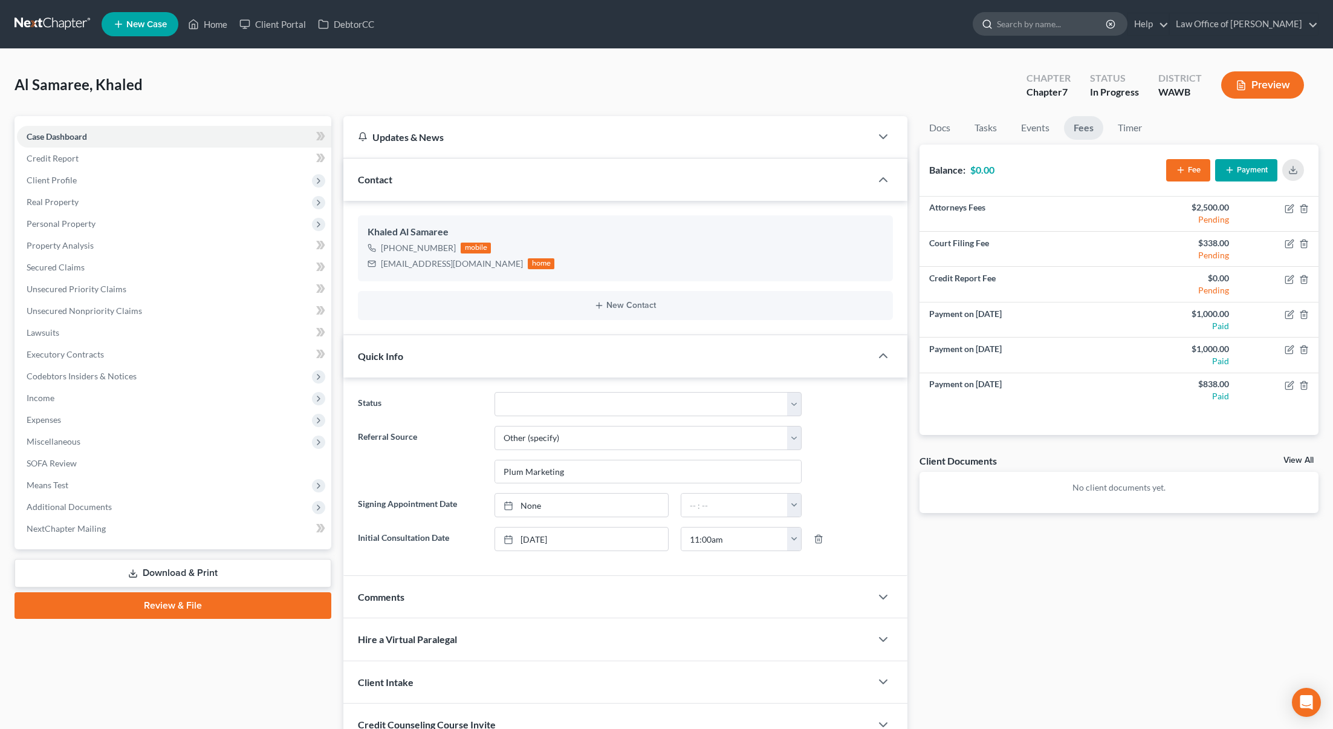
click at [1069, 25] on input "search" at bounding box center [1052, 24] width 111 height 22
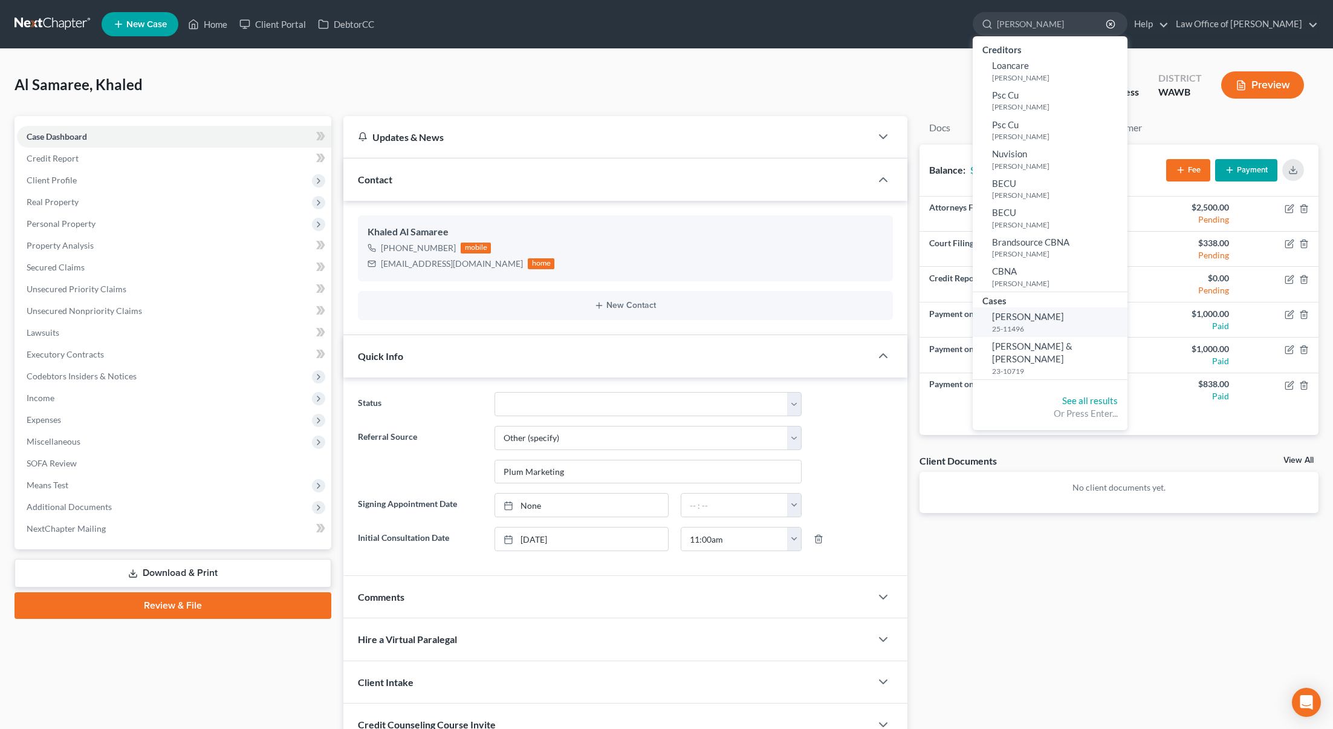
type input "[PERSON_NAME]"
click at [1052, 313] on span "[PERSON_NAME]" at bounding box center [1028, 316] width 72 height 11
select select "6"
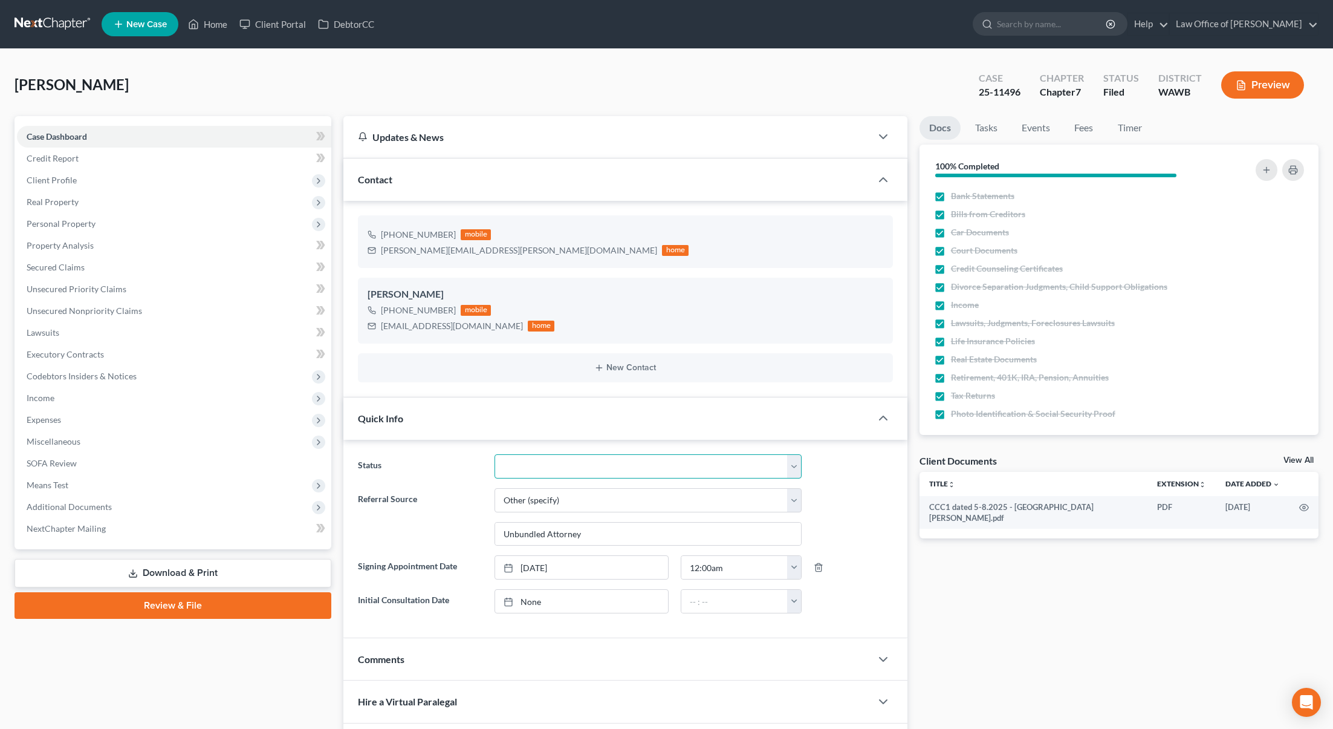
click at [692, 463] on select "Completed Discharged Dismissed Filed In Progress Lead Lost Lead Plan Confirmed …" at bounding box center [648, 466] width 307 height 24
select select "1"
click at [495, 454] on select "Completed Discharged Dismissed Filed In Progress Lead Lost Lead Plan Confirmed …" at bounding box center [648, 466] width 307 height 24
click at [988, 132] on link "Tasks" at bounding box center [987, 128] width 42 height 24
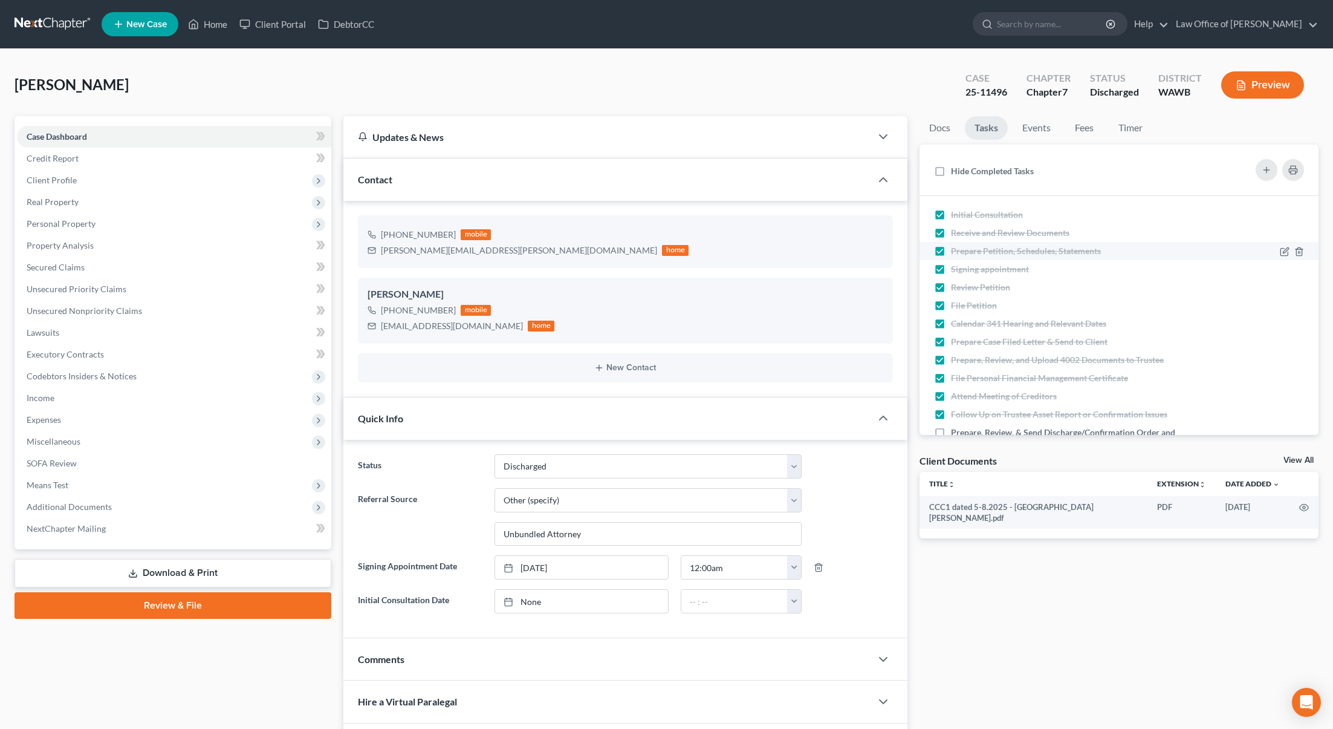
scroll to position [56, 0]
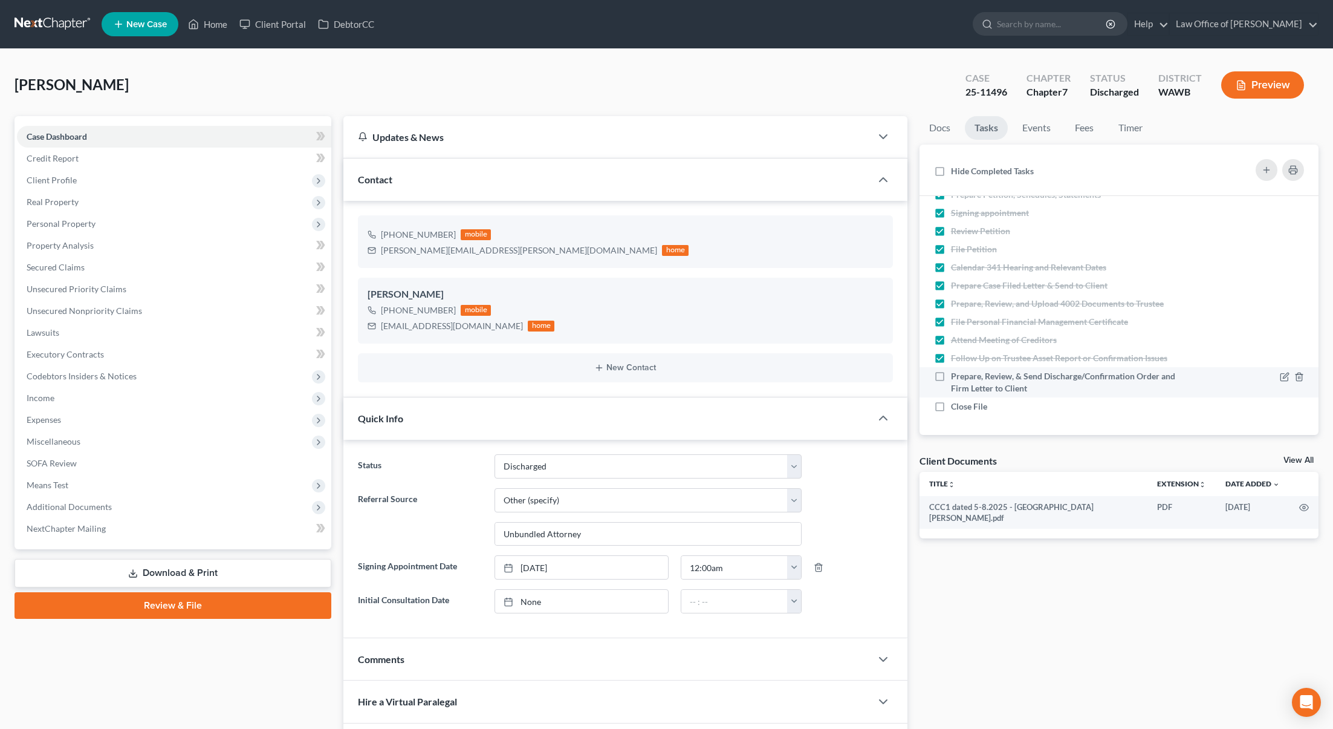
click at [951, 376] on label "Prepare, Review, & Send Discharge/Confirmation Order and Firm Letter to Client" at bounding box center [1072, 382] width 243 height 24
click at [956, 376] on input "Prepare, Review, & Send Discharge/Confirmation Order and Firm Letter to Client" at bounding box center [960, 374] width 8 height 8
checkbox input "true"
click at [951, 410] on label "Close File" at bounding box center [974, 406] width 46 height 12
click at [956, 408] on input "Close File" at bounding box center [960, 404] width 8 height 8
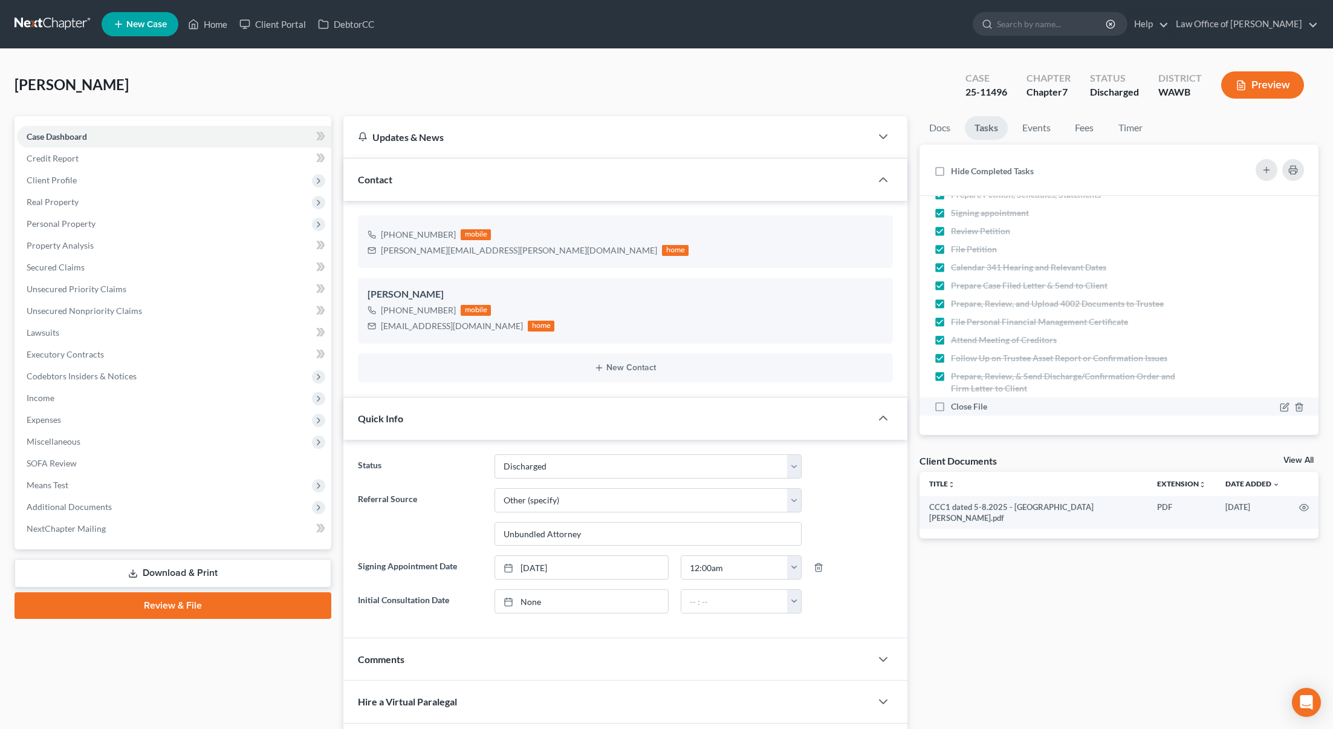
checkbox input "true"
click at [1039, 133] on link "Events" at bounding box center [1037, 128] width 48 height 24
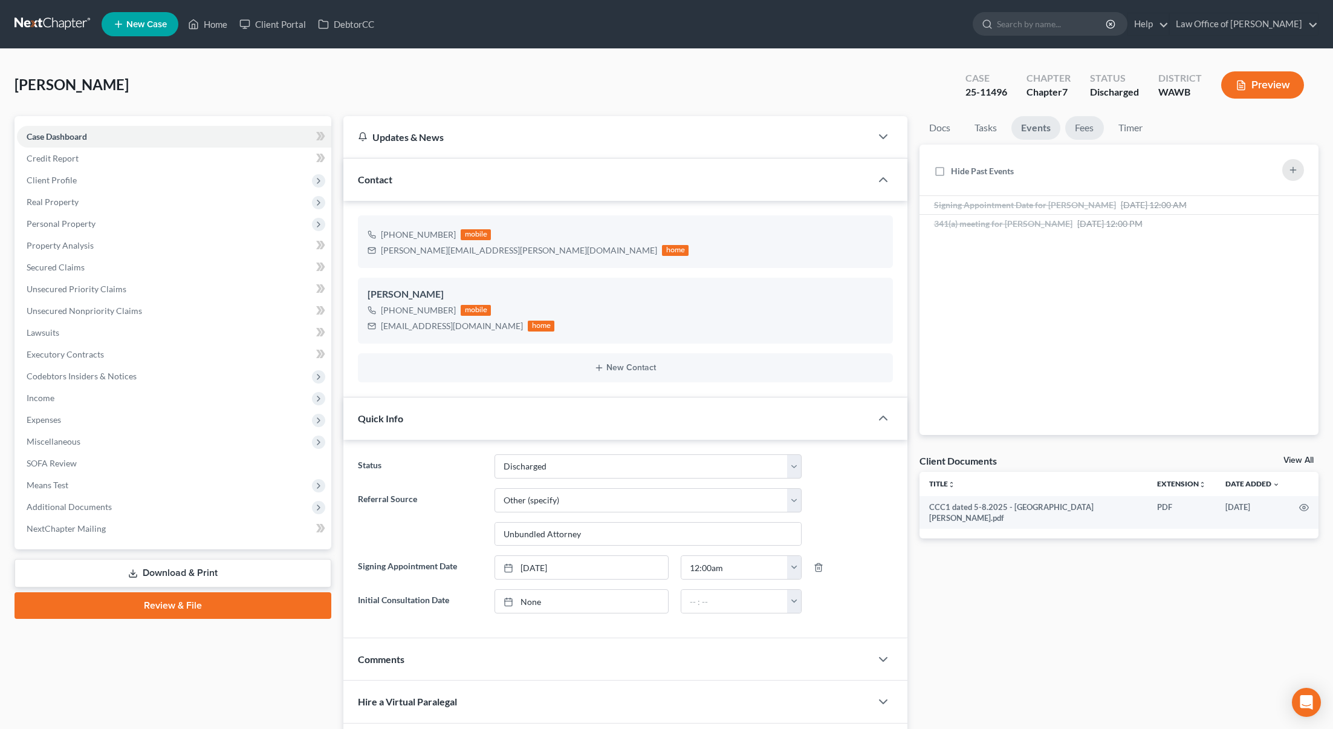
click at [1088, 127] on link "Fees" at bounding box center [1084, 128] width 39 height 24
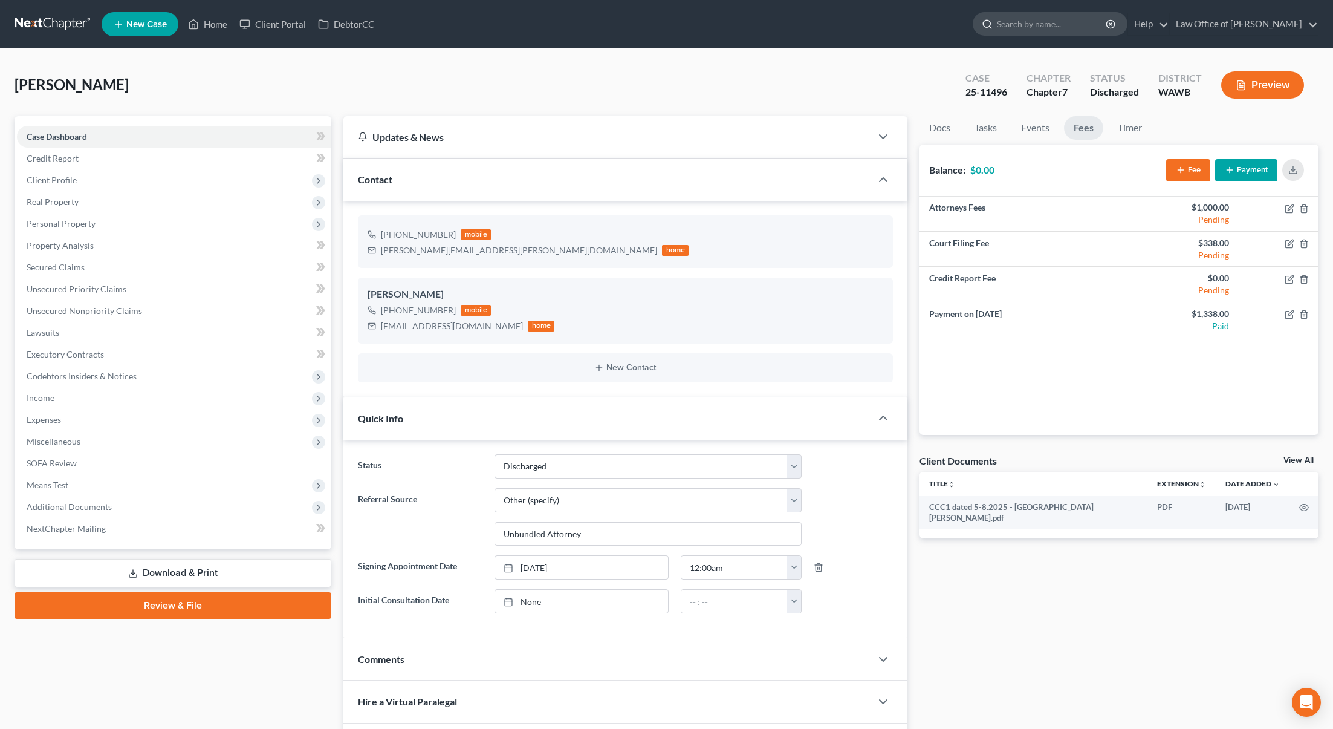
click at [1068, 24] on input "search" at bounding box center [1052, 24] width 111 height 22
click at [1055, 24] on input "search" at bounding box center [1052, 24] width 111 height 22
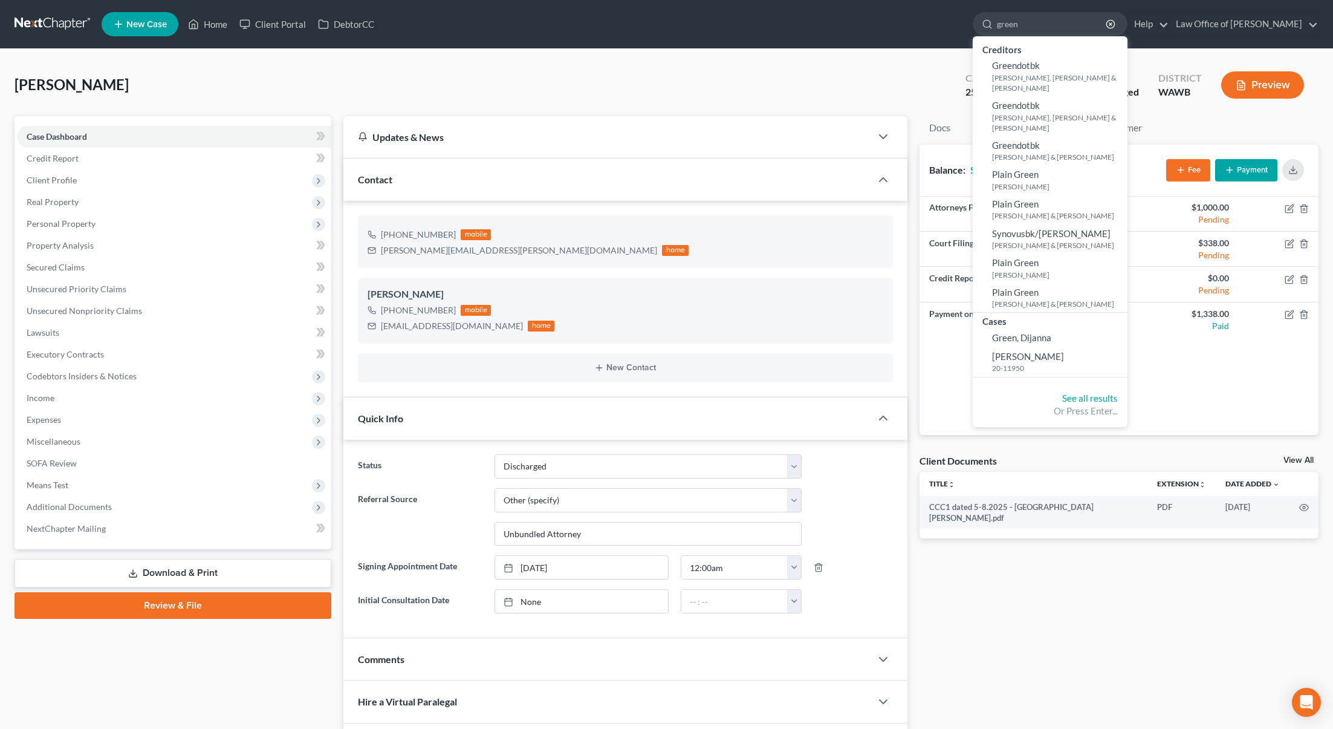
type input "green"
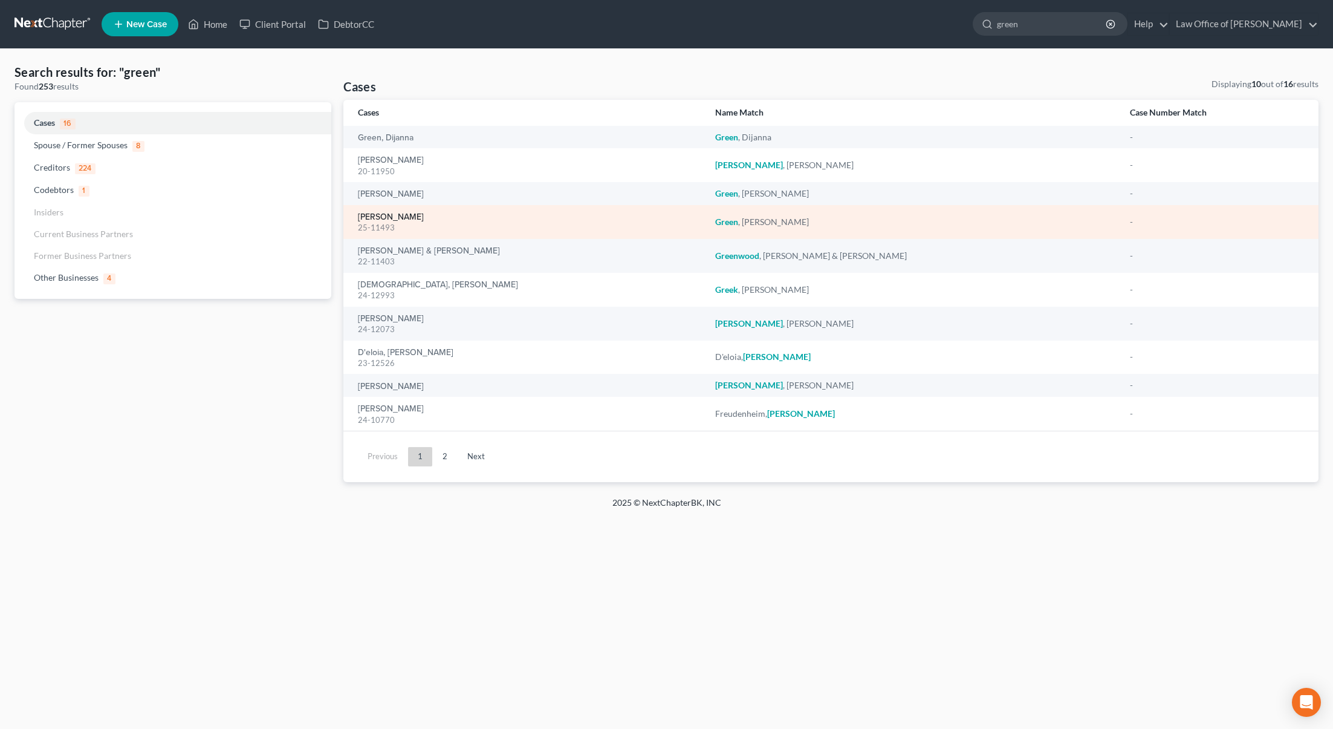
click at [401, 213] on link "[PERSON_NAME]" at bounding box center [391, 217] width 66 height 8
select select "6"
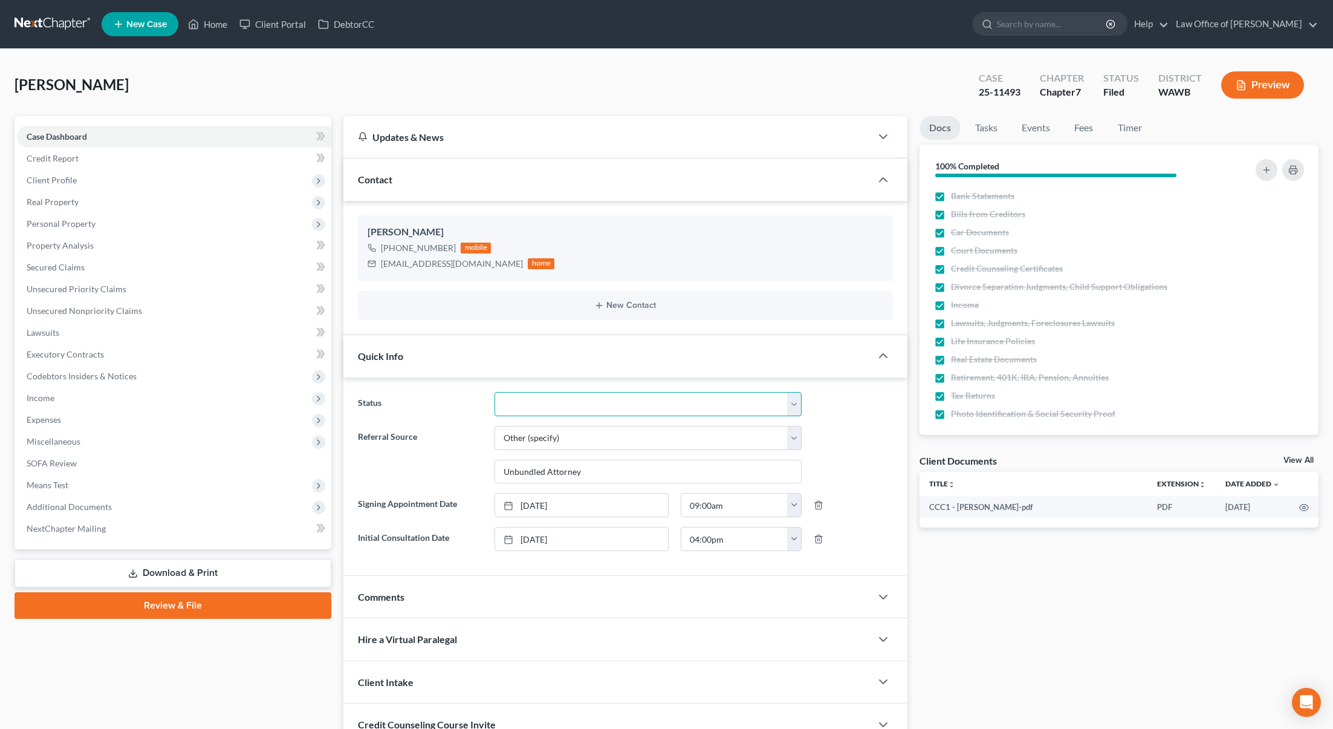
click at [551, 397] on select "Completed Discharged Dismissed Filed In Progress Lead Lost Lead Plan Confirmed …" at bounding box center [648, 404] width 307 height 24
select select "1"
click at [495, 392] on select "Completed Discharged Dismissed Filed In Progress Lead Lost Lead Plan Confirmed …" at bounding box center [648, 404] width 307 height 24
click at [989, 126] on link "Tasks" at bounding box center [987, 128] width 42 height 24
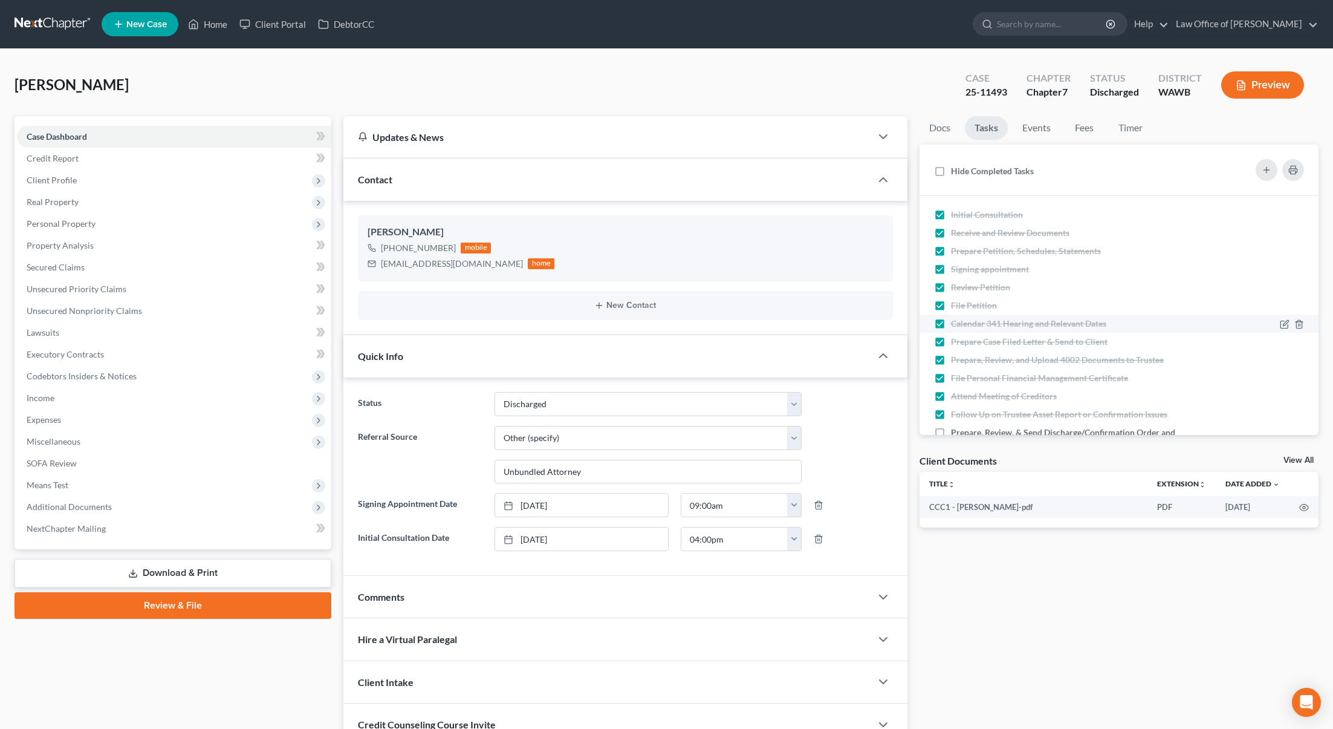
scroll to position [56, 0]
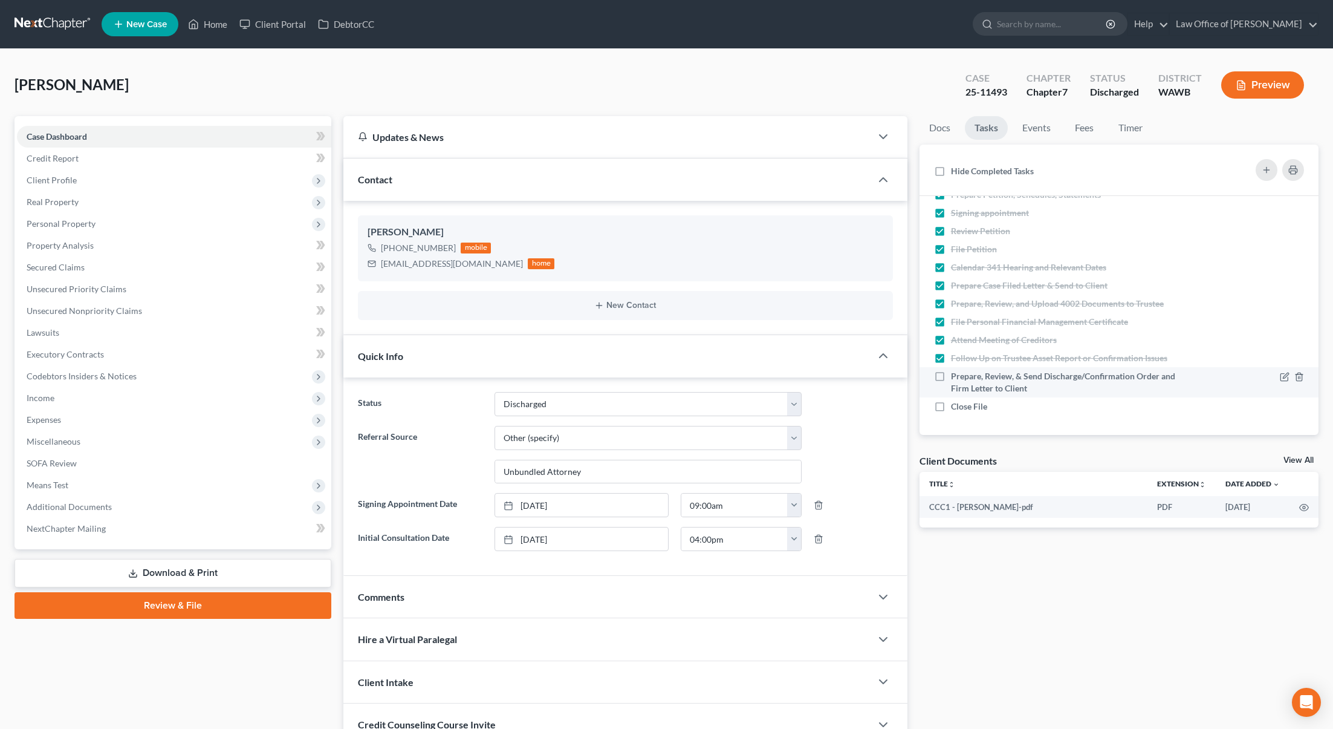
click at [951, 377] on label "Prepare, Review, & Send Discharge/Confirmation Order and Firm Letter to Client" at bounding box center [1072, 382] width 243 height 24
click at [956, 377] on input "Prepare, Review, & Send Discharge/Confirmation Order and Firm Letter to Client" at bounding box center [960, 374] width 8 height 8
checkbox input "true"
click at [951, 411] on label "Close File" at bounding box center [974, 406] width 46 height 12
click at [956, 408] on input "Close File" at bounding box center [960, 404] width 8 height 8
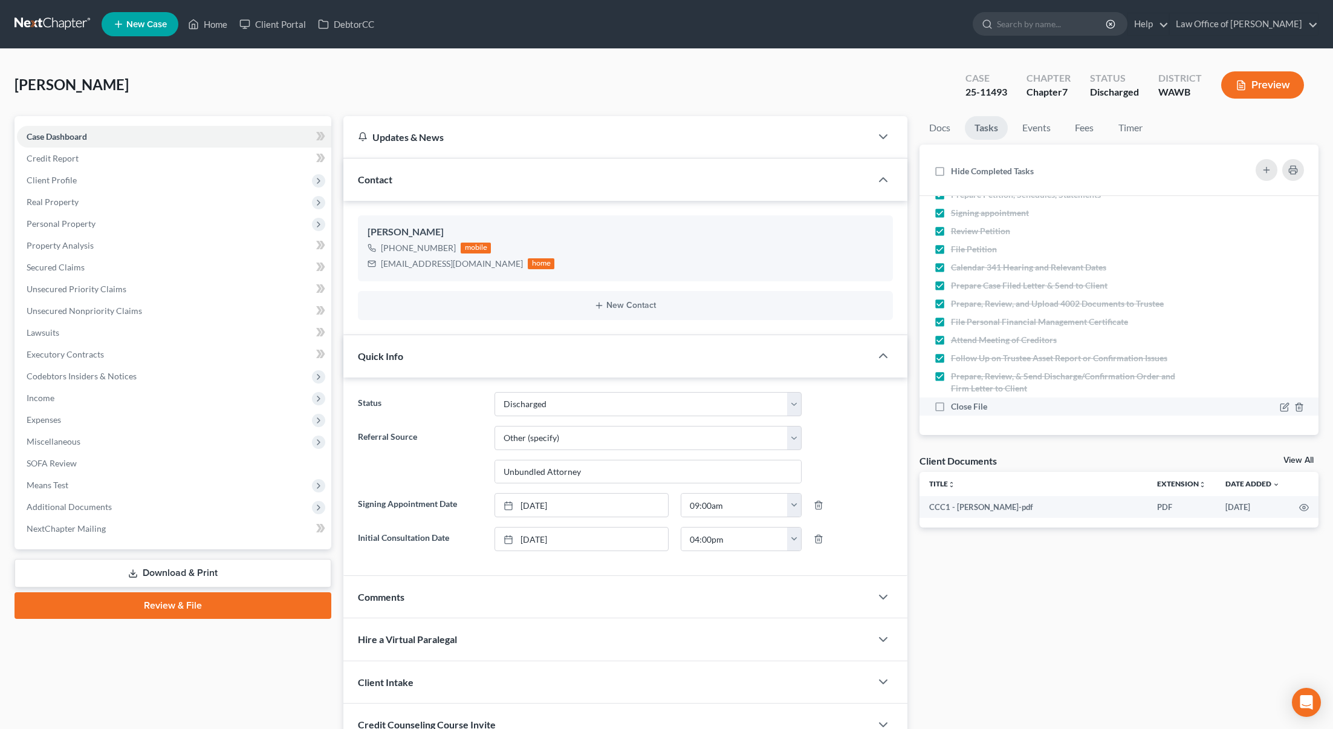
checkbox input "true"
click at [1045, 126] on link "Events" at bounding box center [1037, 128] width 48 height 24
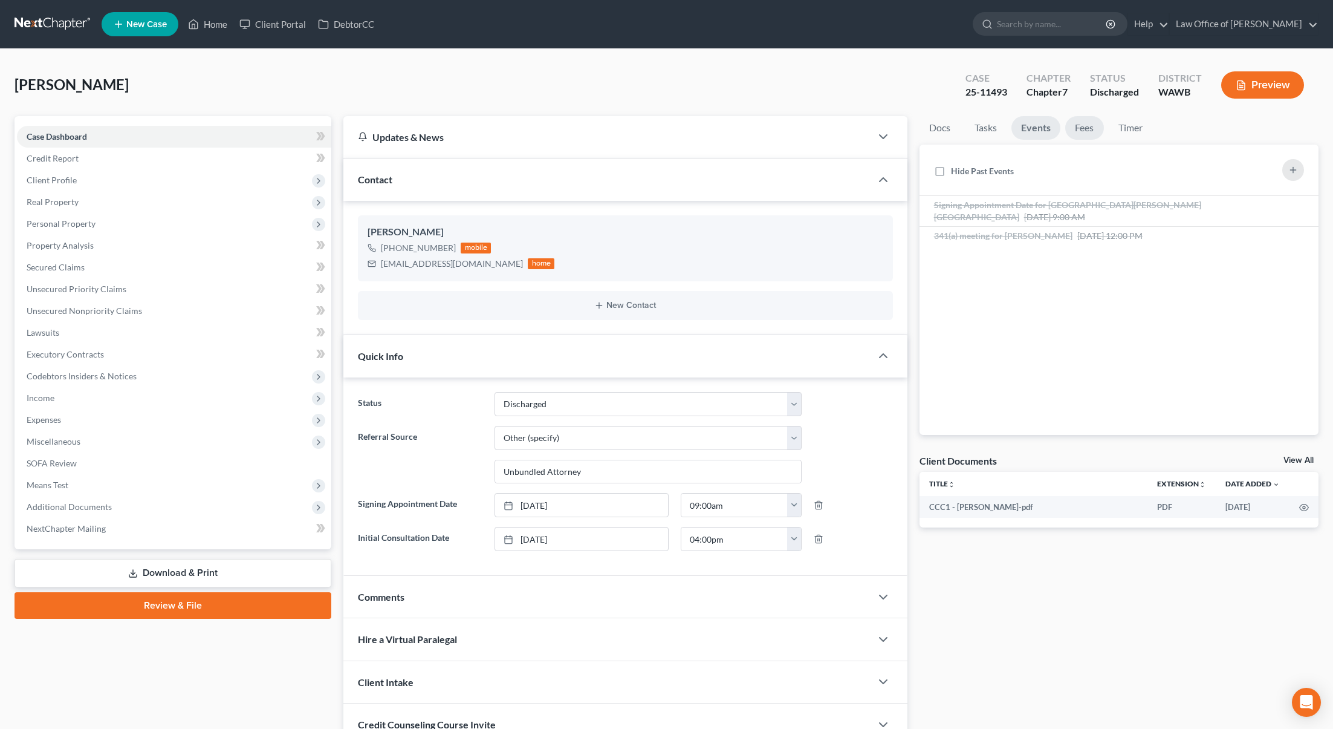
click at [1085, 128] on link "Fees" at bounding box center [1084, 128] width 39 height 24
